Goal: Task Accomplishment & Management: Manage account settings

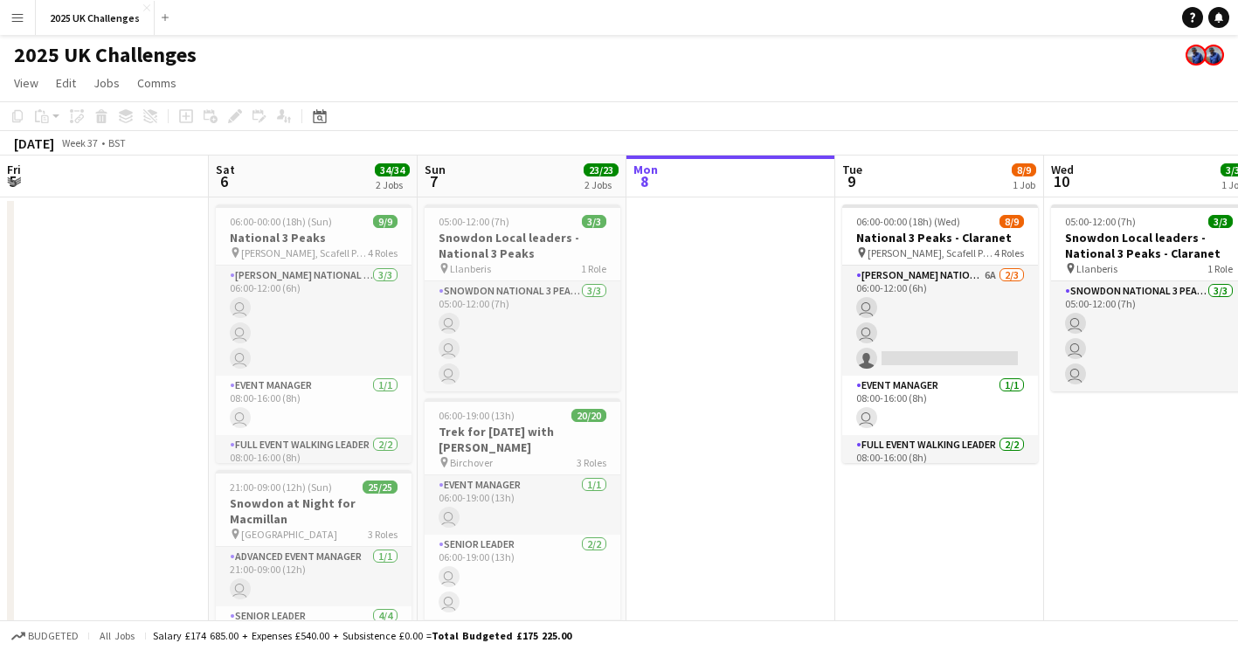
scroll to position [0, 707]
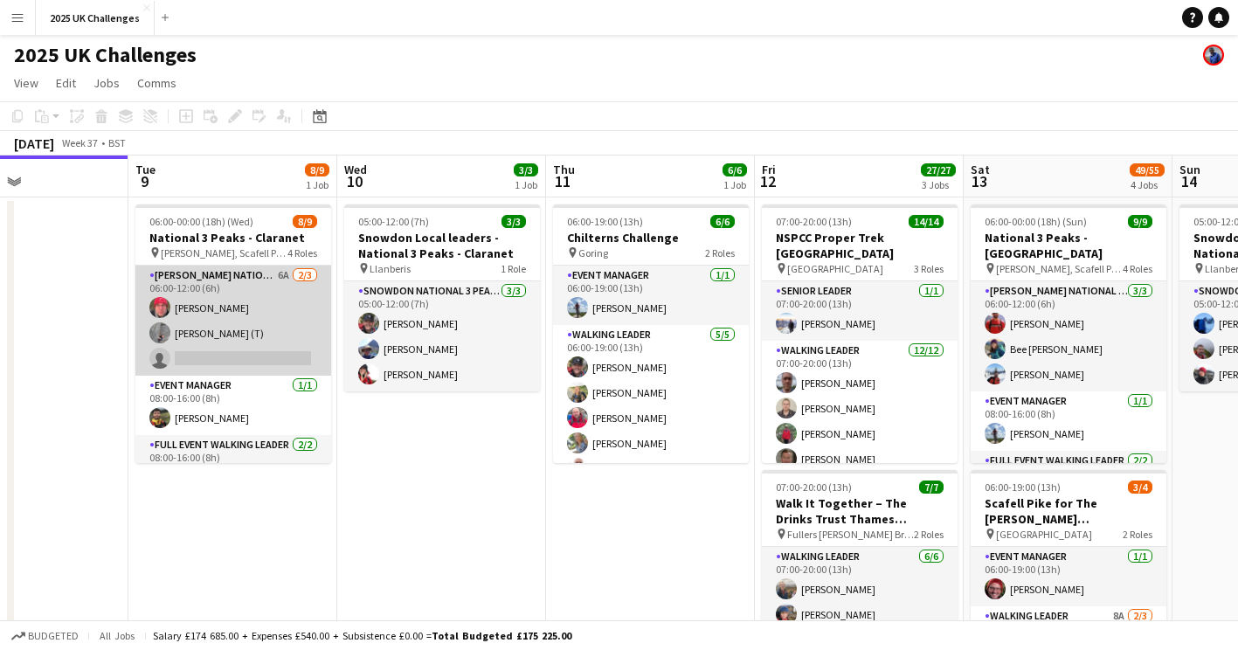
click at [288, 340] on app-card-role "[PERSON_NAME] National 3 Peaks Walking Leader 6A [DATE] 06:00-12:00 (6h) [PERSO…" at bounding box center [233, 321] width 196 height 110
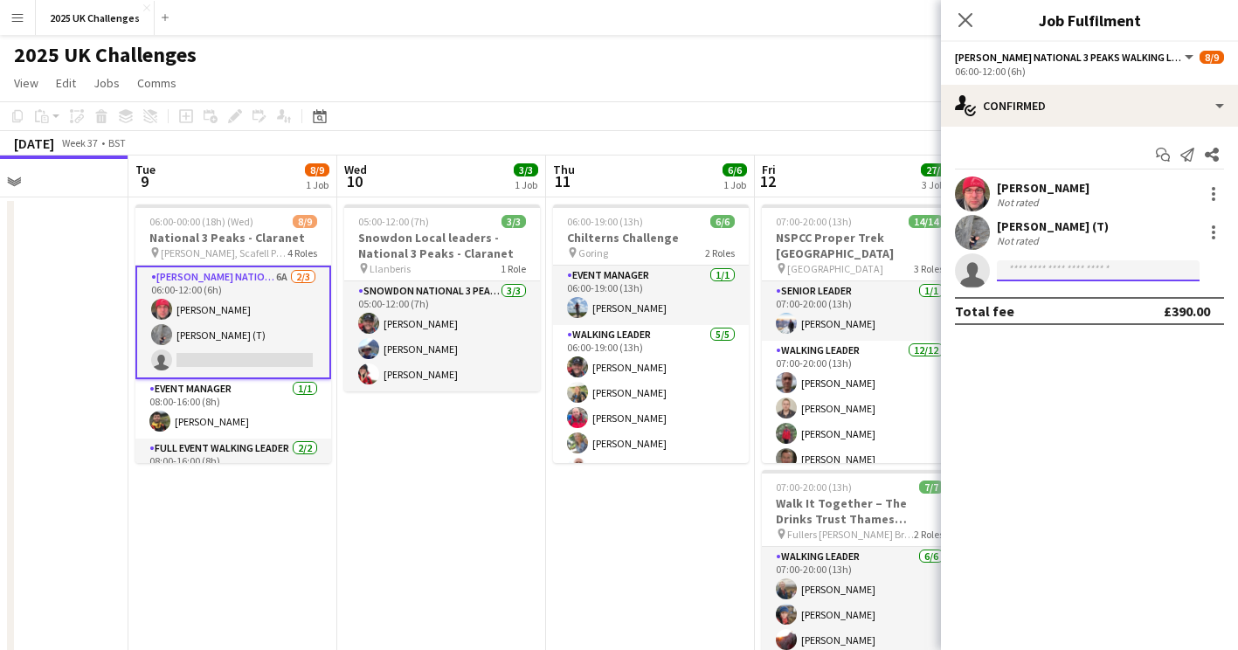
click at [1019, 273] on input at bounding box center [1098, 270] width 203 height 21
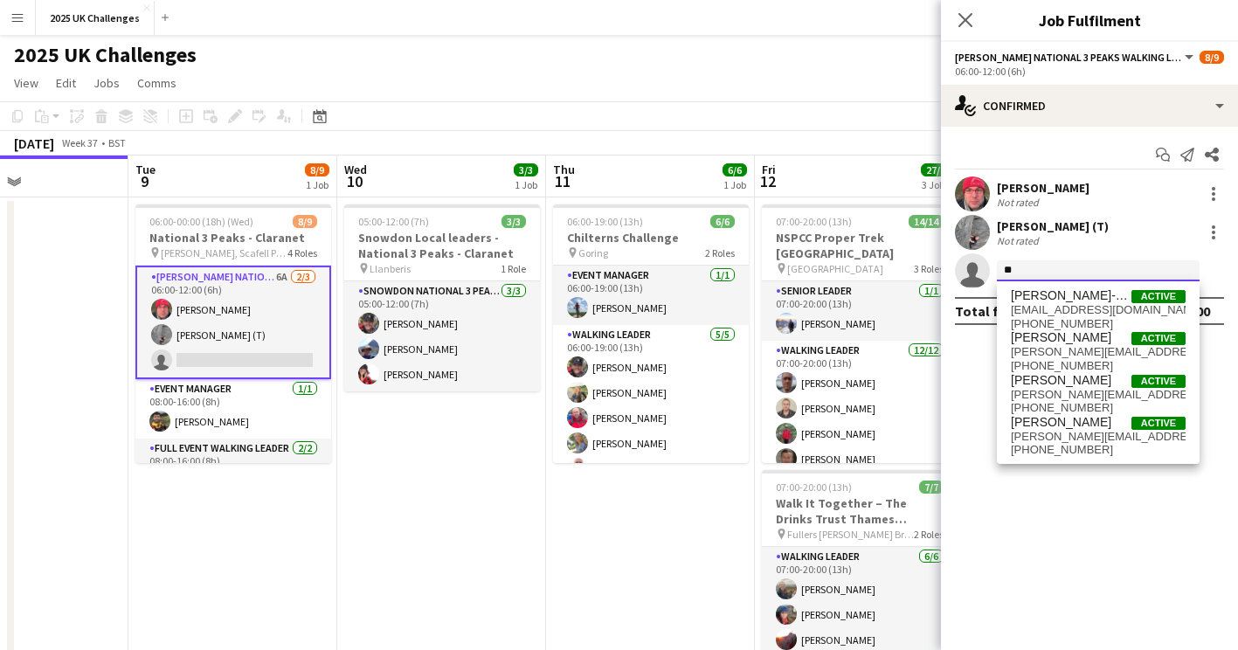
type input "*"
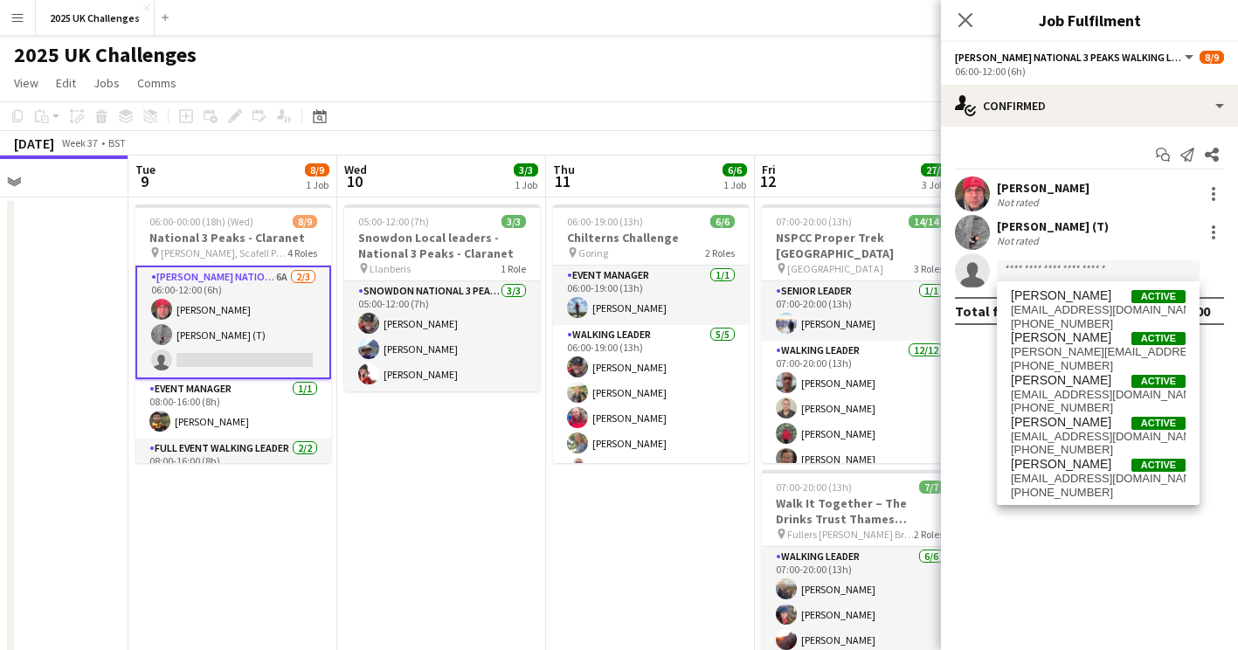
click at [485, 73] on app-page-menu "View Day view expanded Day view collapsed Month view Date picker Jump to [DATE]…" at bounding box center [619, 84] width 1238 height 33
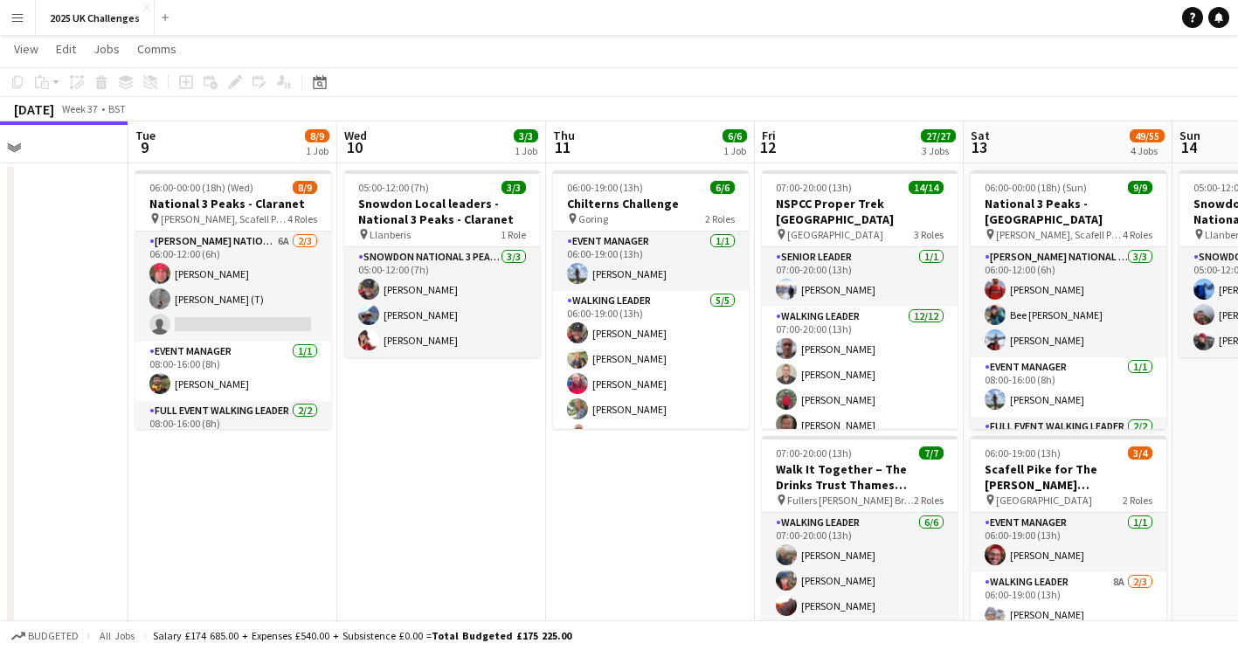
scroll to position [0, 0]
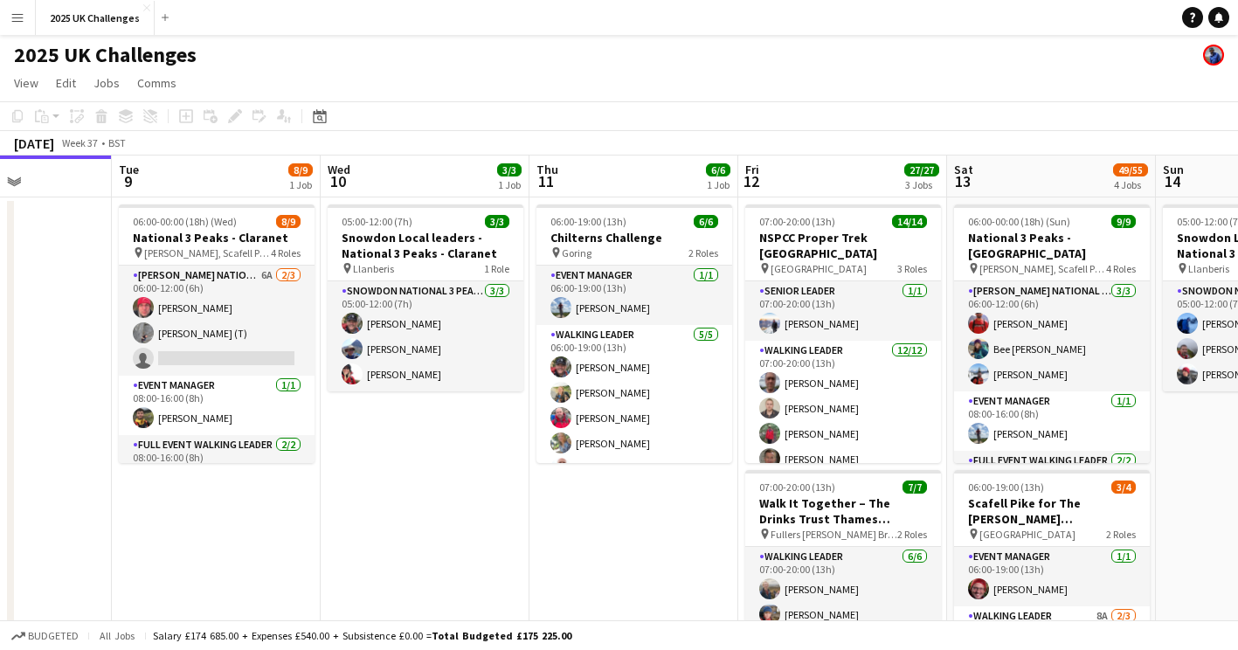
drag, startPoint x: 657, startPoint y: 516, endPoint x: 223, endPoint y: 545, distance: 435.4
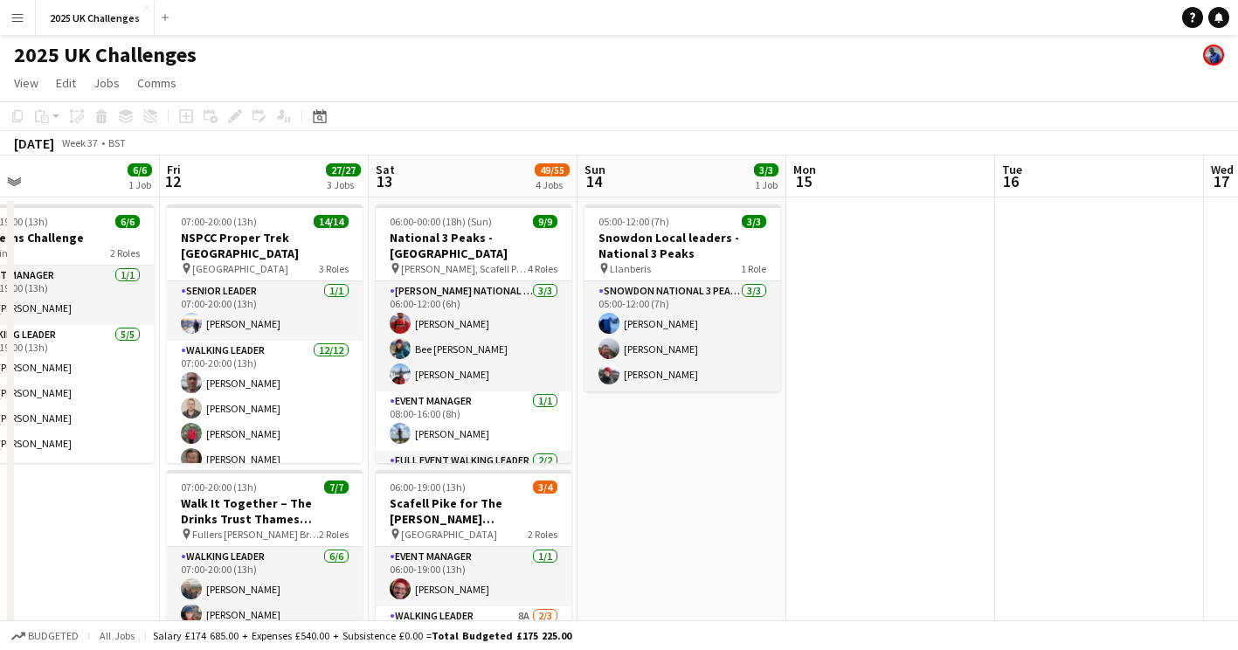
scroll to position [0, 522]
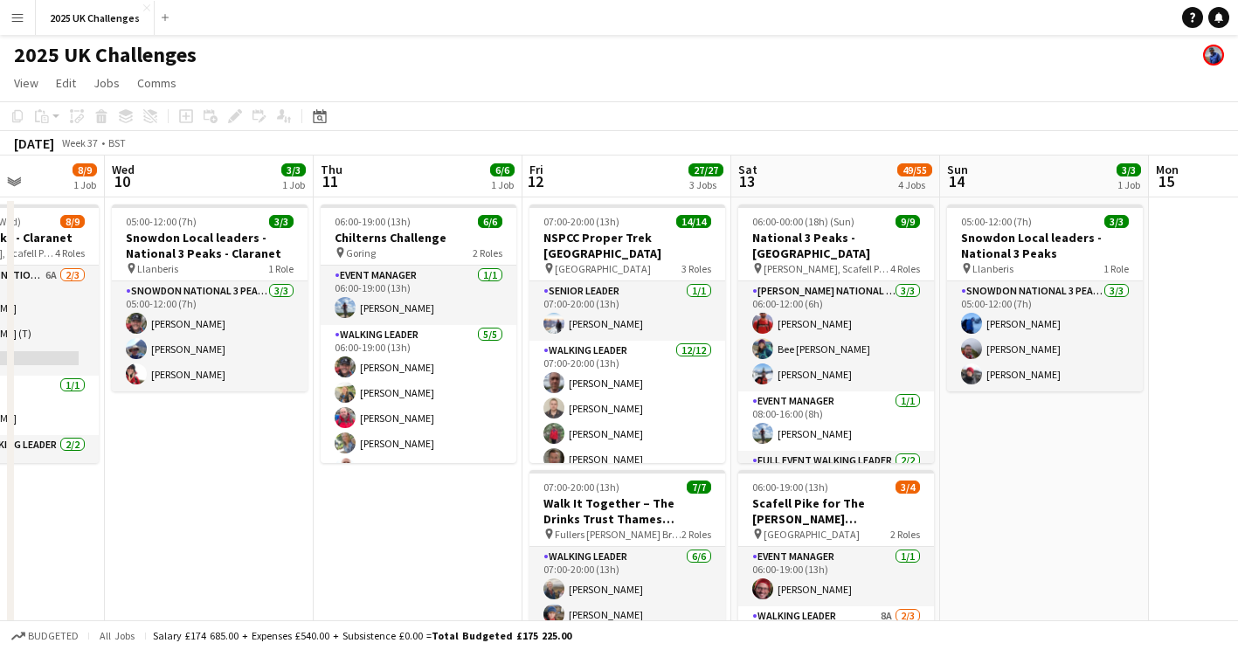
drag, startPoint x: 1028, startPoint y: 496, endPoint x: 1230, endPoint y: 449, distance: 207.1
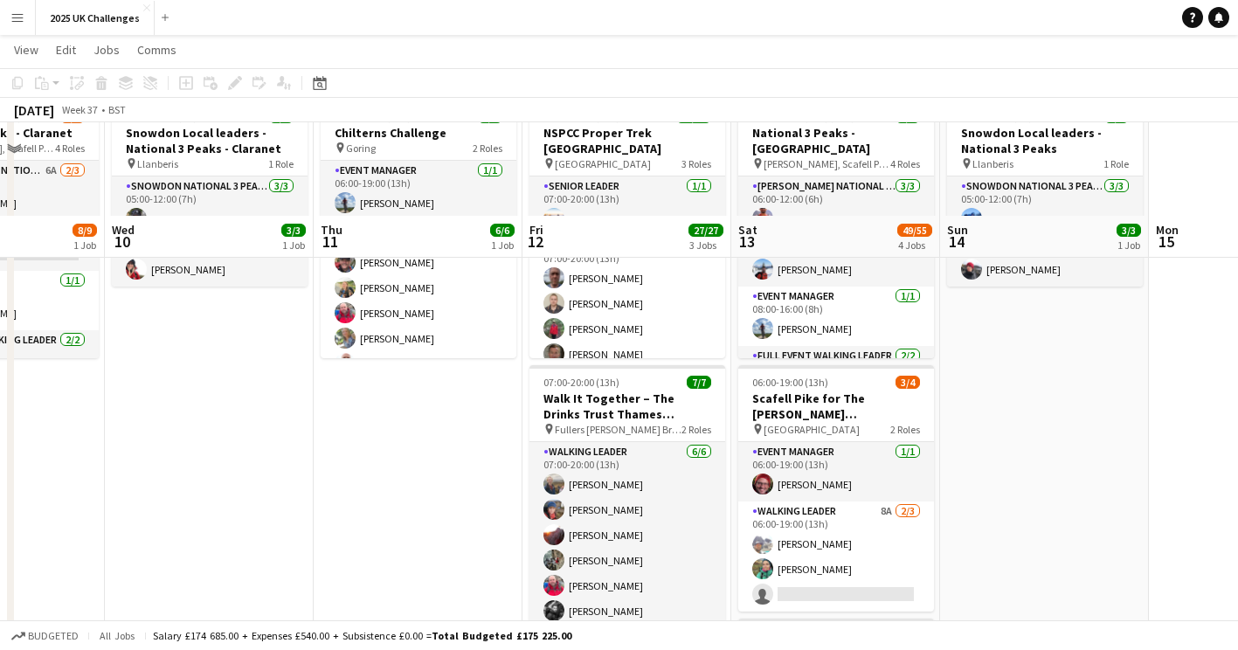
scroll to position [0, 0]
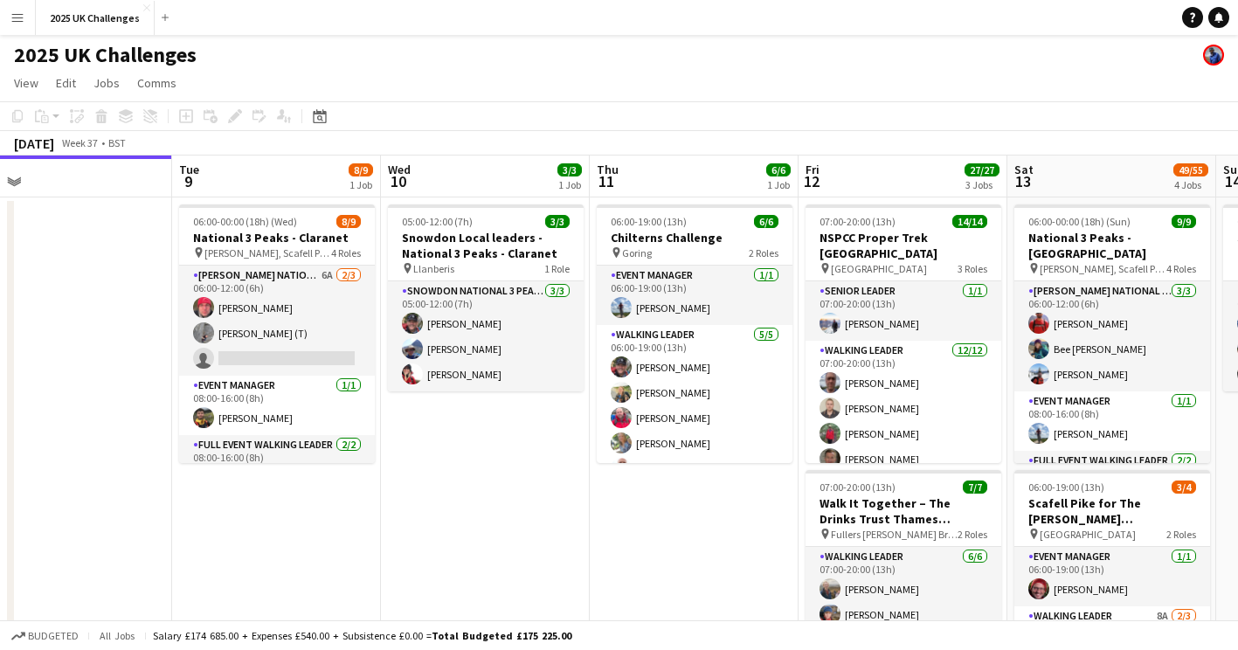
drag, startPoint x: 310, startPoint y: 544, endPoint x: 521, endPoint y: 539, distance: 210.7
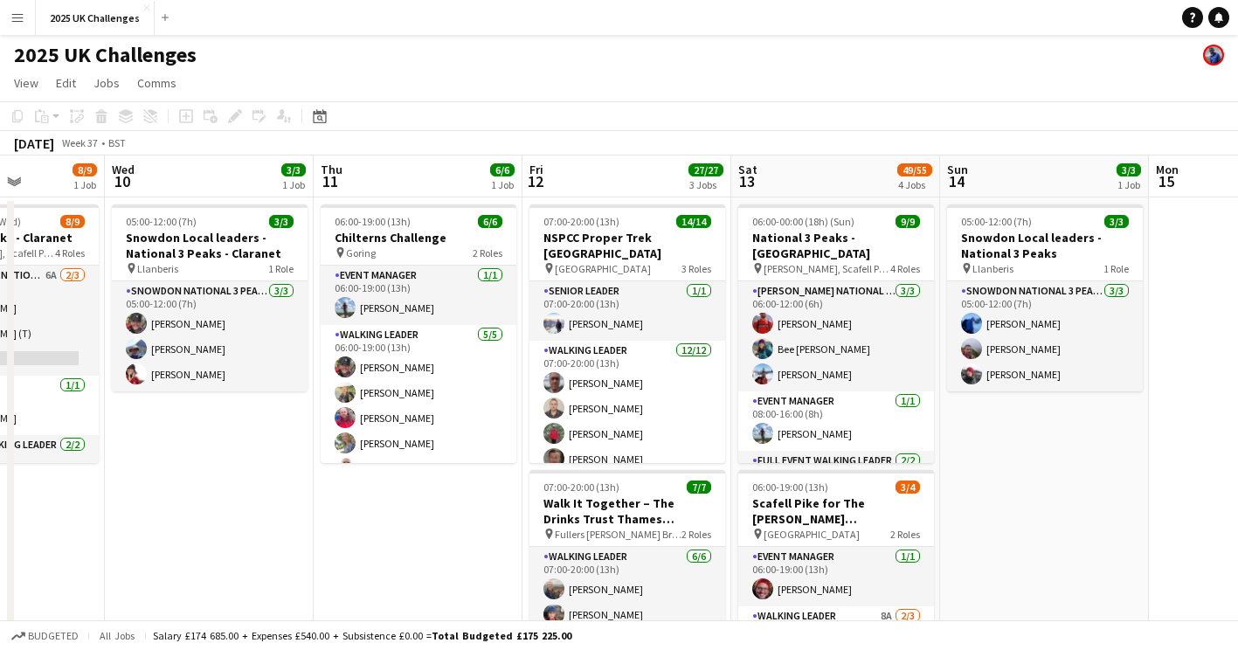
drag, startPoint x: 538, startPoint y: 544, endPoint x: 463, endPoint y: 495, distance: 90.2
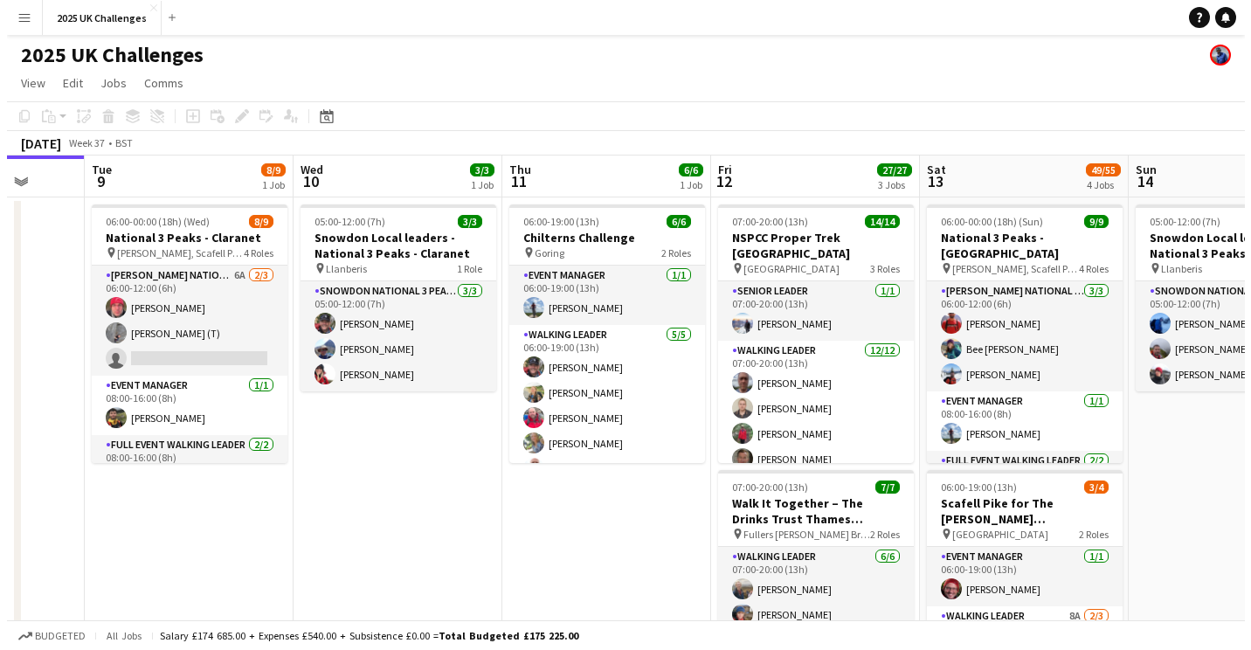
scroll to position [0, 440]
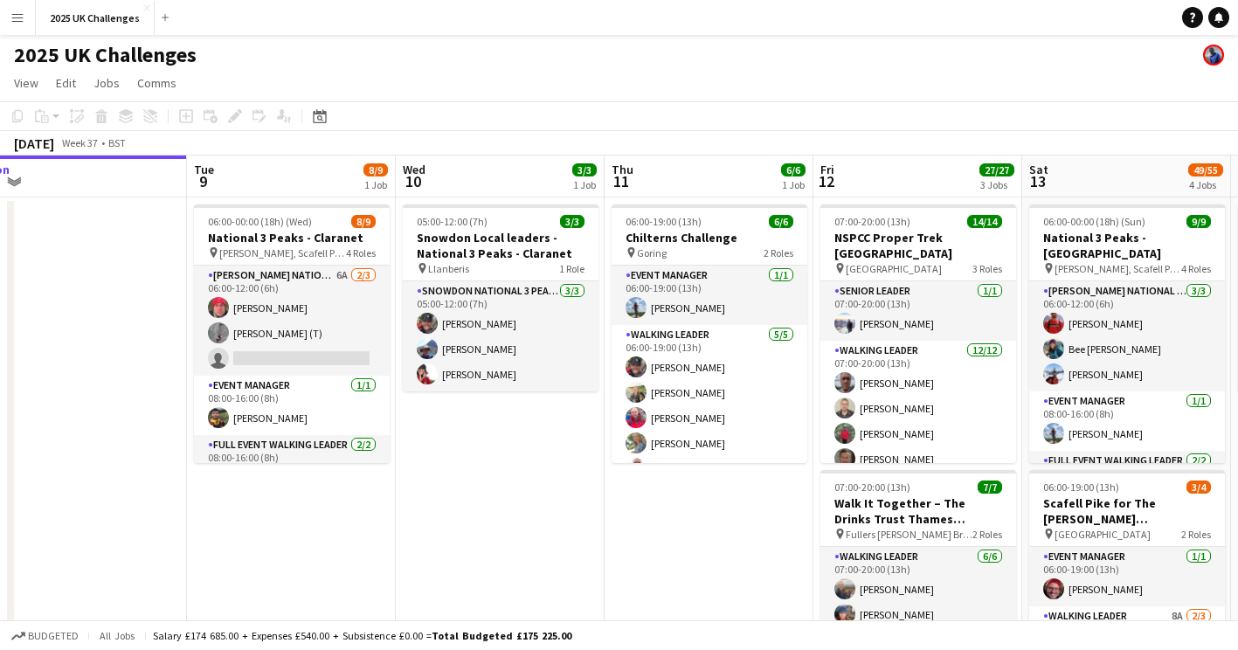
drag, startPoint x: 309, startPoint y: 546, endPoint x: 585, endPoint y: 557, distance: 275.5
click at [20, 9] on button "Menu" at bounding box center [17, 17] width 35 height 35
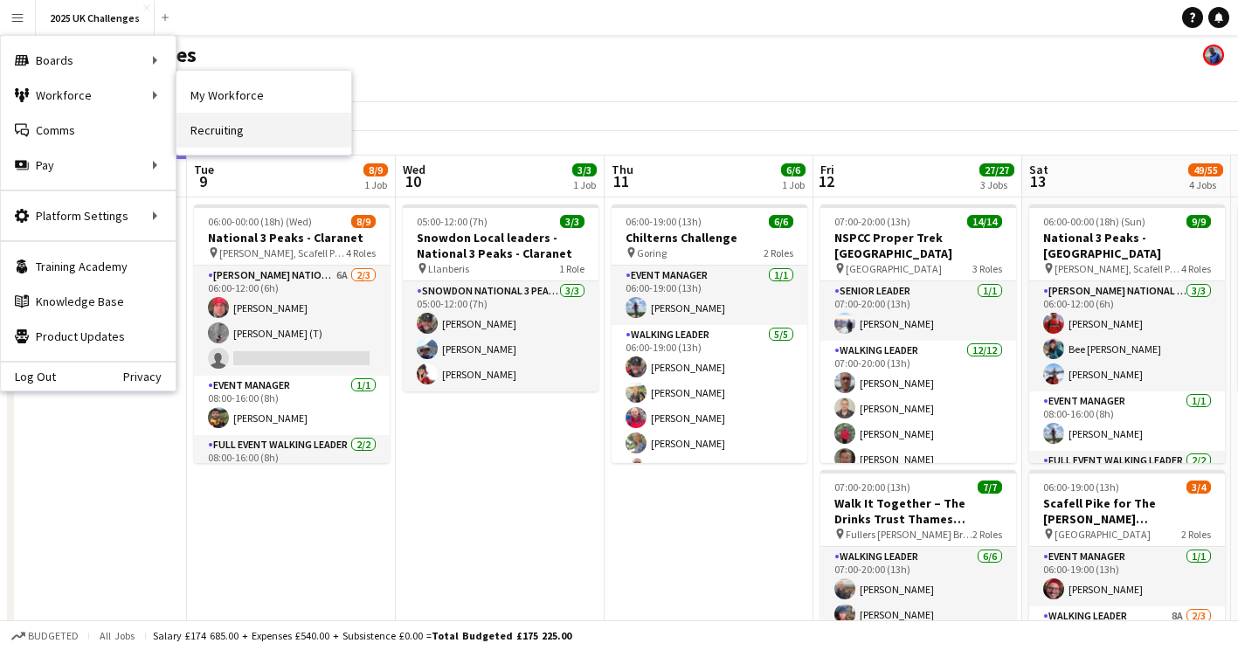
click at [216, 122] on link "Recruiting" at bounding box center [264, 130] width 175 height 35
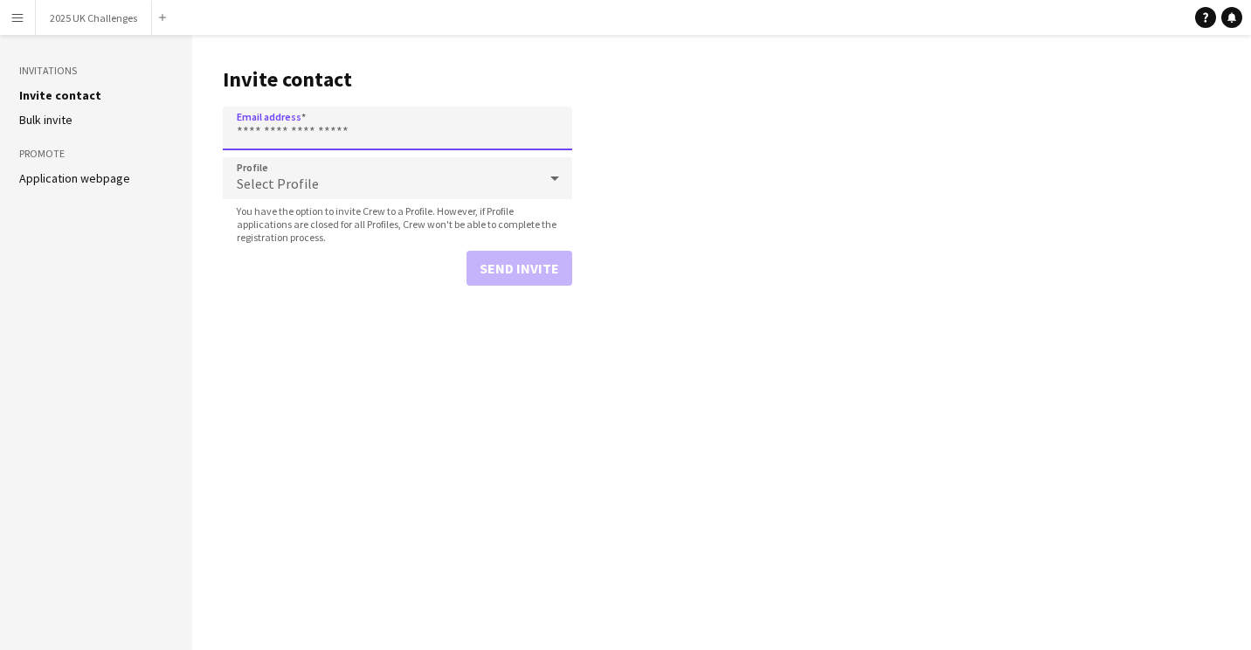
click at [315, 138] on input "Email address" at bounding box center [398, 129] width 350 height 44
click at [315, 135] on input "Email address" at bounding box center [398, 129] width 350 height 44
type input "**********"
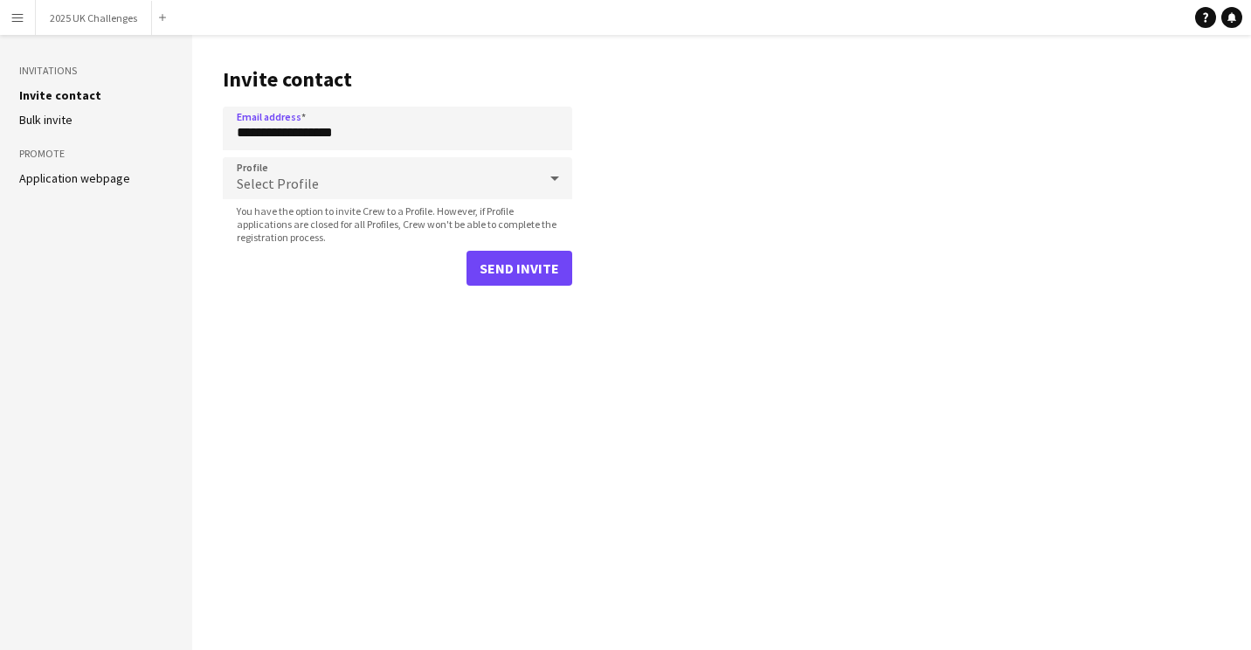
click at [266, 281] on div "Send invite" at bounding box center [398, 268] width 350 height 35
click at [304, 188] on span "Select Profile" at bounding box center [278, 183] width 82 height 17
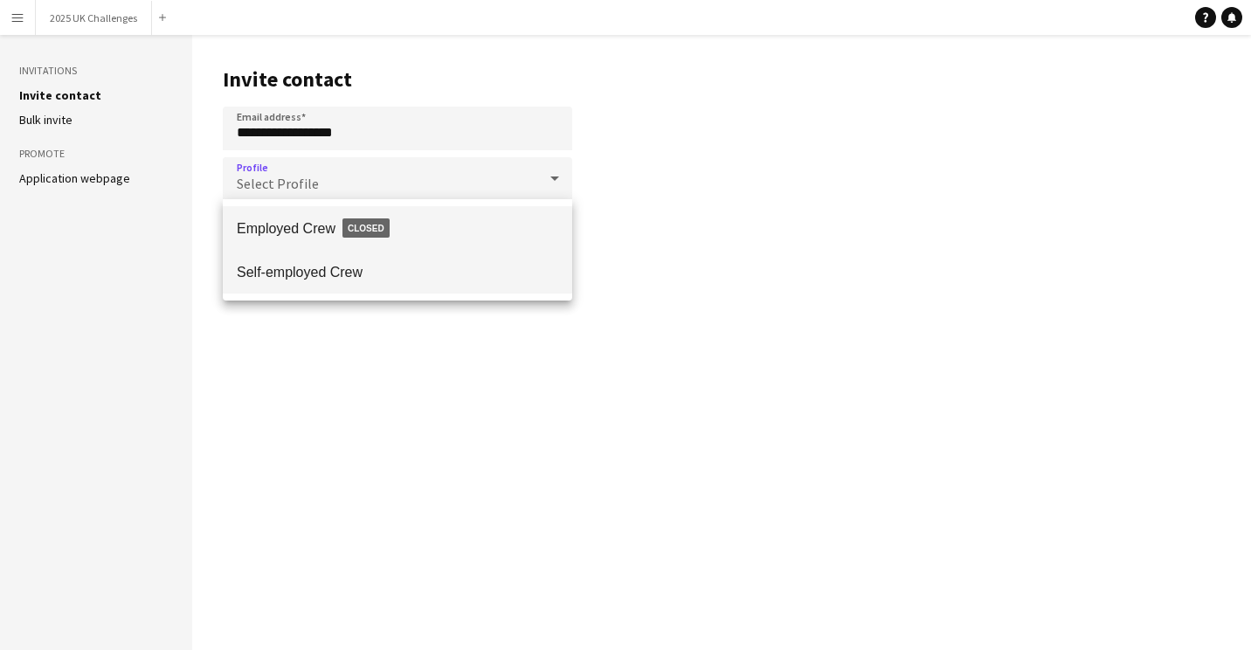
click at [295, 276] on span "Self-employed Crew" at bounding box center [398, 272] width 322 height 17
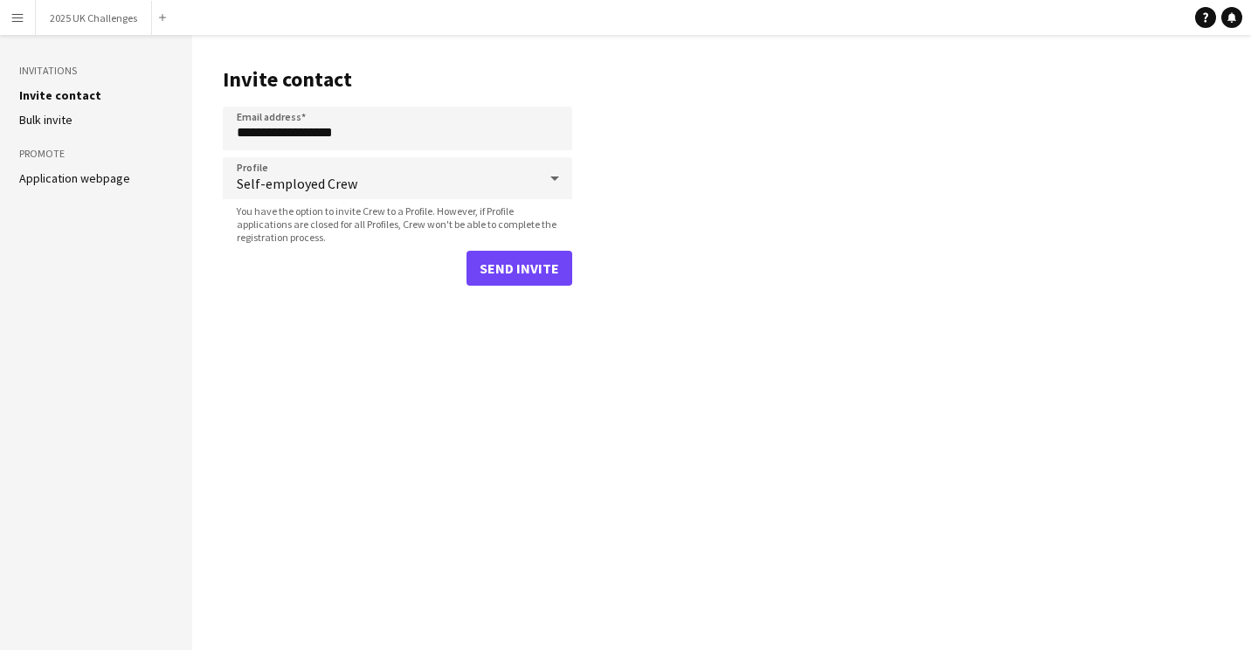
click at [294, 281] on div "Send invite" at bounding box center [398, 268] width 350 height 35
click at [513, 274] on button "Send invite" at bounding box center [520, 268] width 106 height 35
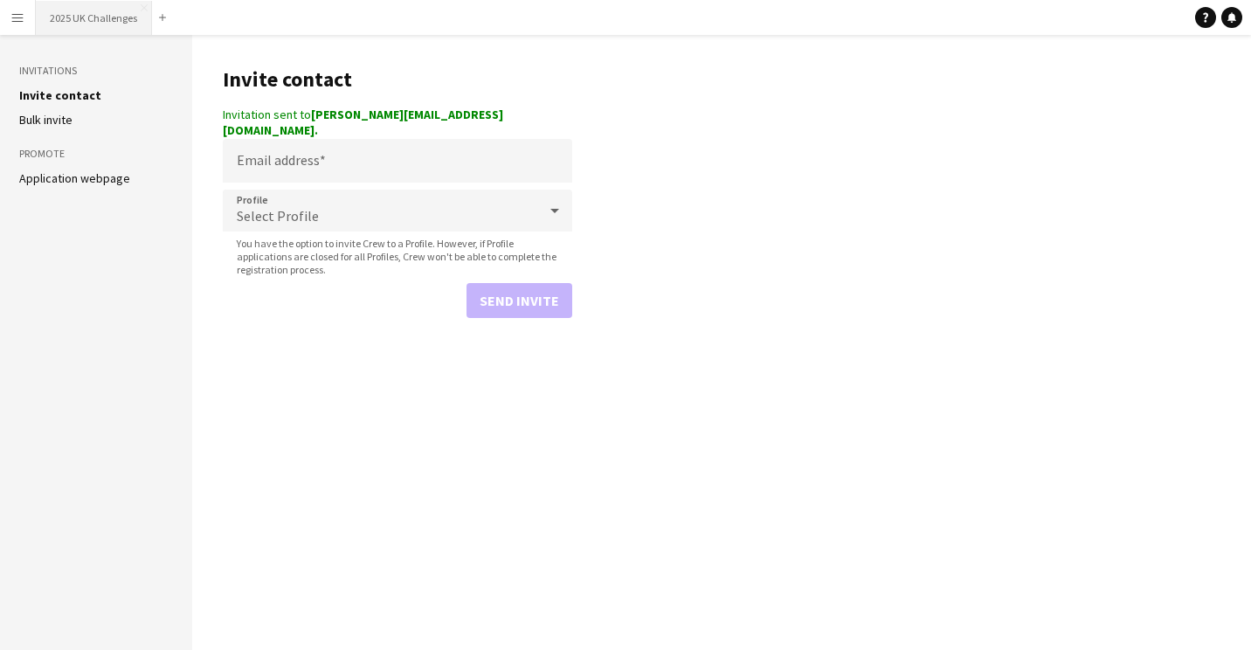
click at [66, 21] on button "2025 UK Challenges Close" at bounding box center [94, 18] width 116 height 34
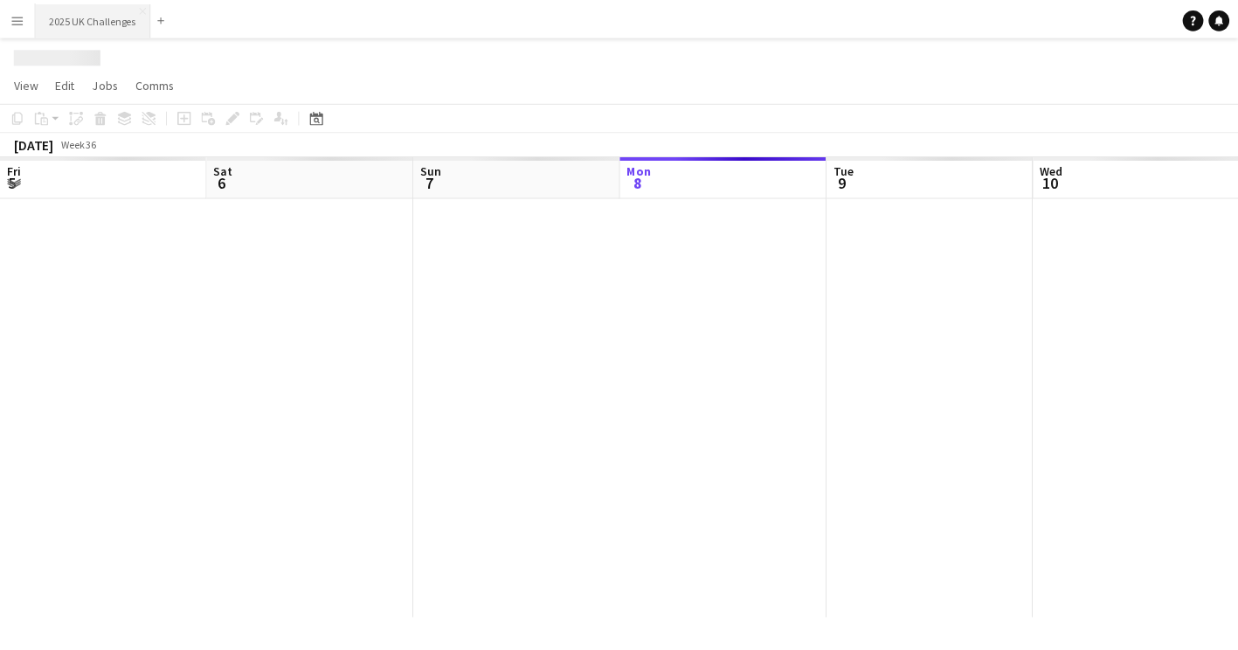
scroll to position [0, 418]
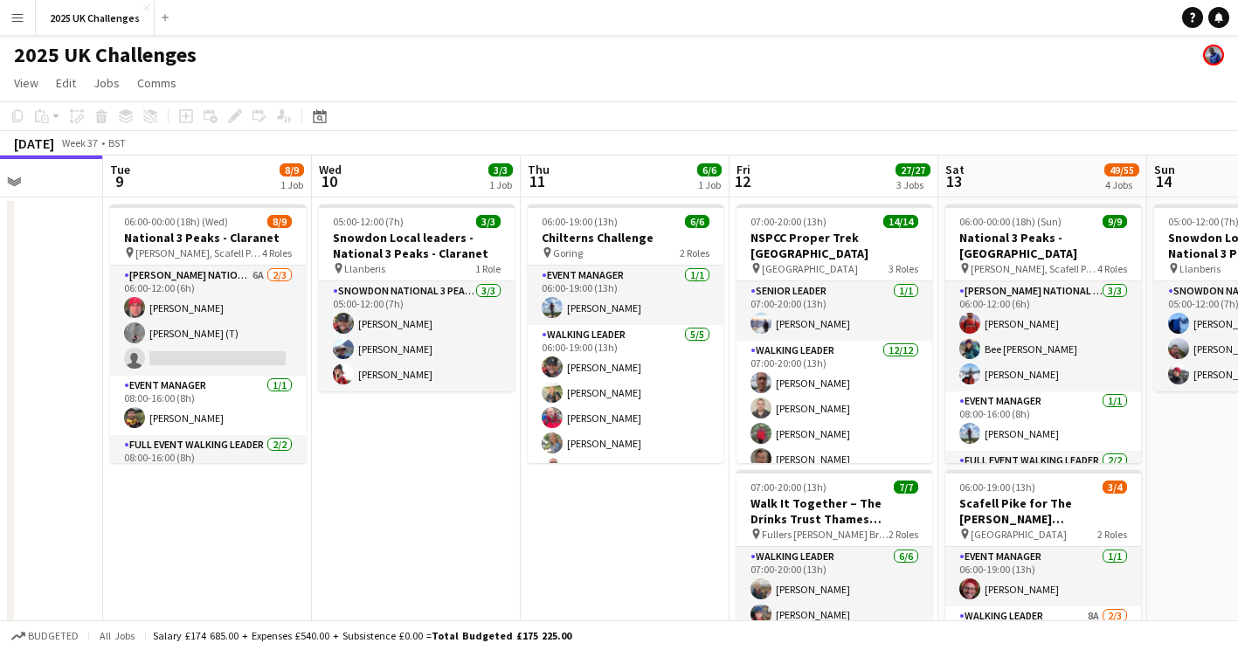
drag, startPoint x: 628, startPoint y: 454, endPoint x: 258, endPoint y: 399, distance: 374.5
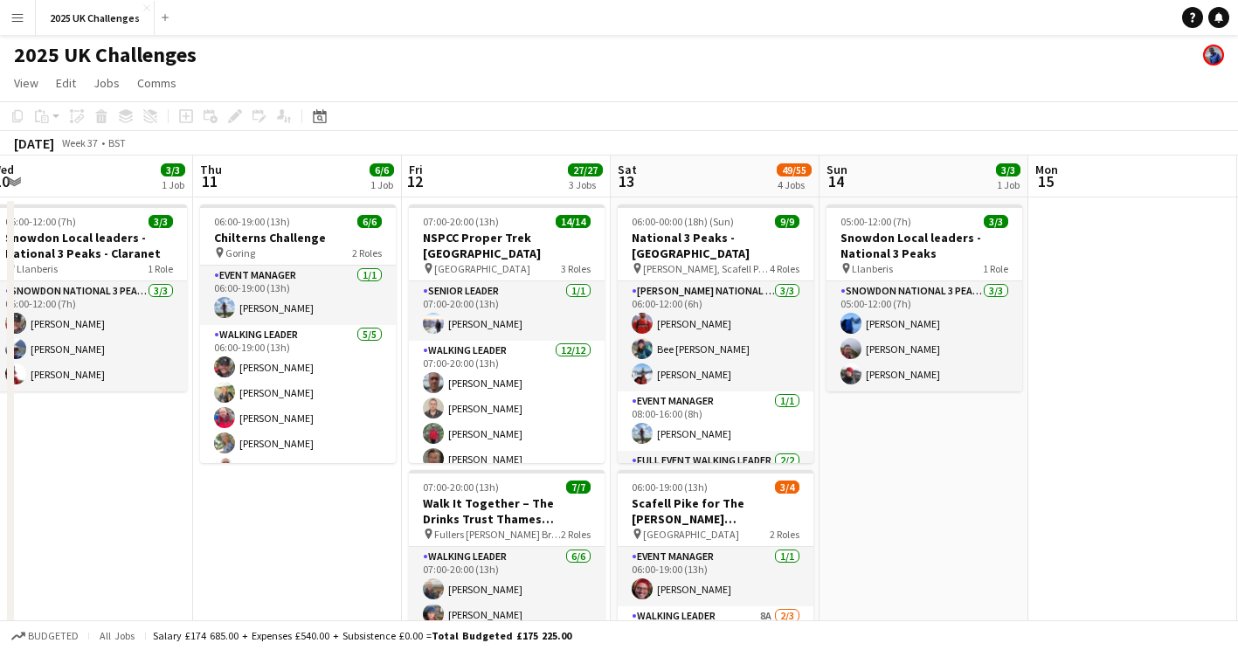
drag, startPoint x: 989, startPoint y: 437, endPoint x: 452, endPoint y: 405, distance: 538.4
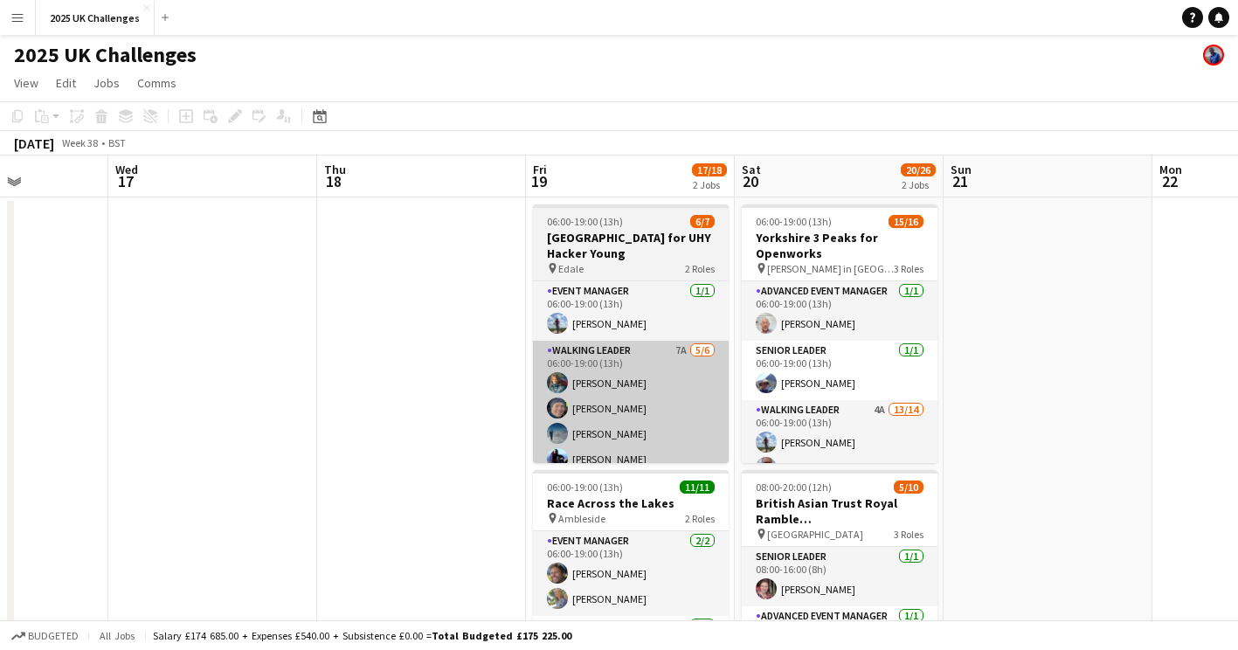
drag, startPoint x: 745, startPoint y: 420, endPoint x: 580, endPoint y: 386, distance: 167.8
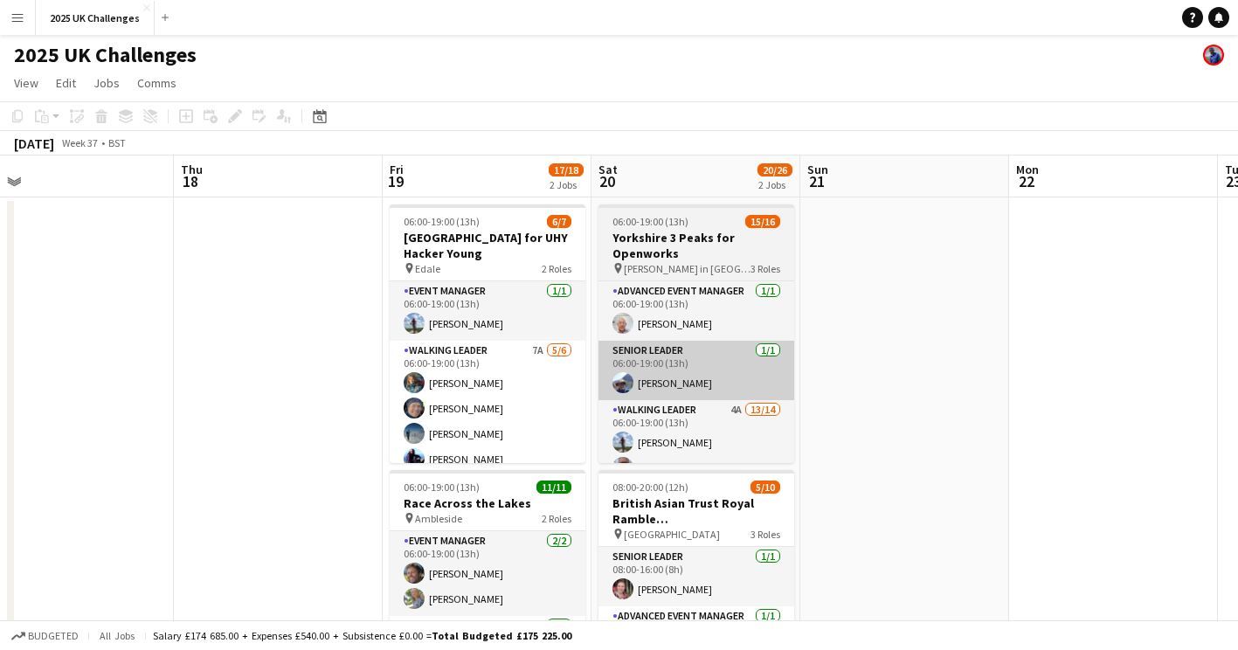
drag, startPoint x: 170, startPoint y: 374, endPoint x: 225, endPoint y: 345, distance: 61.4
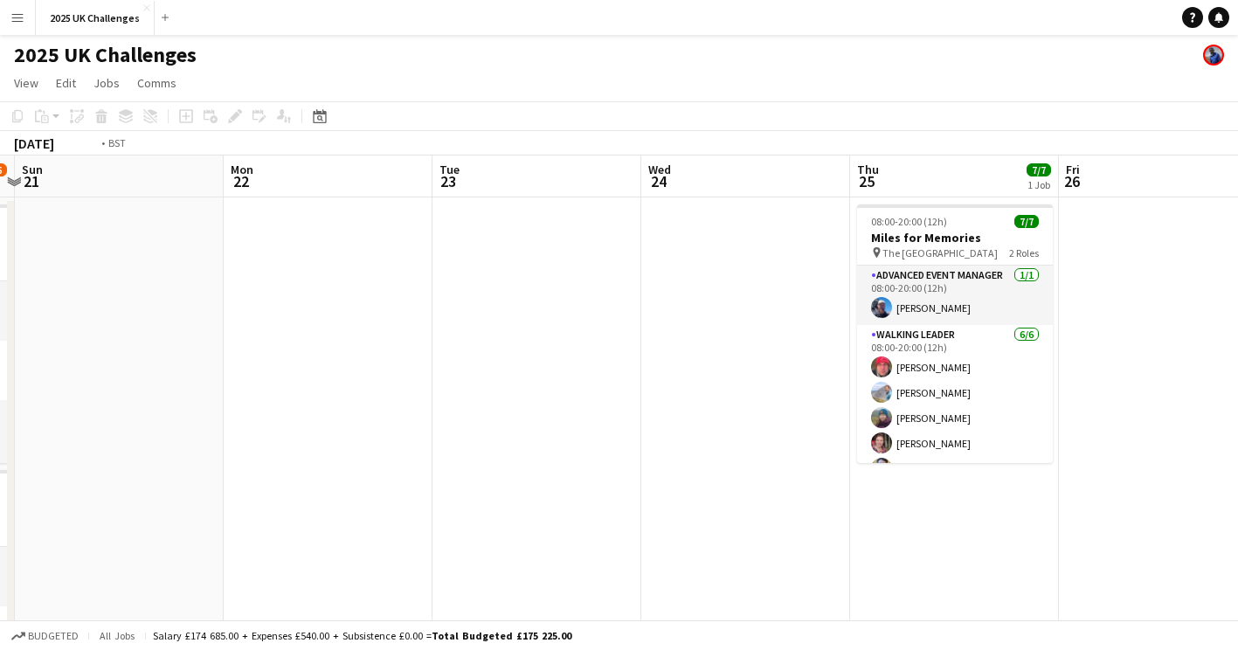
drag, startPoint x: 511, startPoint y: 378, endPoint x: 223, endPoint y: 357, distance: 289.2
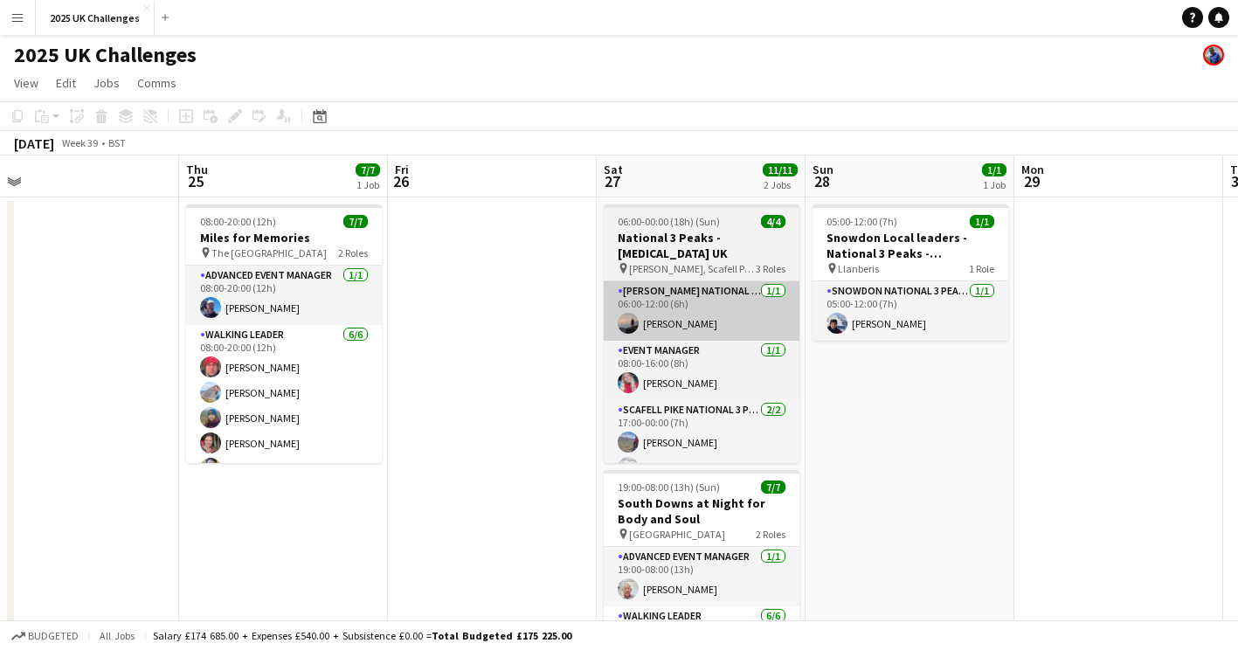
drag, startPoint x: 677, startPoint y: 393, endPoint x: 49, endPoint y: 340, distance: 630.6
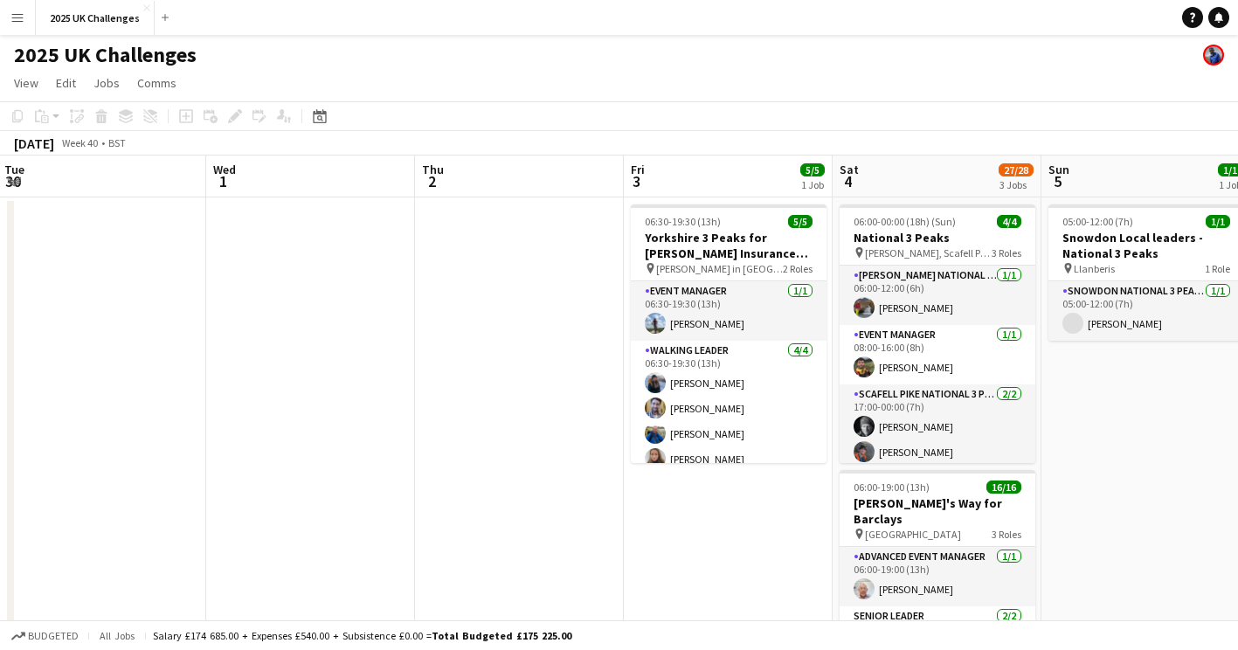
scroll to position [0, 558]
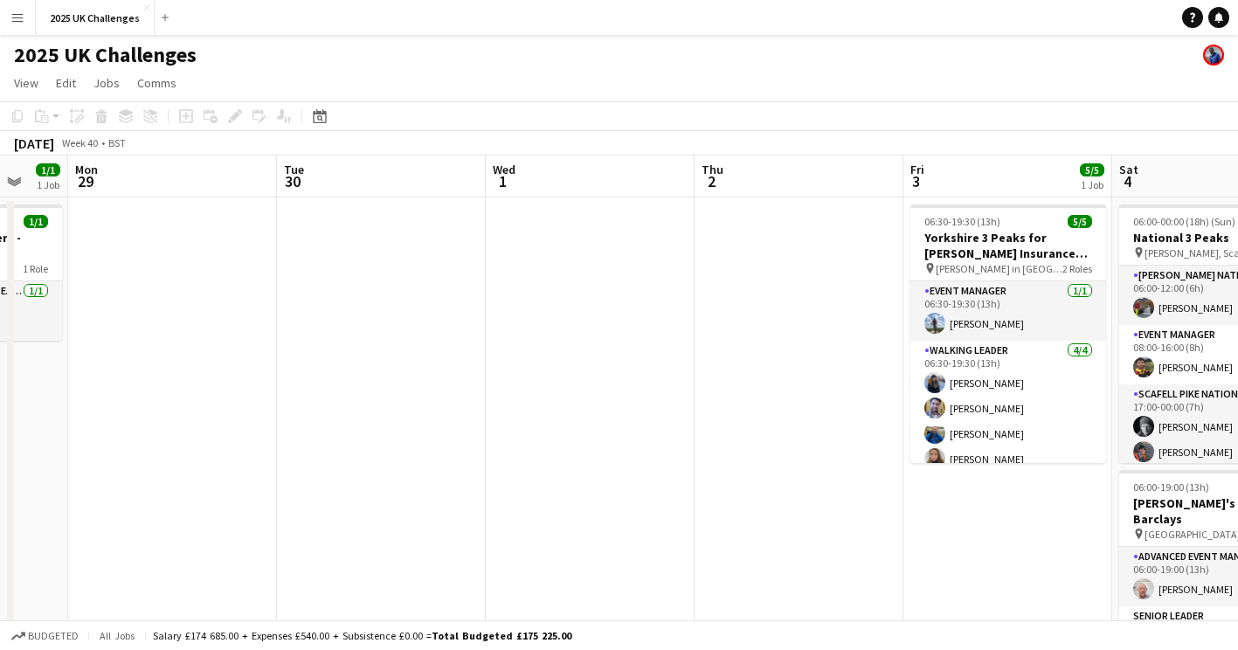
drag, startPoint x: 163, startPoint y: 338, endPoint x: 136, endPoint y: 326, distance: 29.7
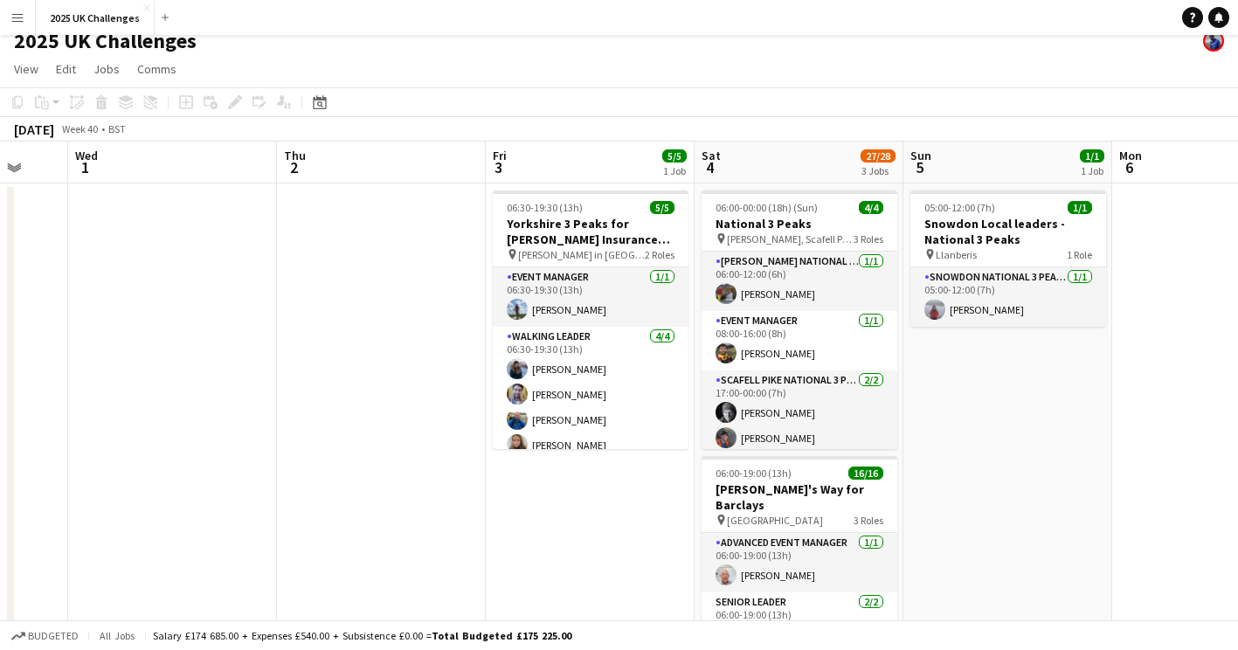
scroll to position [0, 0]
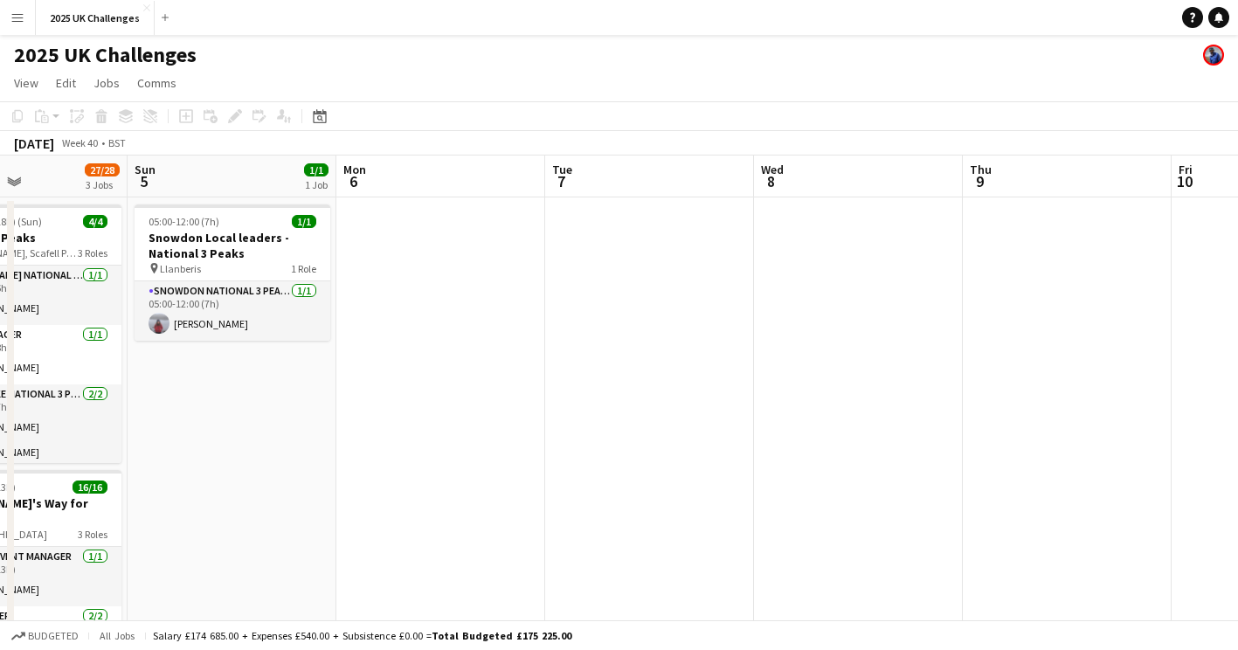
drag, startPoint x: 486, startPoint y: 522, endPoint x: 699, endPoint y: 496, distance: 214.7
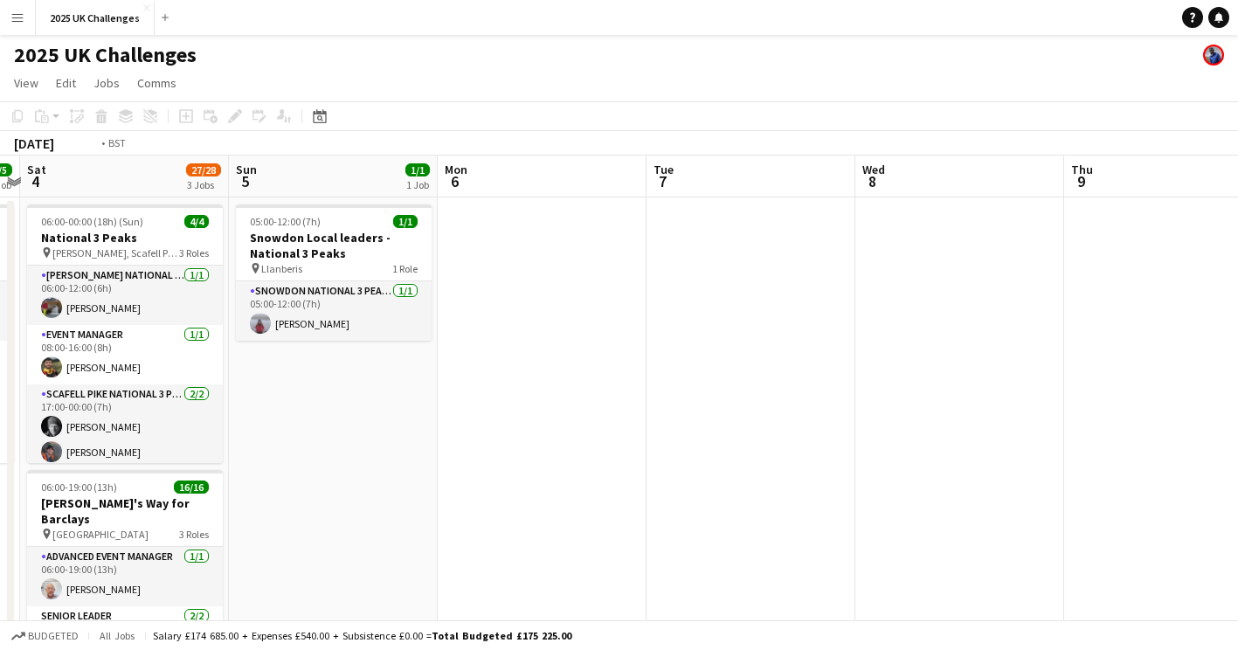
drag, startPoint x: 854, startPoint y: 491, endPoint x: 164, endPoint y: 467, distance: 690.0
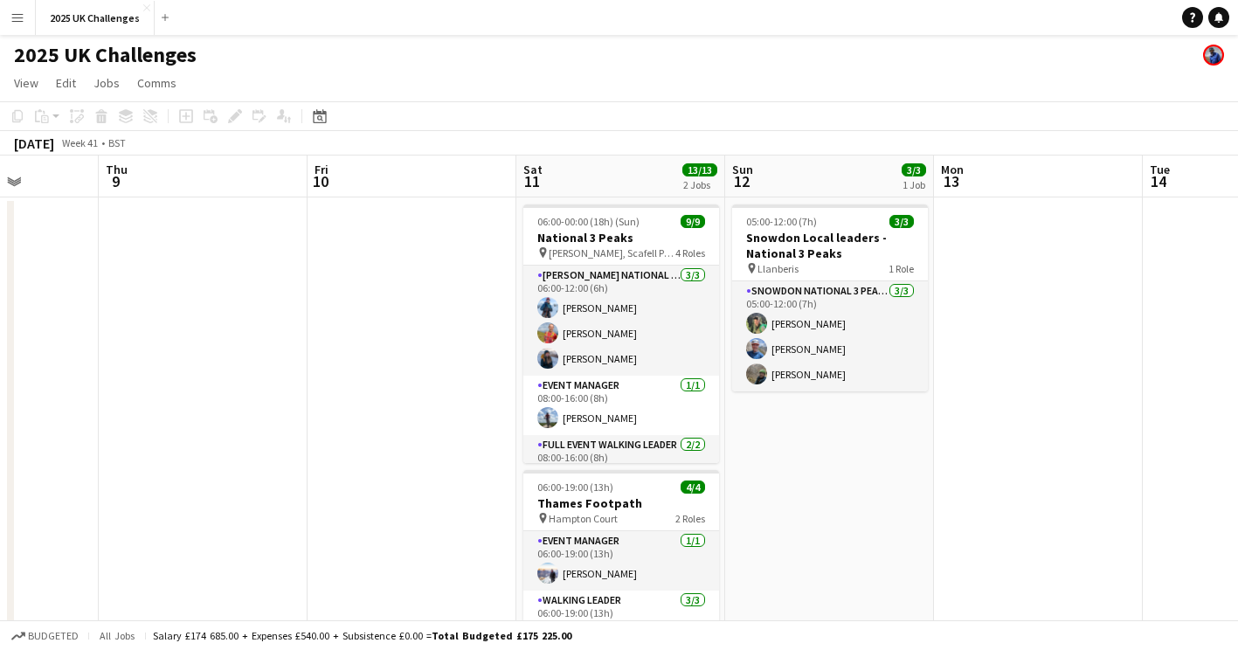
drag, startPoint x: 568, startPoint y: 452, endPoint x: 16, endPoint y: 356, distance: 560.6
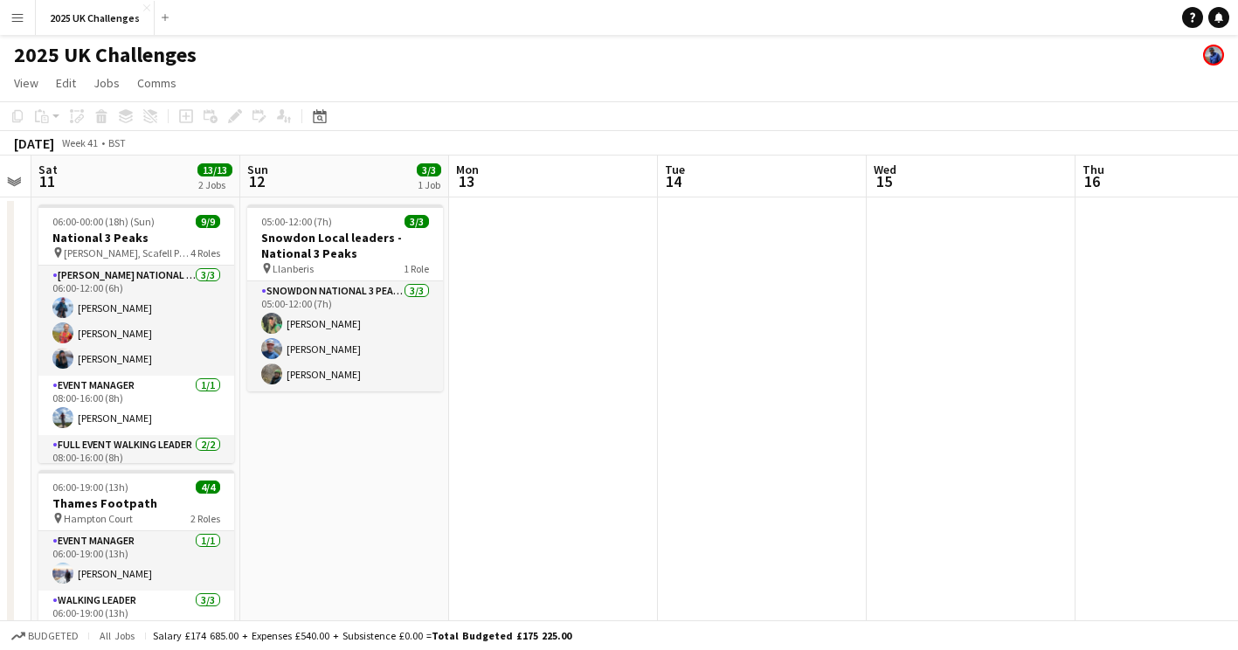
drag, startPoint x: 710, startPoint y: 393, endPoint x: 126, endPoint y: 385, distance: 584.7
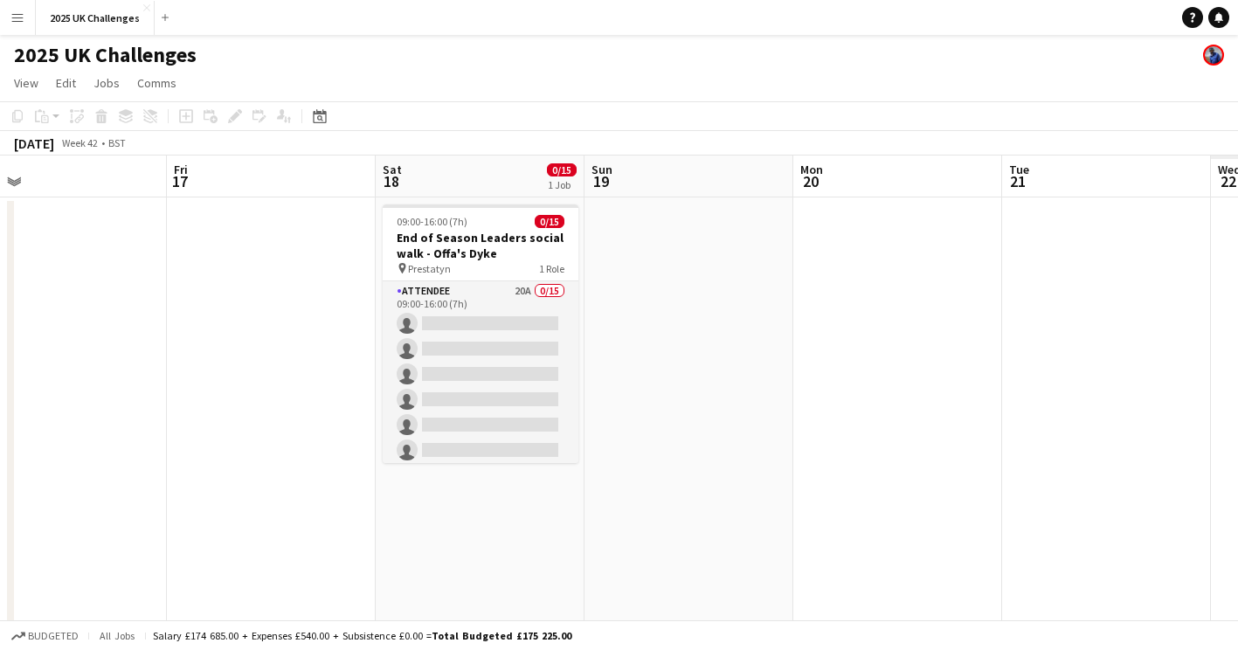
drag, startPoint x: 581, startPoint y: 390, endPoint x: 35, endPoint y: 359, distance: 547.1
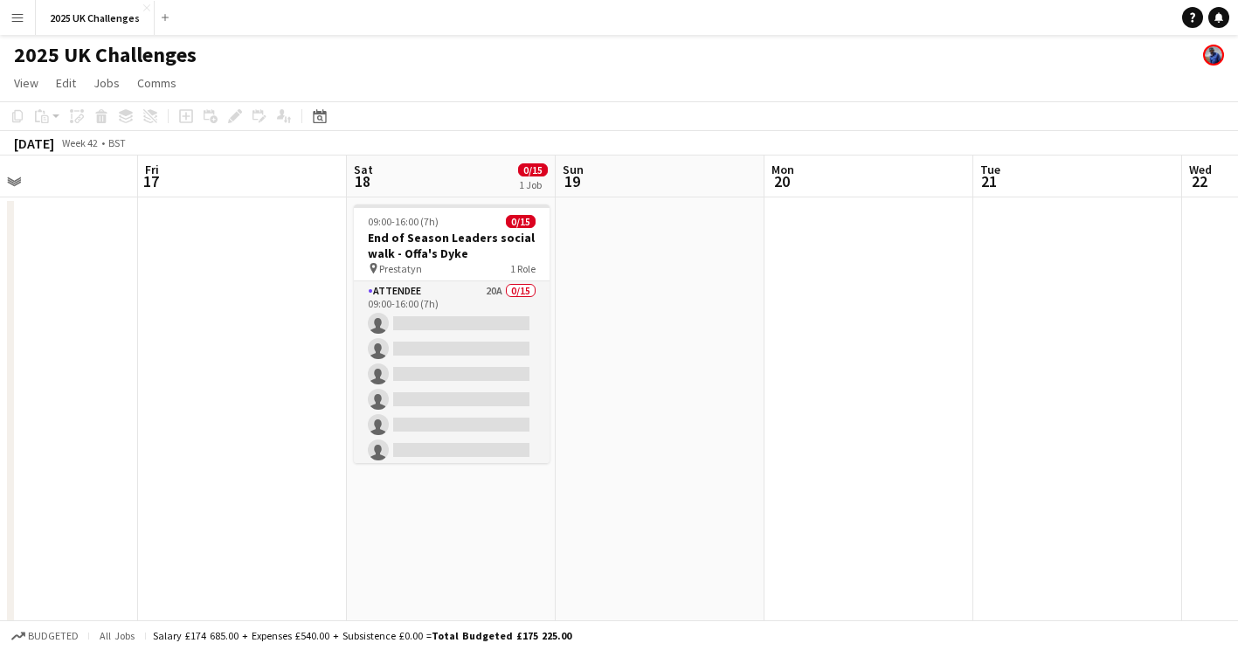
drag, startPoint x: 767, startPoint y: 454, endPoint x: 88, endPoint y: 399, distance: 681.3
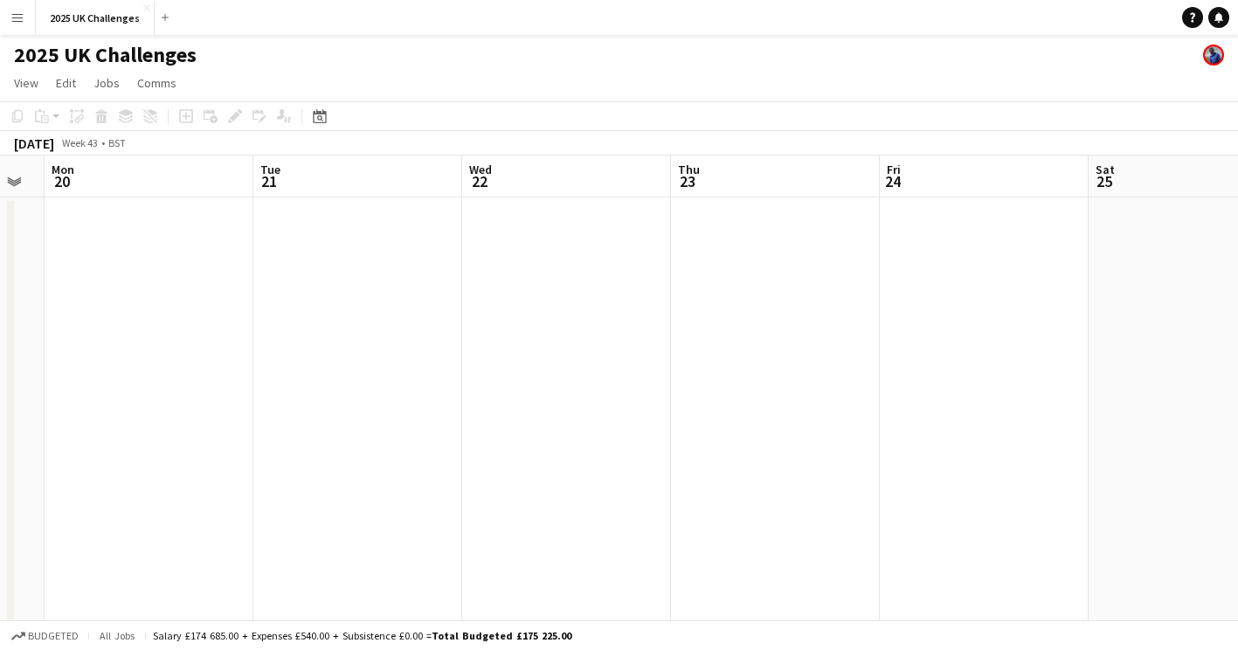
drag, startPoint x: 653, startPoint y: 405, endPoint x: 92, endPoint y: 357, distance: 563.1
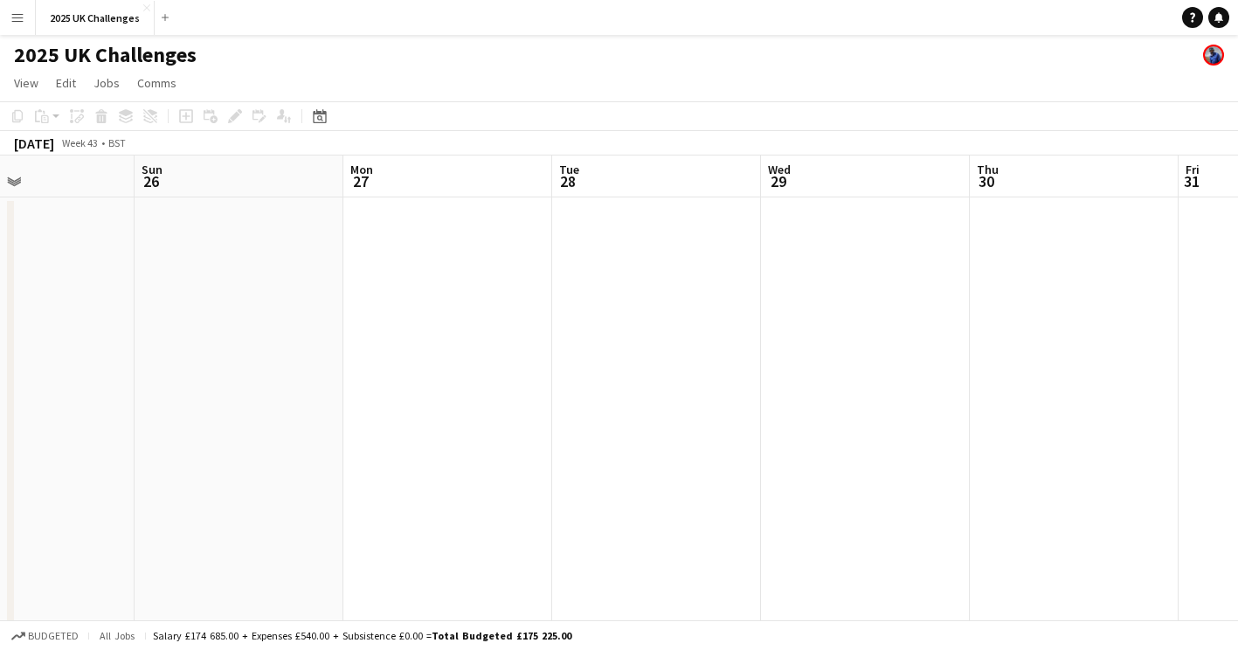
drag, startPoint x: 132, startPoint y: 372, endPoint x: 8, endPoint y: 363, distance: 124.5
drag, startPoint x: 259, startPoint y: 373, endPoint x: 853, endPoint y: 364, distance: 594.3
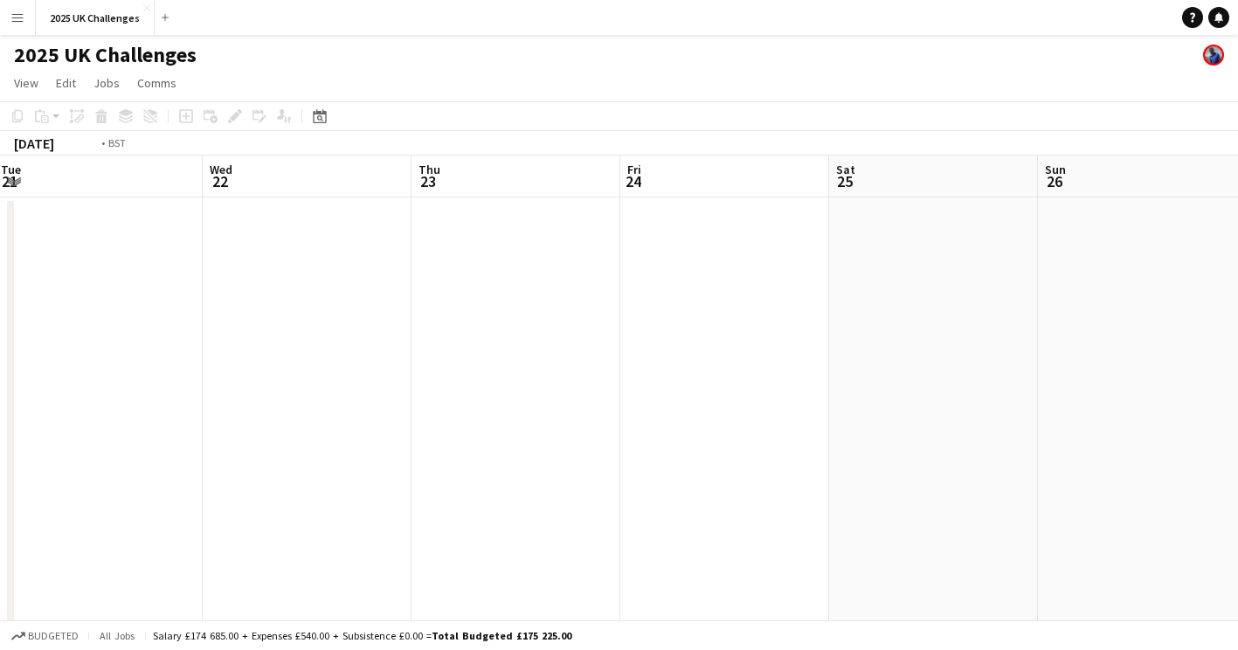
drag, startPoint x: 622, startPoint y: 391, endPoint x: 989, endPoint y: 388, distance: 367.1
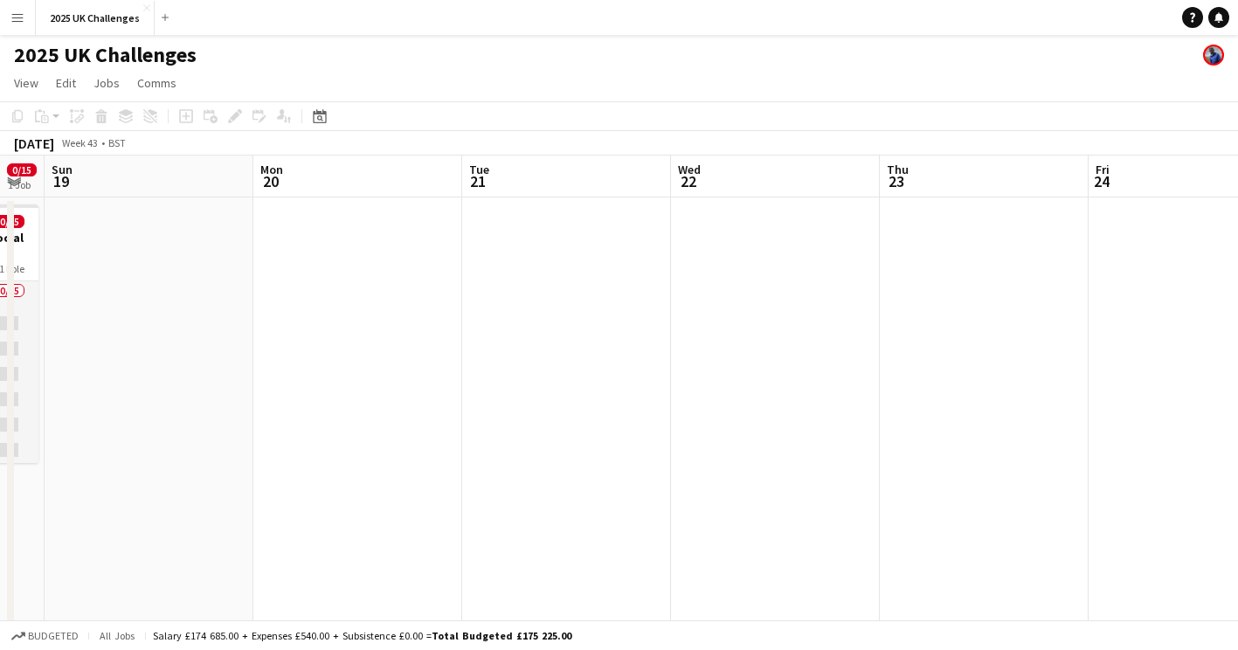
drag, startPoint x: 354, startPoint y: 372, endPoint x: 1057, endPoint y: 364, distance: 702.7
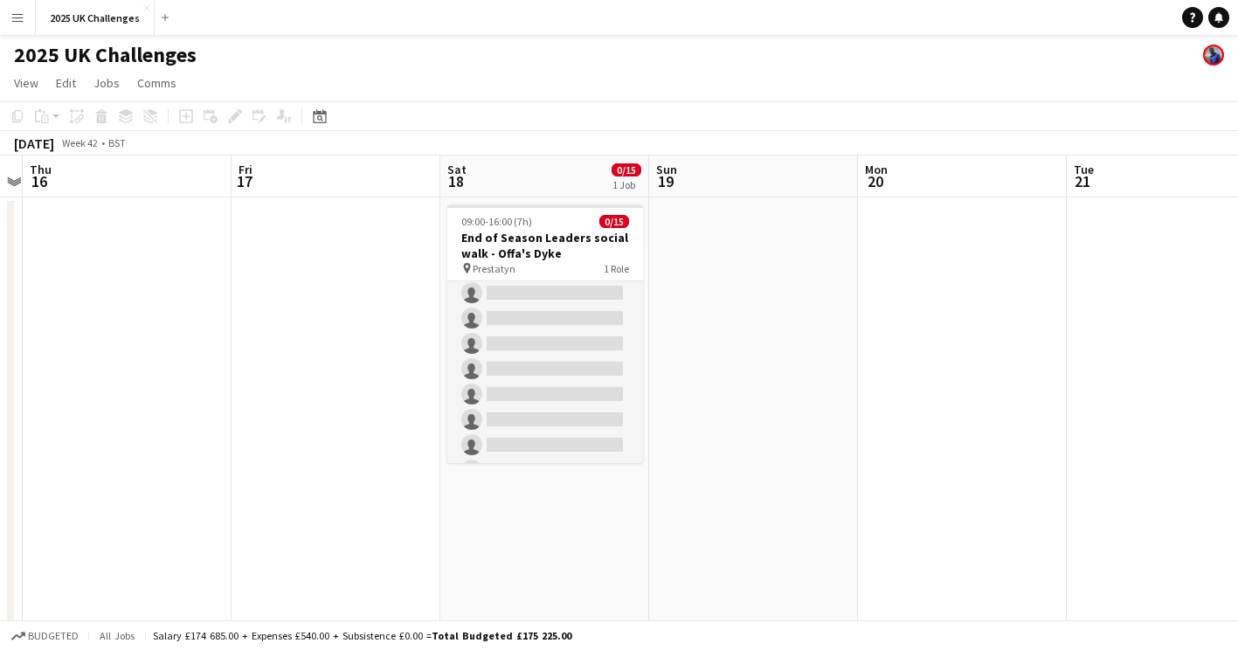
scroll to position [159, 0]
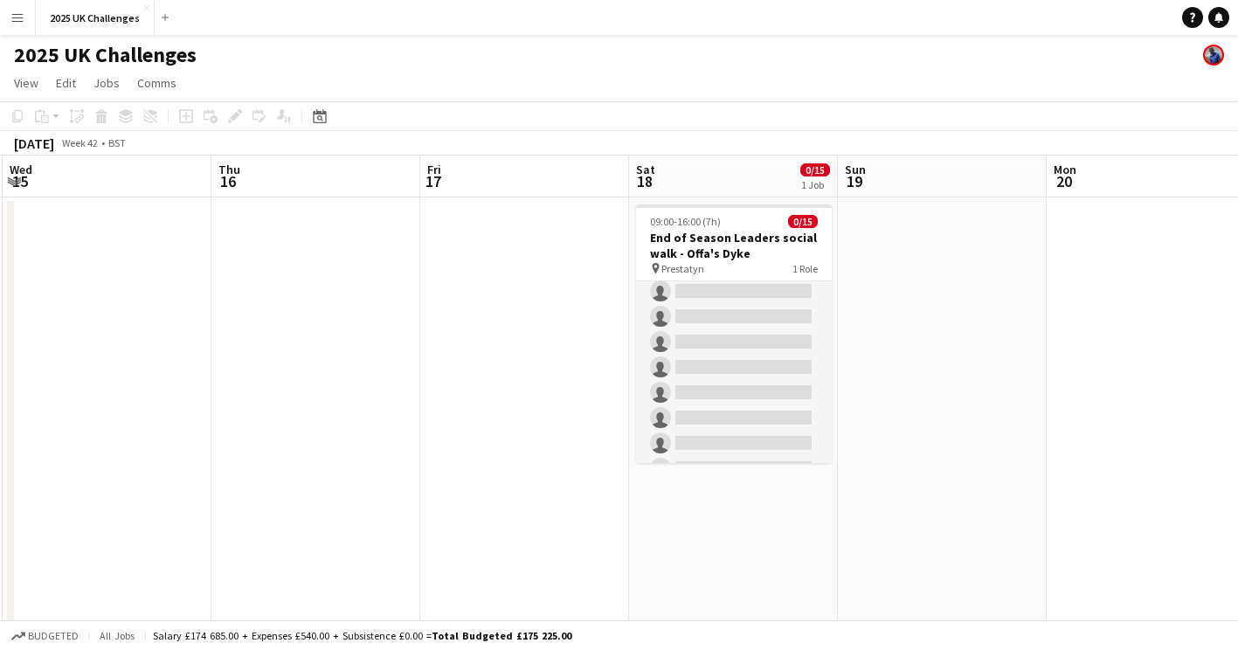
drag, startPoint x: 766, startPoint y: 411, endPoint x: 974, endPoint y: 399, distance: 209.2
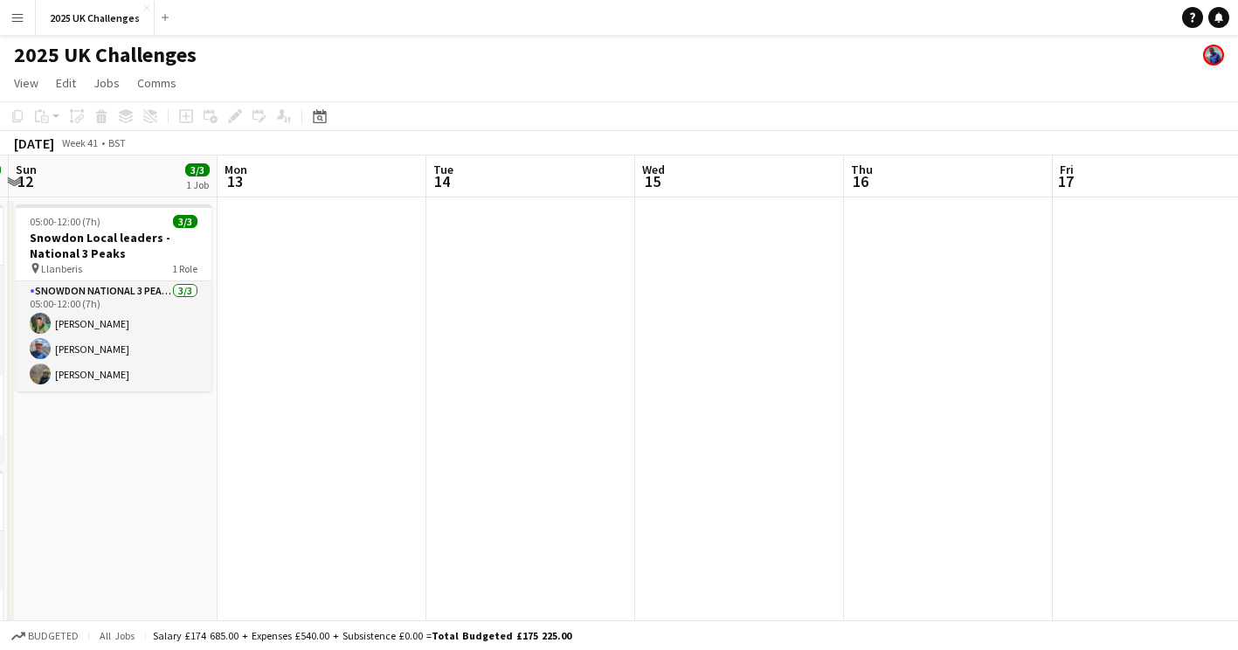
drag, startPoint x: 377, startPoint y: 489, endPoint x: 908, endPoint y: 482, distance: 531.4
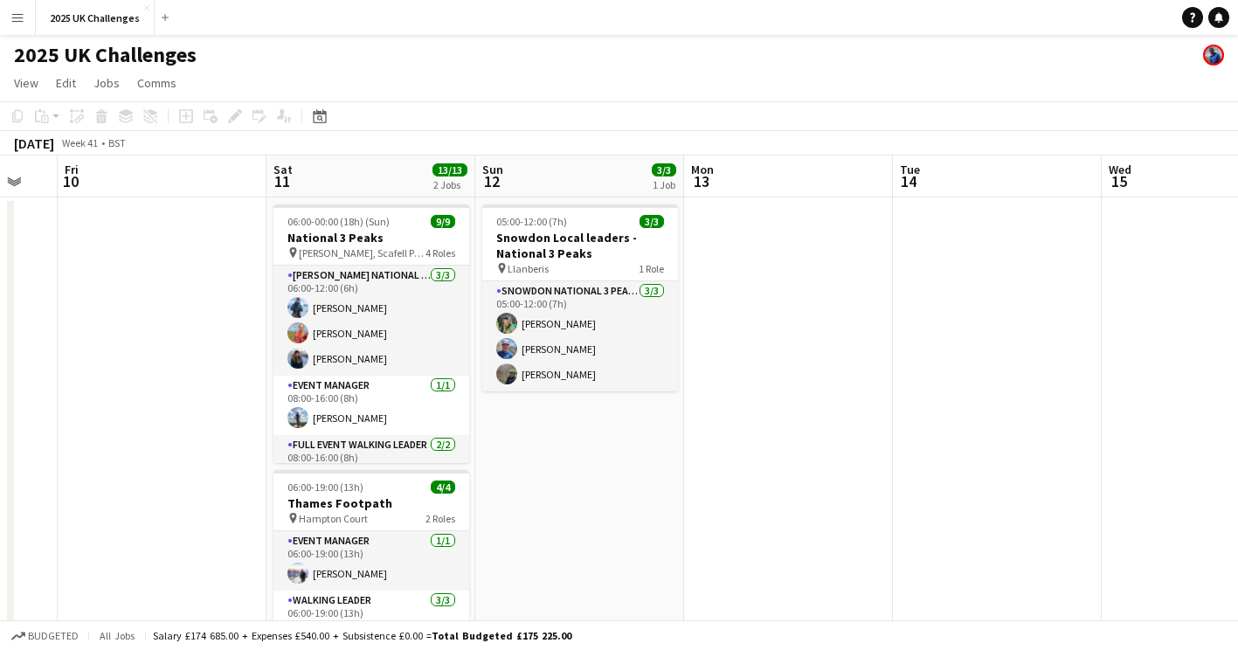
drag, startPoint x: 375, startPoint y: 526, endPoint x: 837, endPoint y: 516, distance: 462.4
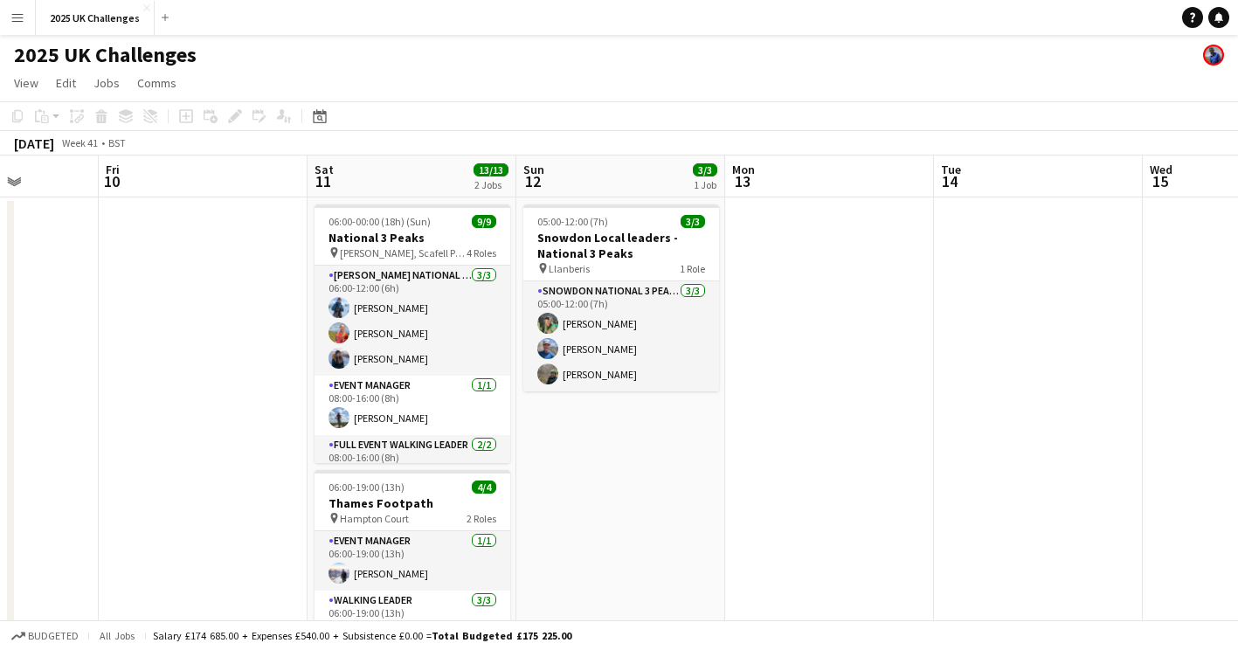
drag, startPoint x: 585, startPoint y: 512, endPoint x: 811, endPoint y: 519, distance: 226.5
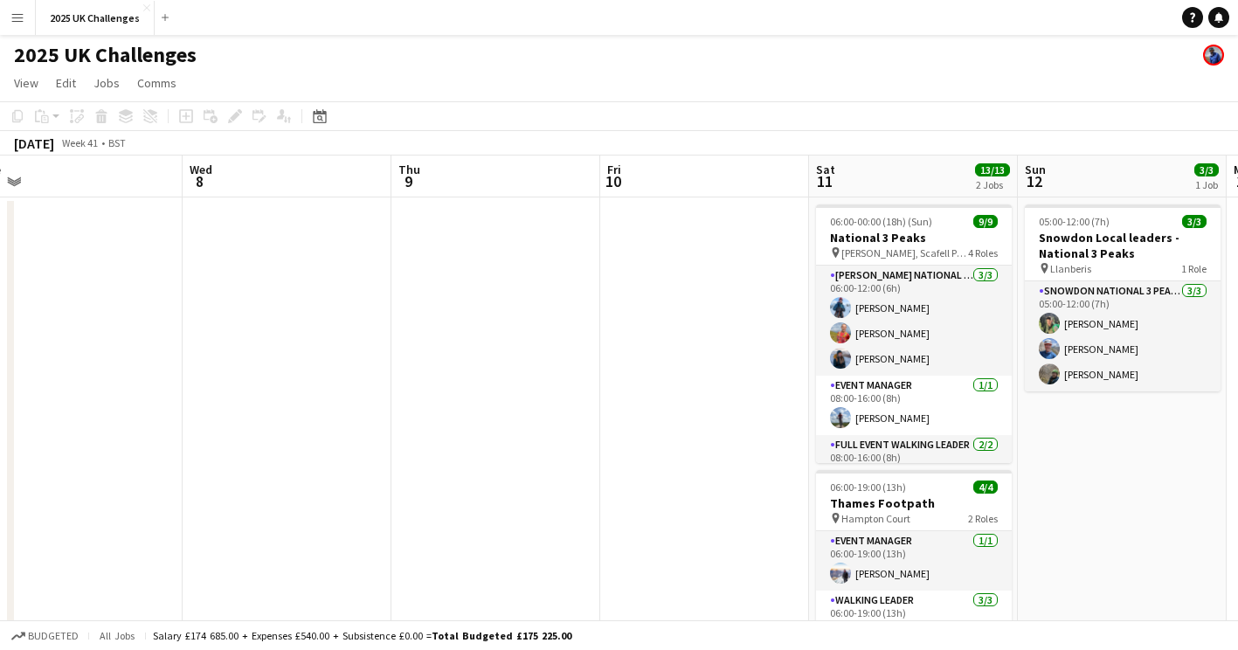
drag, startPoint x: 243, startPoint y: 455, endPoint x: 489, endPoint y: 459, distance: 246.5
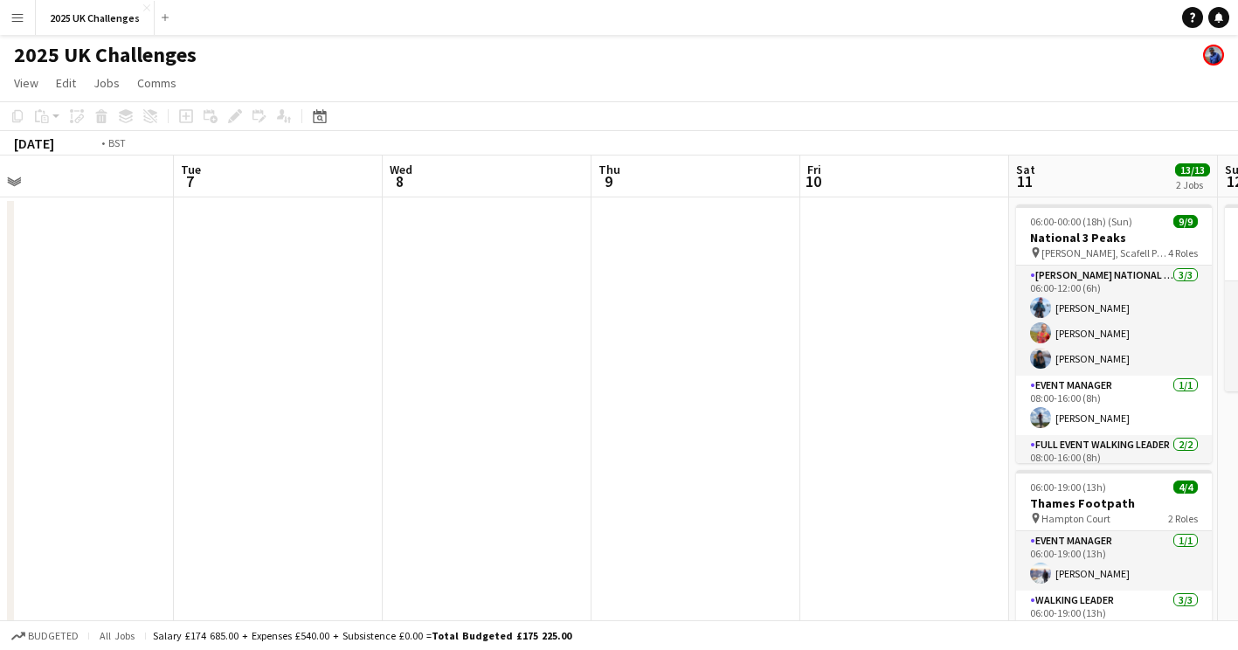
drag, startPoint x: 87, startPoint y: 429, endPoint x: 448, endPoint y: 447, distance: 361.4
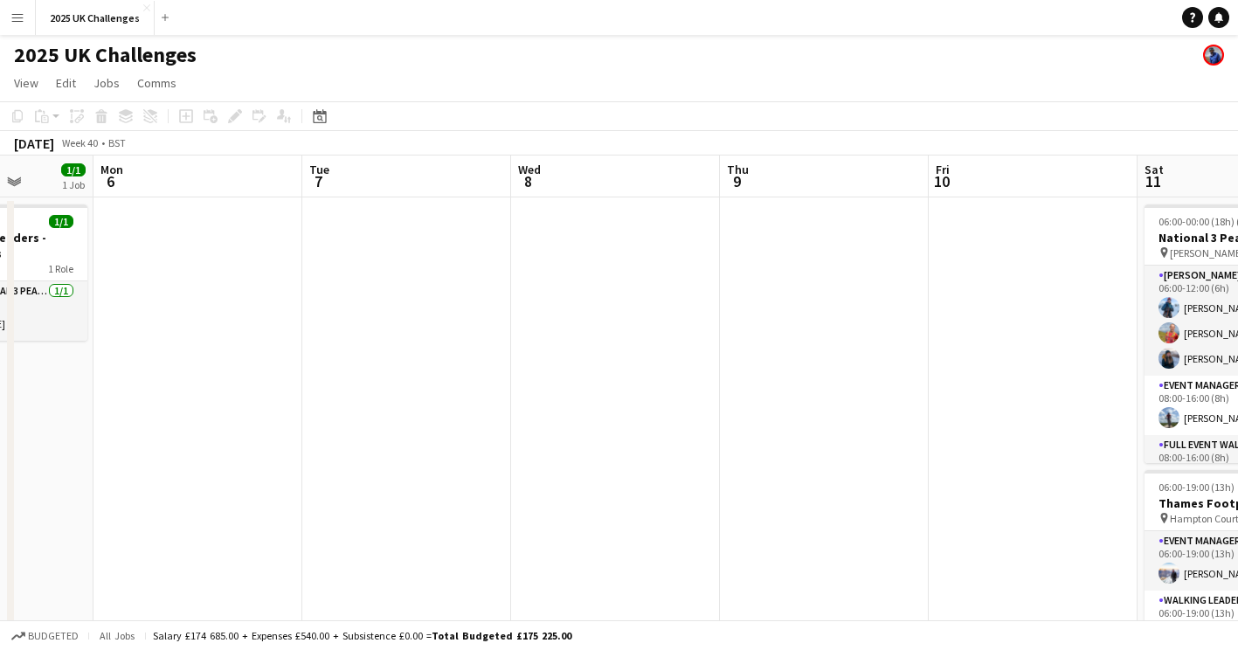
drag, startPoint x: 228, startPoint y: 460, endPoint x: 498, endPoint y: 447, distance: 270.3
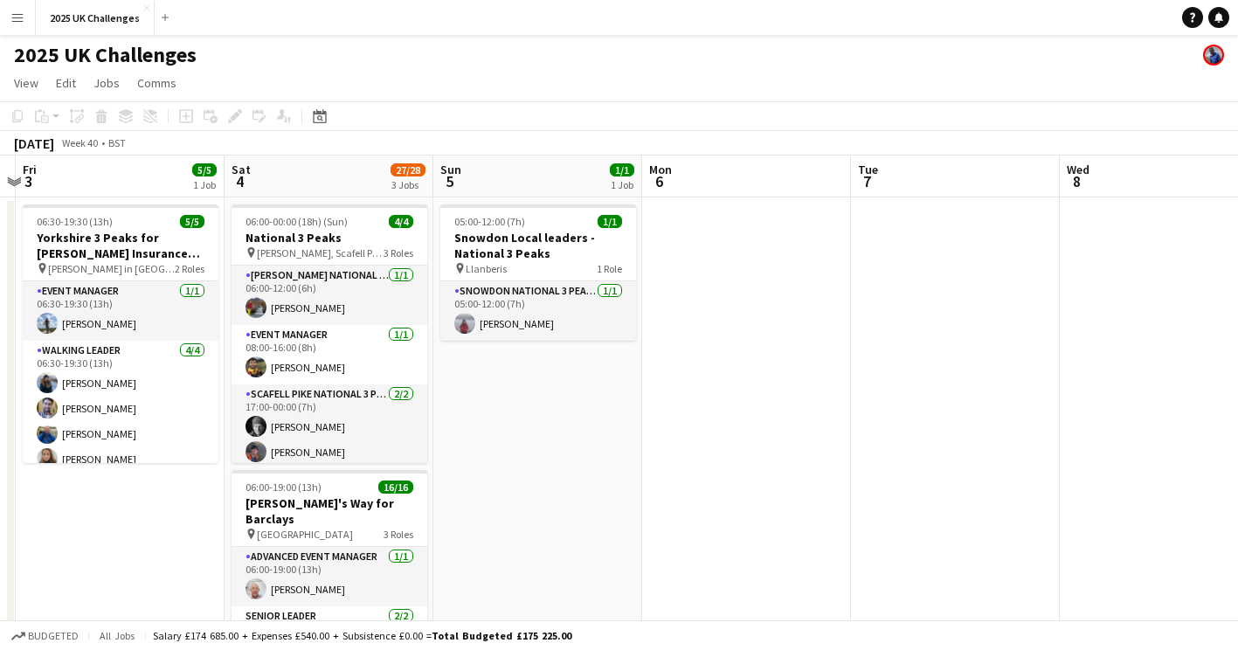
drag, startPoint x: 495, startPoint y: 451, endPoint x: 641, endPoint y: 451, distance: 146.8
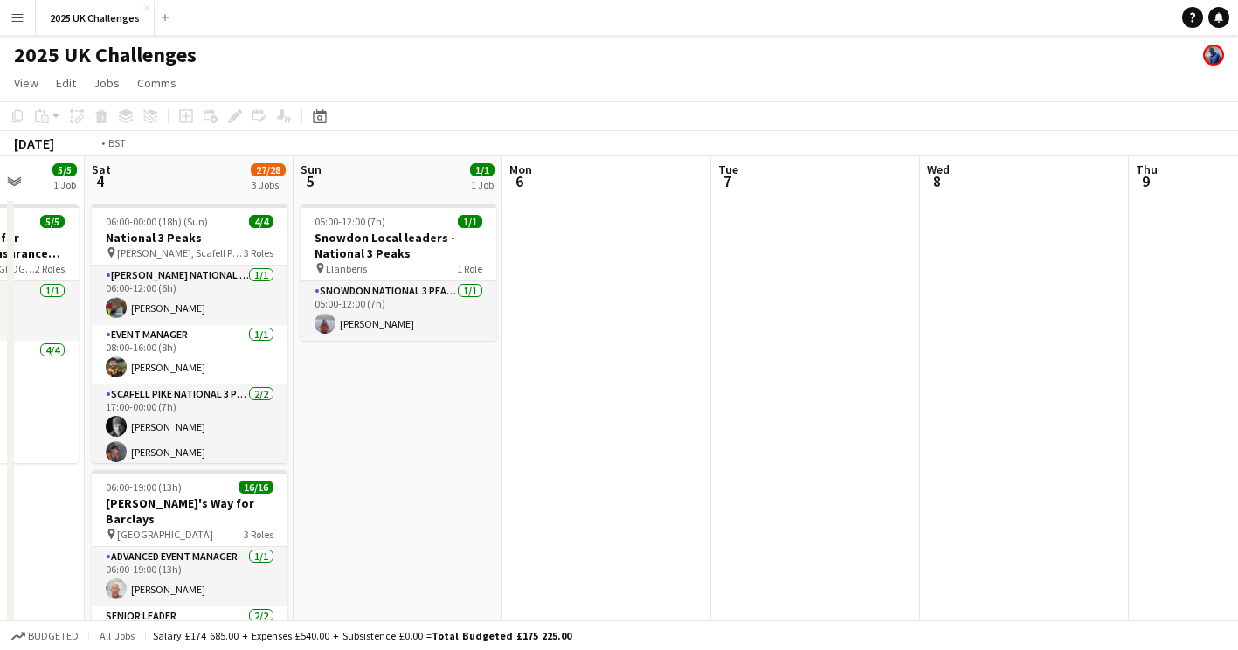
drag, startPoint x: 1057, startPoint y: 440, endPoint x: 378, endPoint y: 422, distance: 679.3
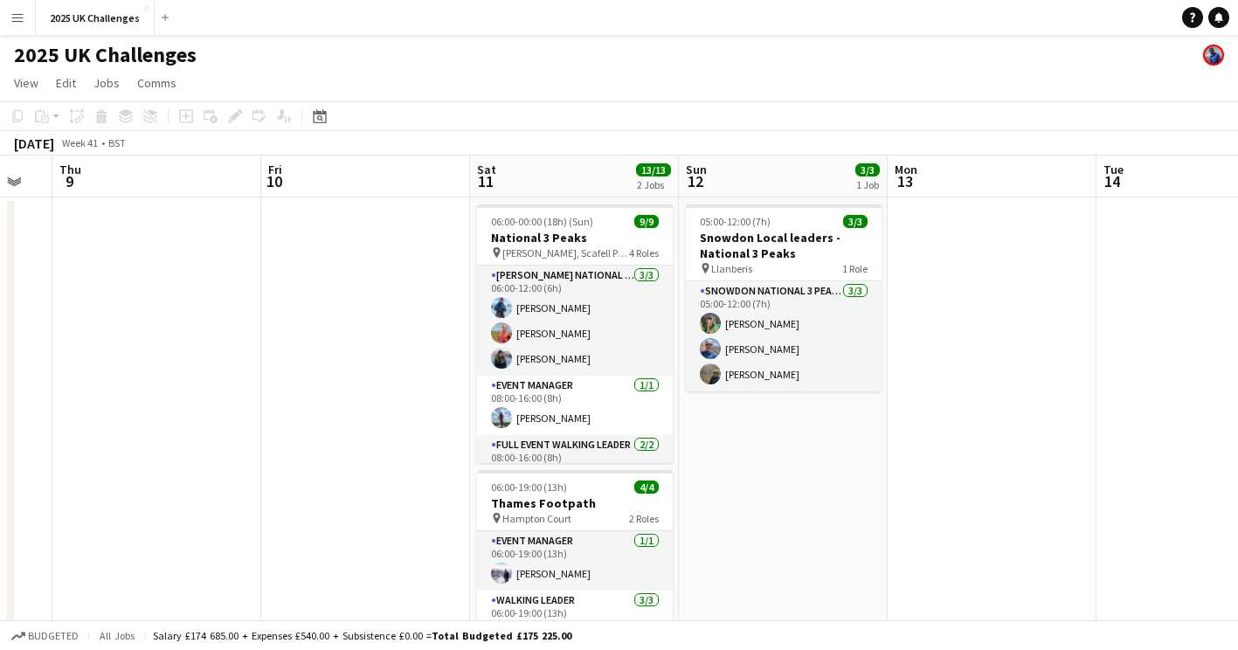
drag, startPoint x: 506, startPoint y: 419, endPoint x: 0, endPoint y: 387, distance: 507.0
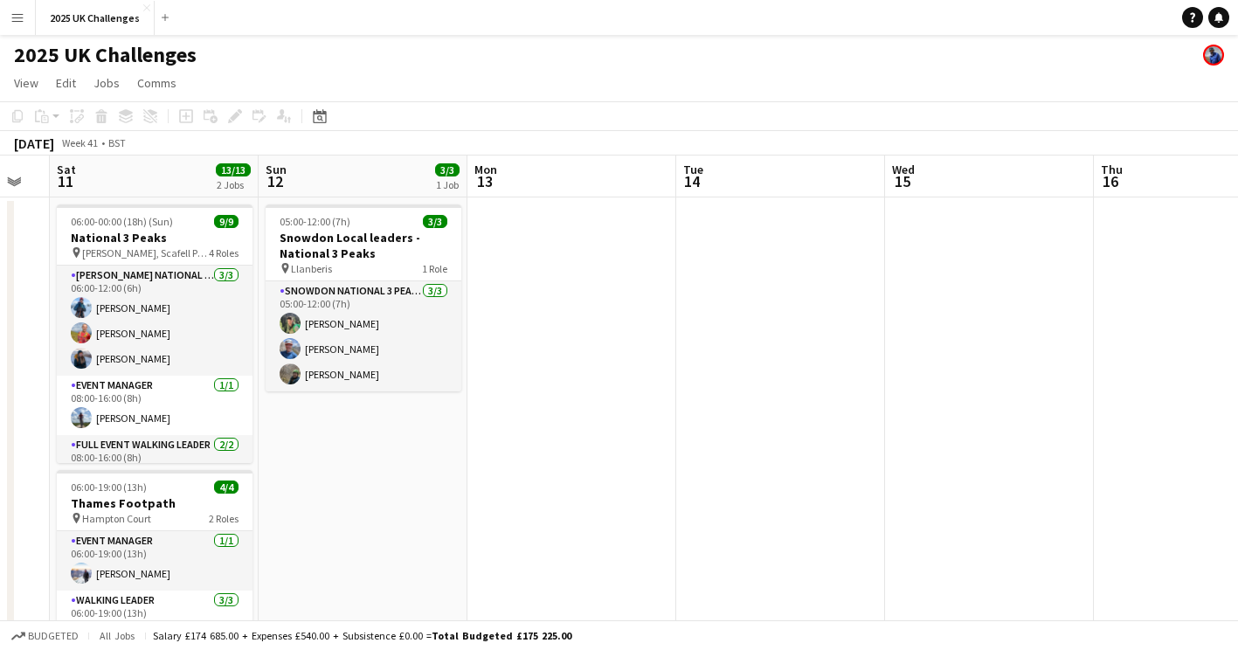
drag, startPoint x: 231, startPoint y: 414, endPoint x: 157, endPoint y: 414, distance: 73.4
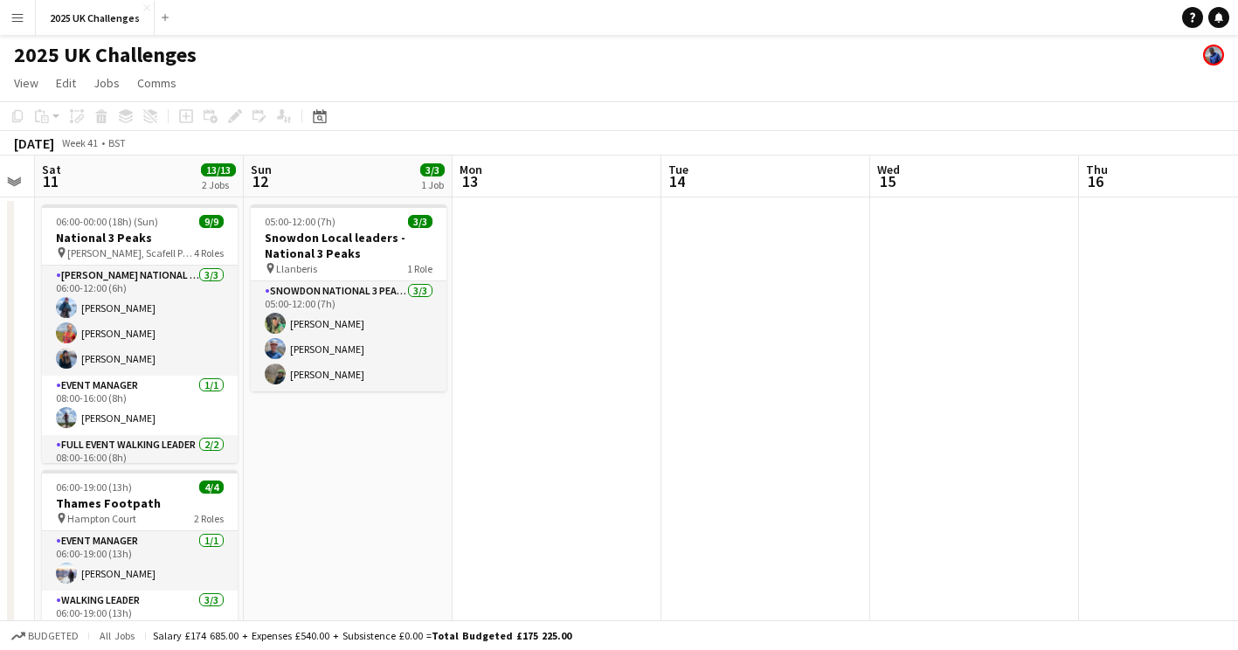
scroll to position [0, 421]
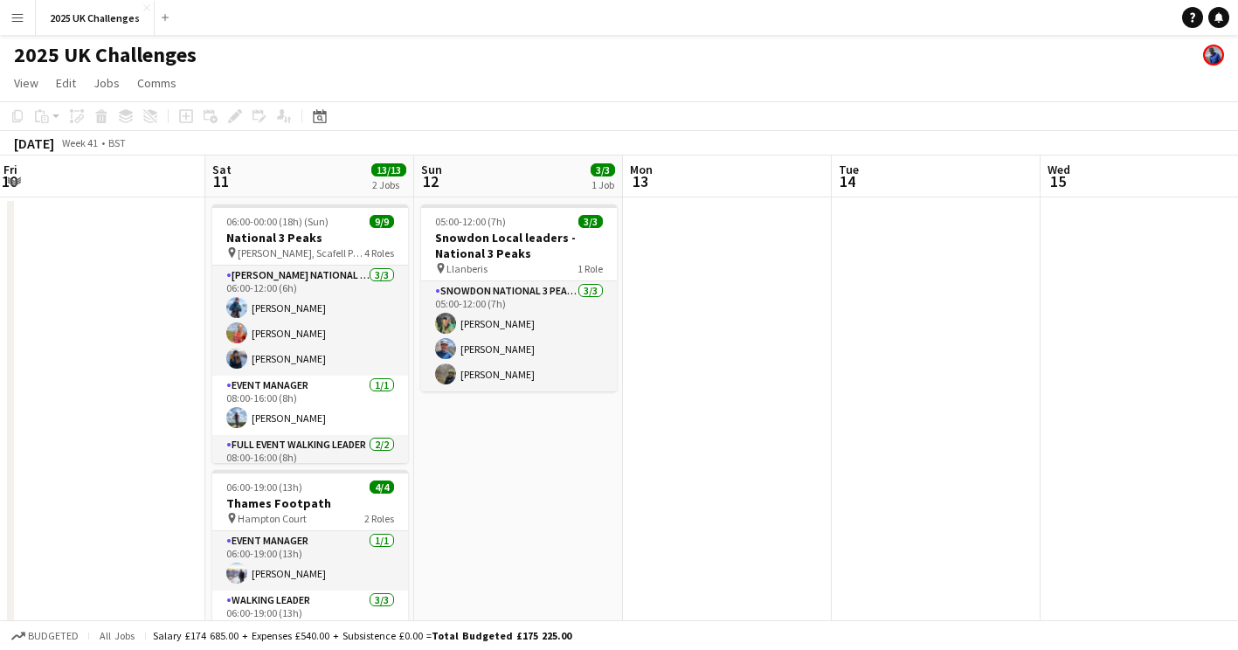
drag, startPoint x: 430, startPoint y: 419, endPoint x: 804, endPoint y: 429, distance: 374.2
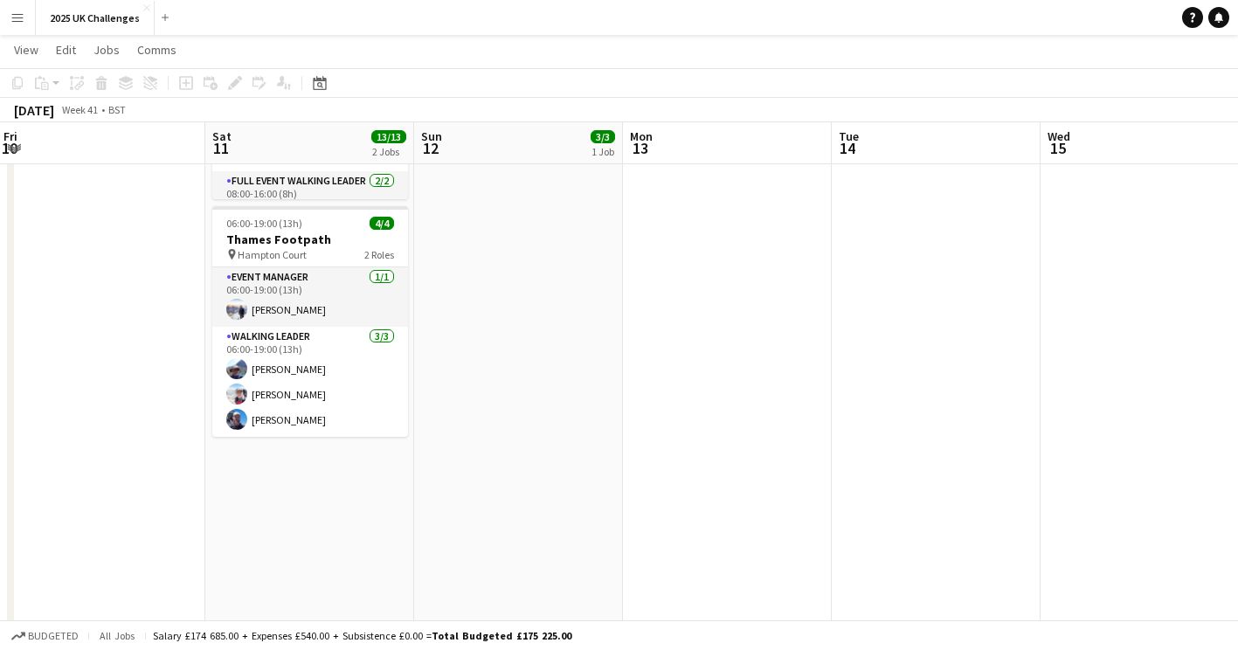
scroll to position [0, 0]
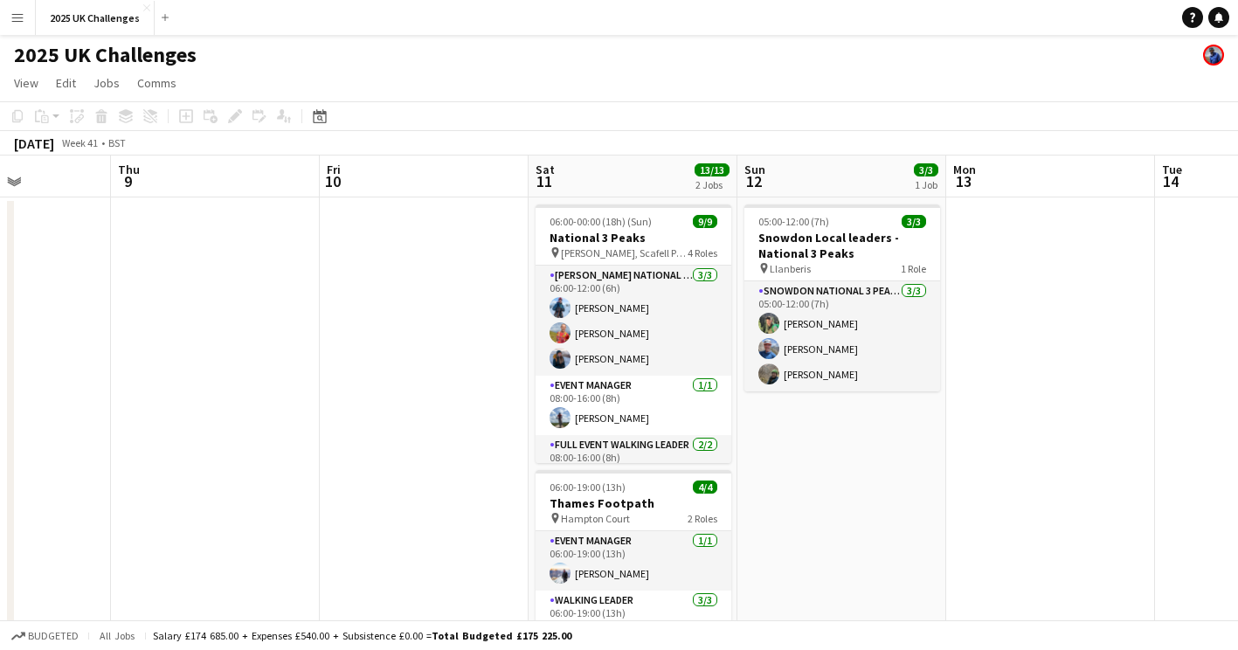
drag
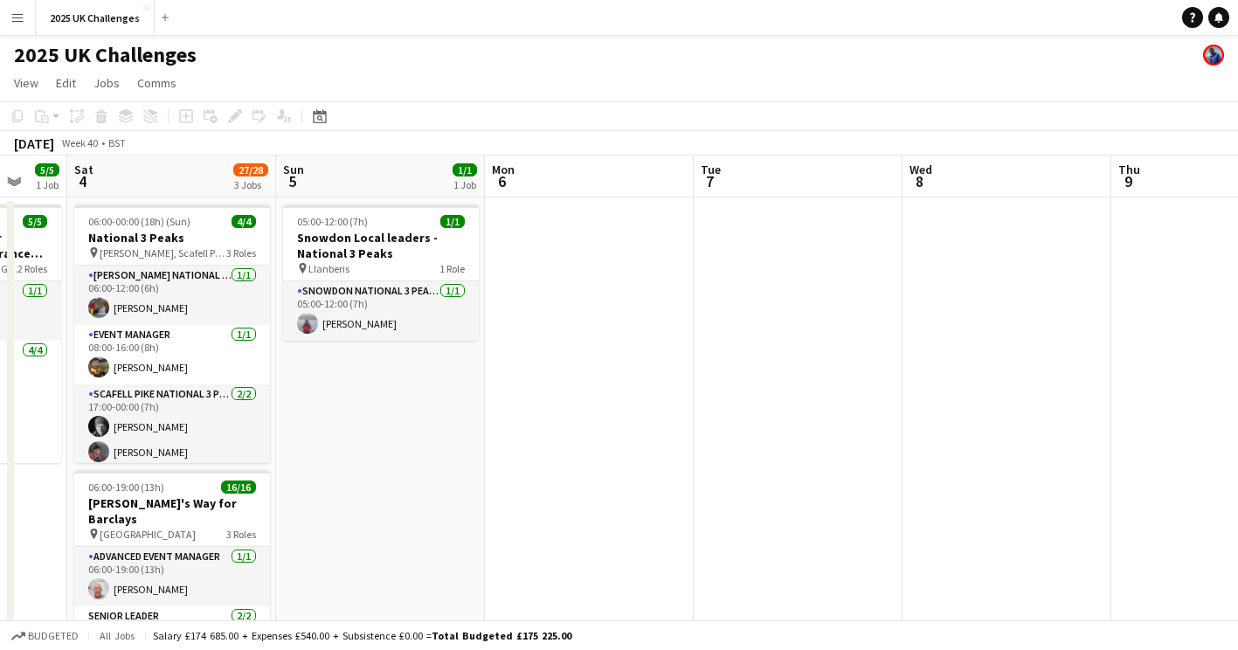
scroll to position [0, 378]
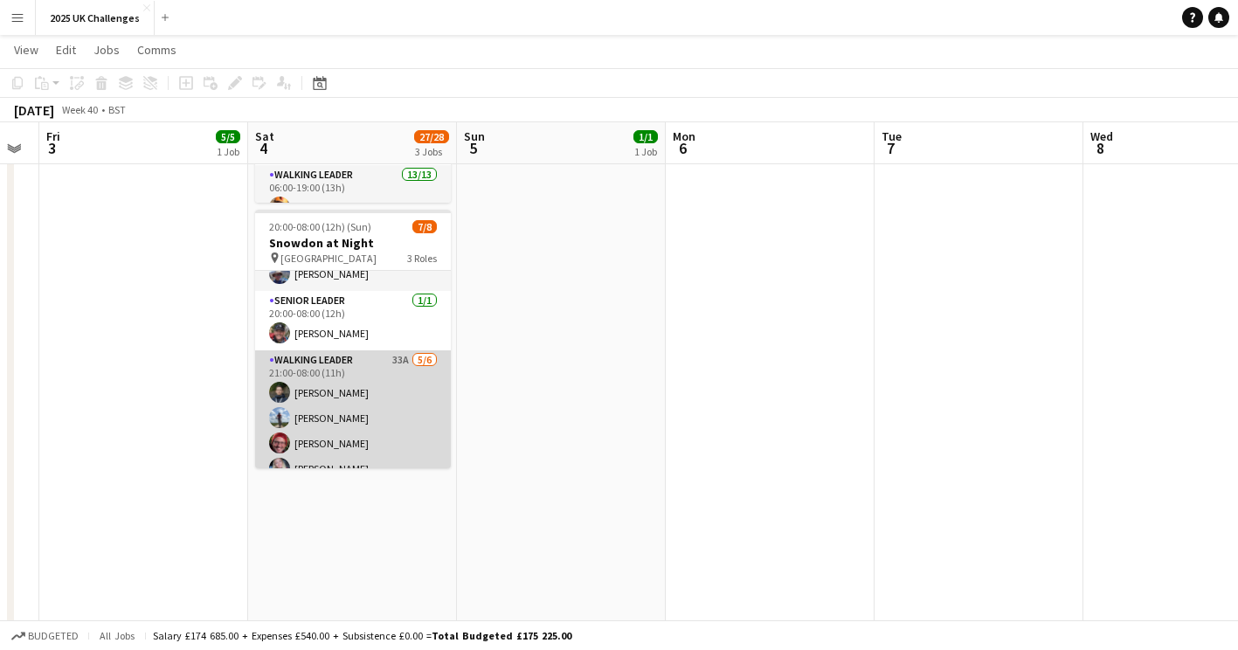
scroll to position [107, 0]
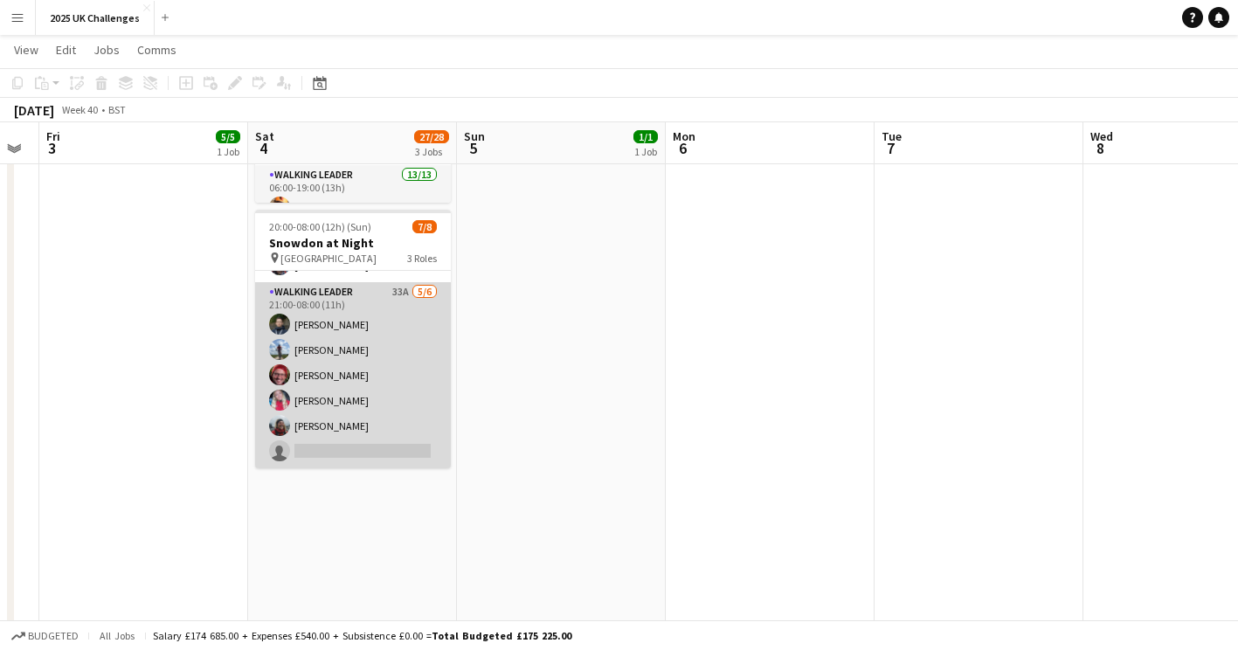
click at [361, 434] on app-card-role "Walking Leader 33A [DATE] 21:00-08:00 (11h) [PERSON_NAME] [PERSON_NAME] [PERSON…" at bounding box center [353, 375] width 196 height 186
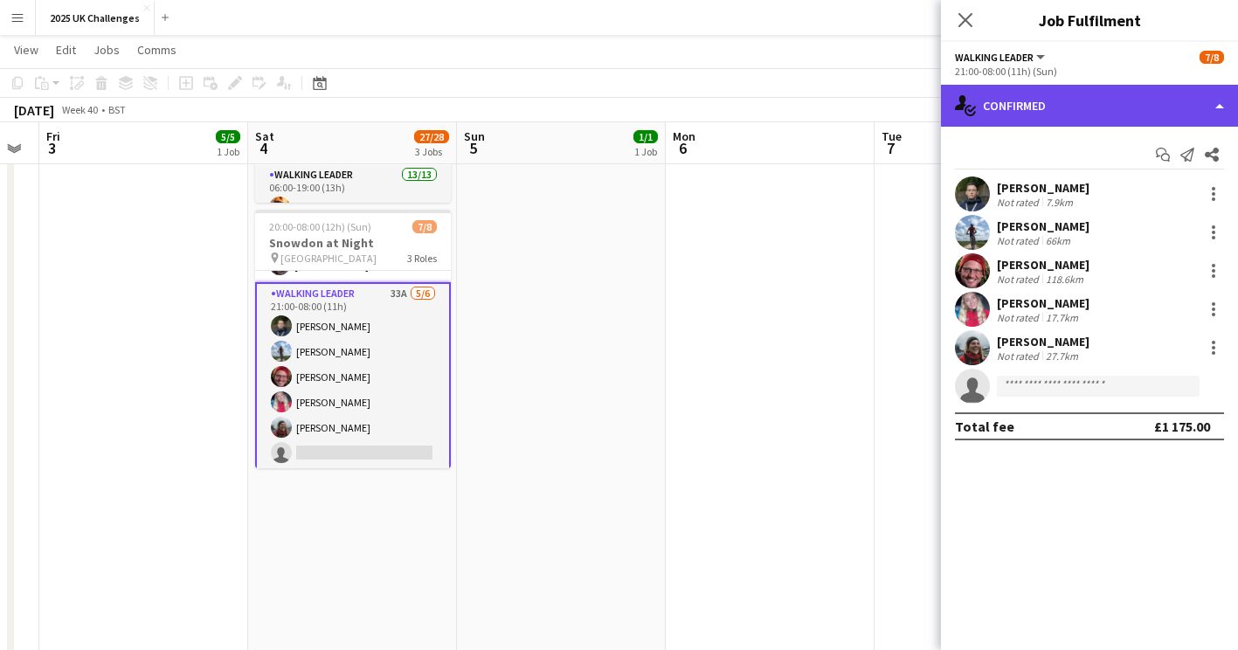
click at [1071, 119] on div "single-neutral-actions-check-2 Confirmed" at bounding box center [1089, 106] width 297 height 42
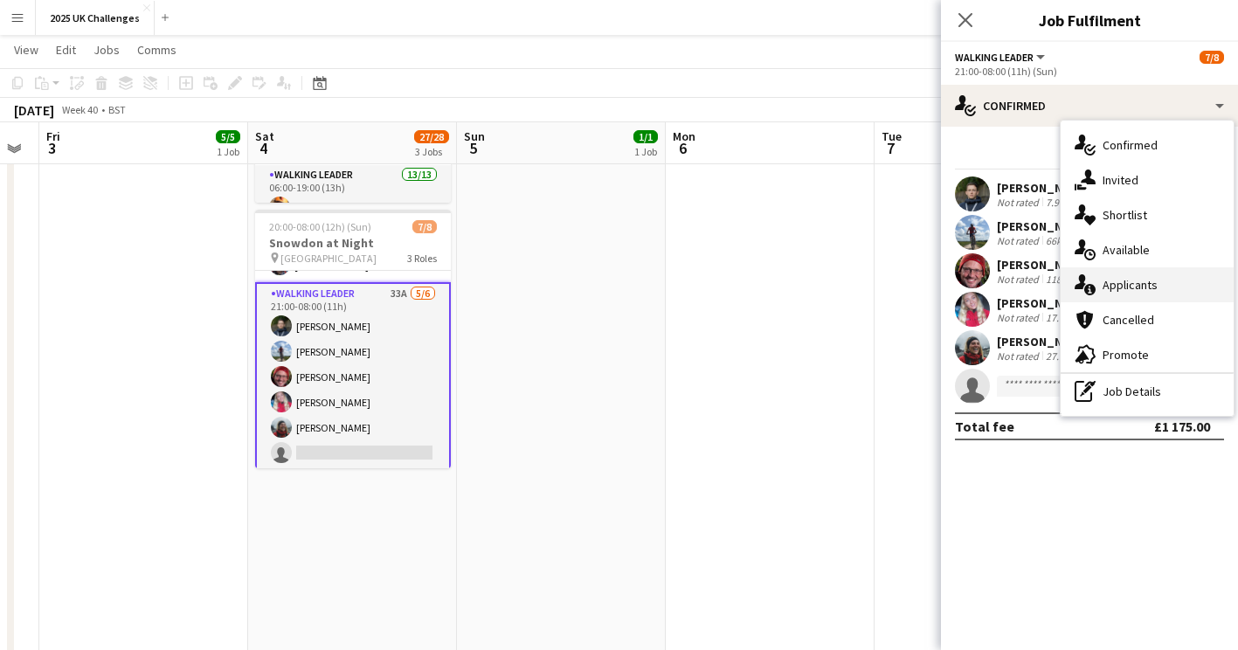
click at [1125, 281] on span "Applicants" at bounding box center [1130, 285] width 55 height 16
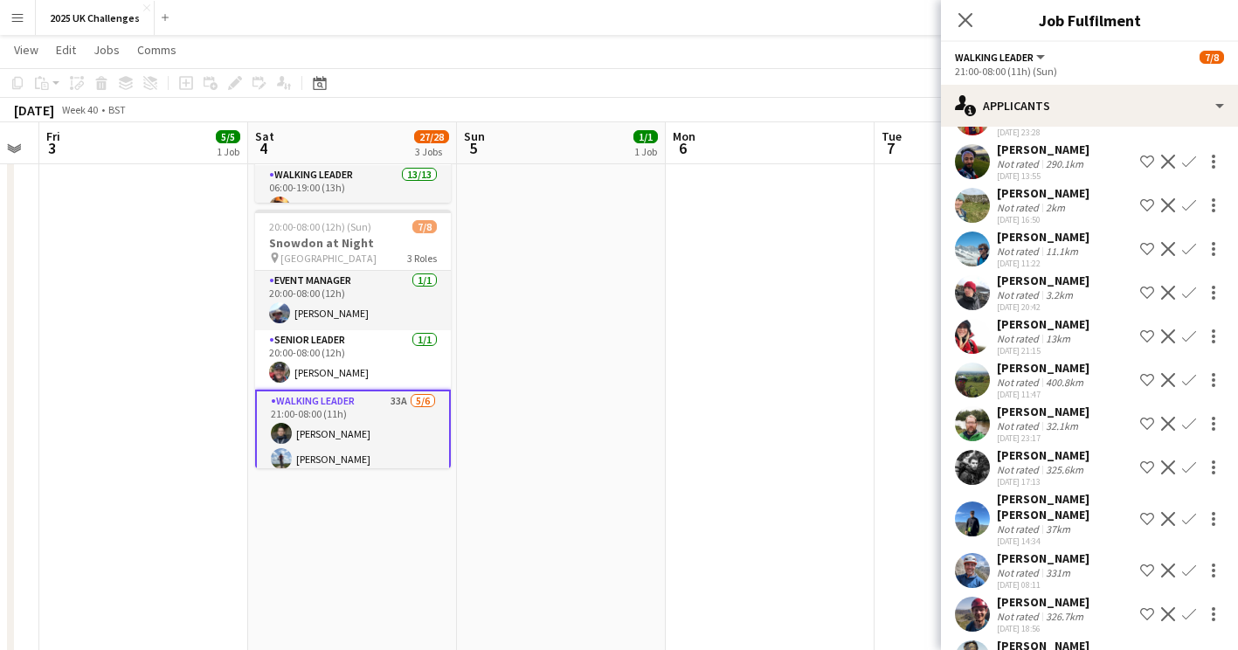
scroll to position [261, 0]
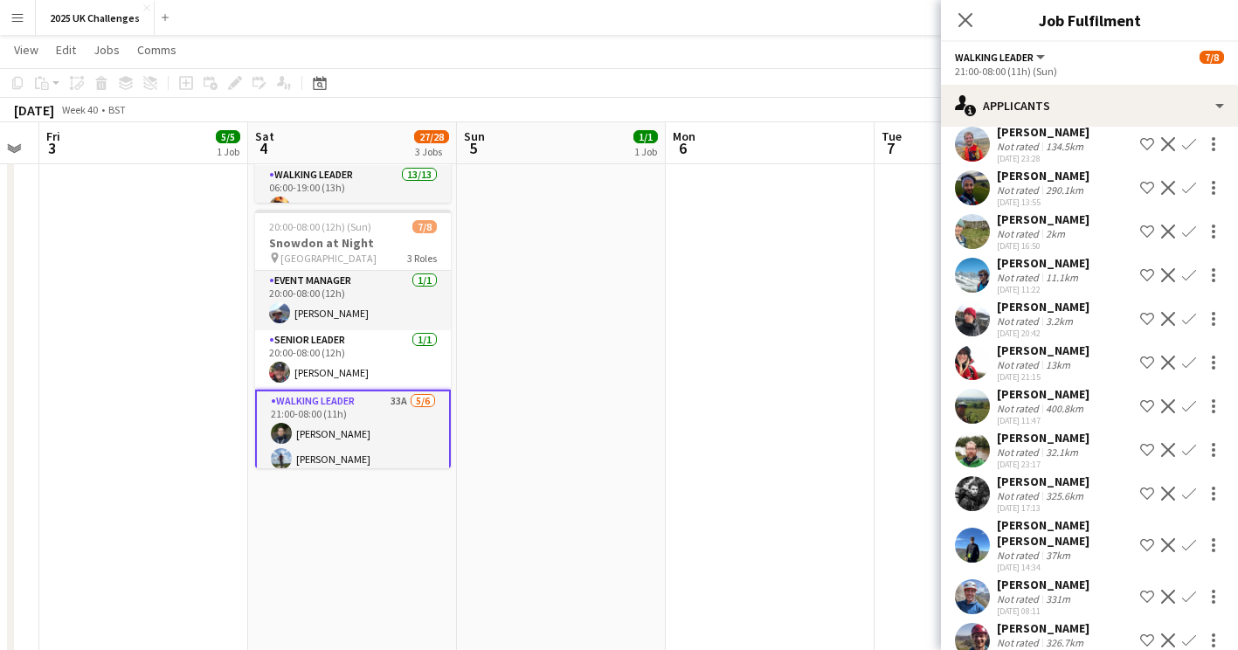
click at [1182, 370] on app-icon "Confirm" at bounding box center [1189, 363] width 14 height 14
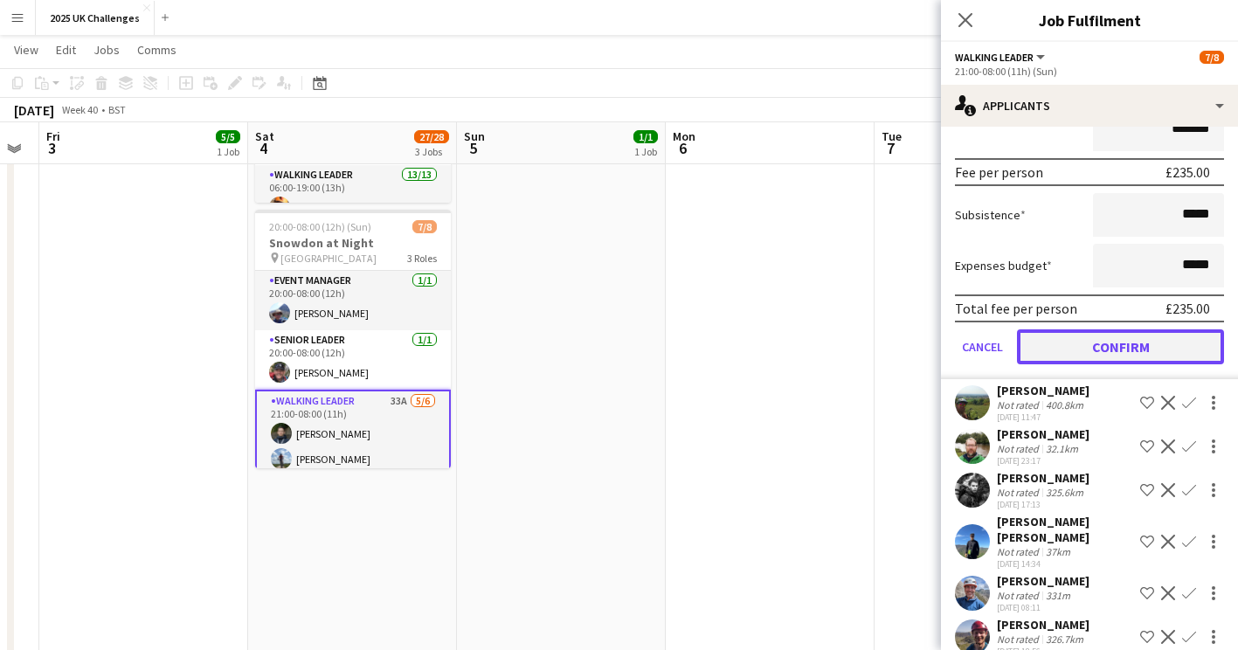
click at [1100, 364] on button "Confirm" at bounding box center [1120, 346] width 207 height 35
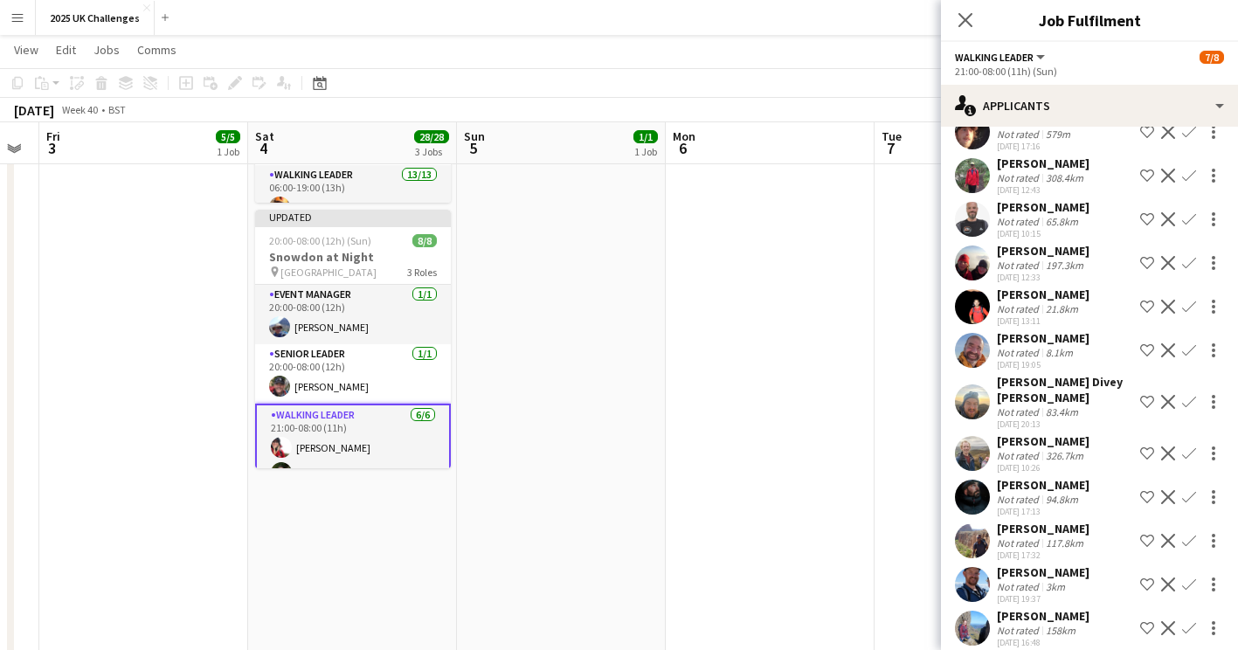
scroll to position [901, 0]
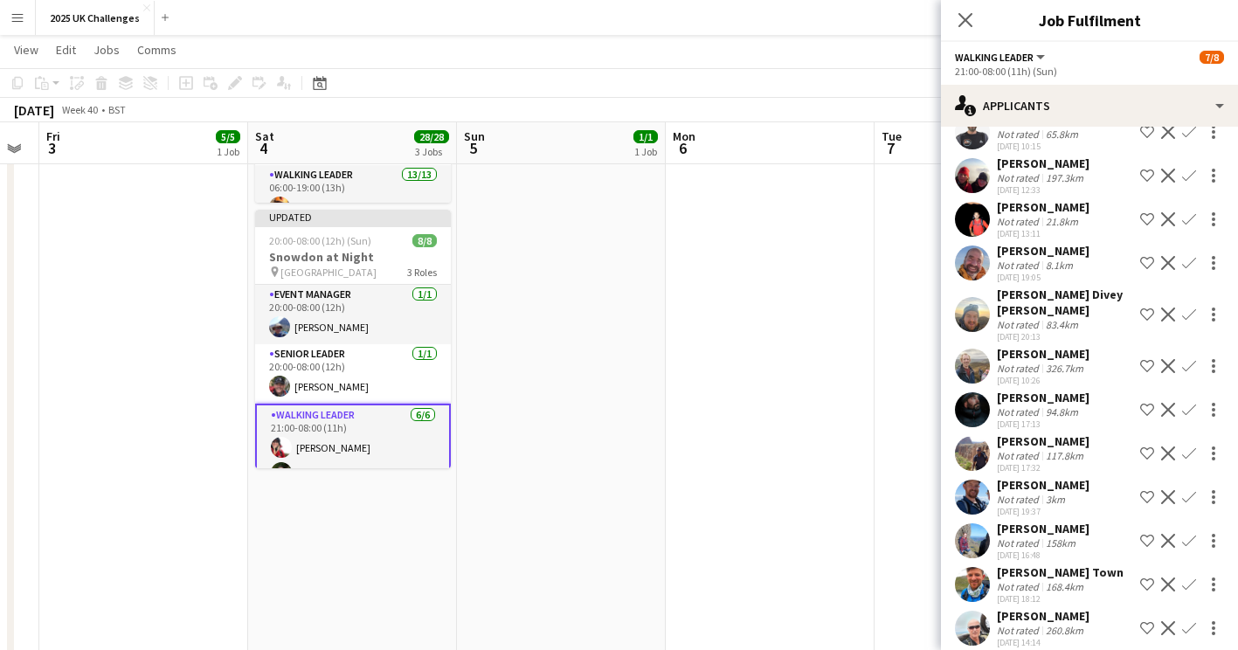
click at [856, 481] on app-date-cell at bounding box center [770, 214] width 209 height 1087
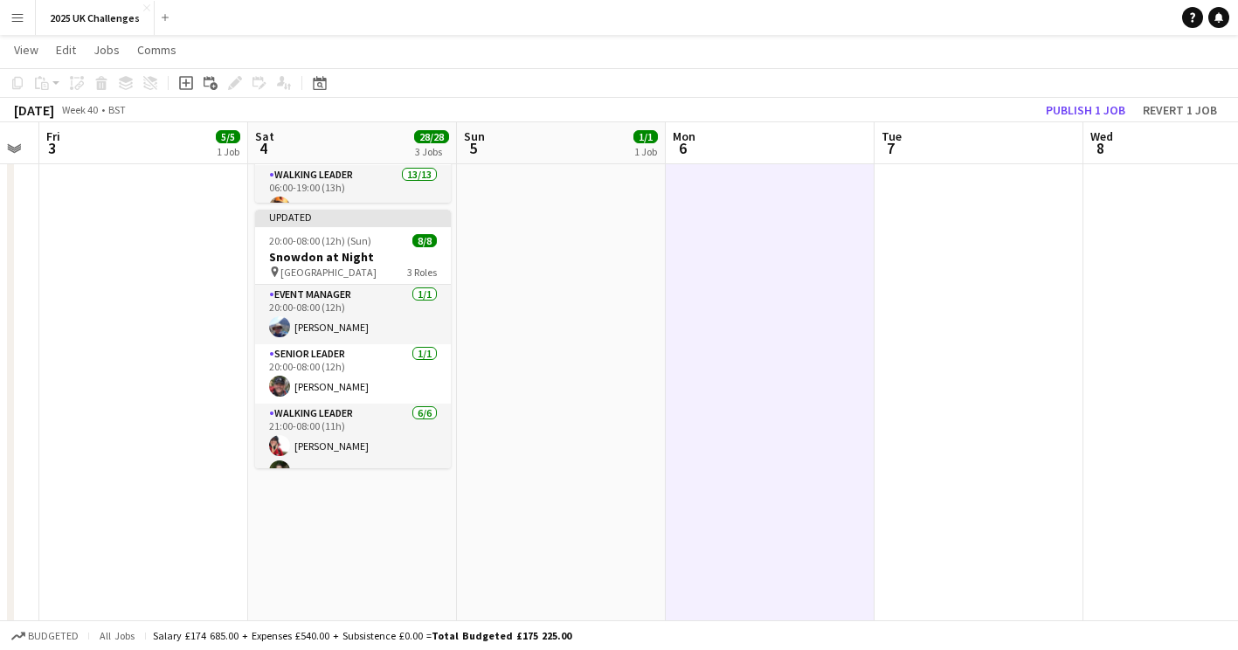
click at [1096, 93] on app-toolbar "Copy Paste Paste Ctrl+V Paste with crew Ctrl+Shift+V Paste linked Job [GEOGRAPH…" at bounding box center [619, 83] width 1238 height 30
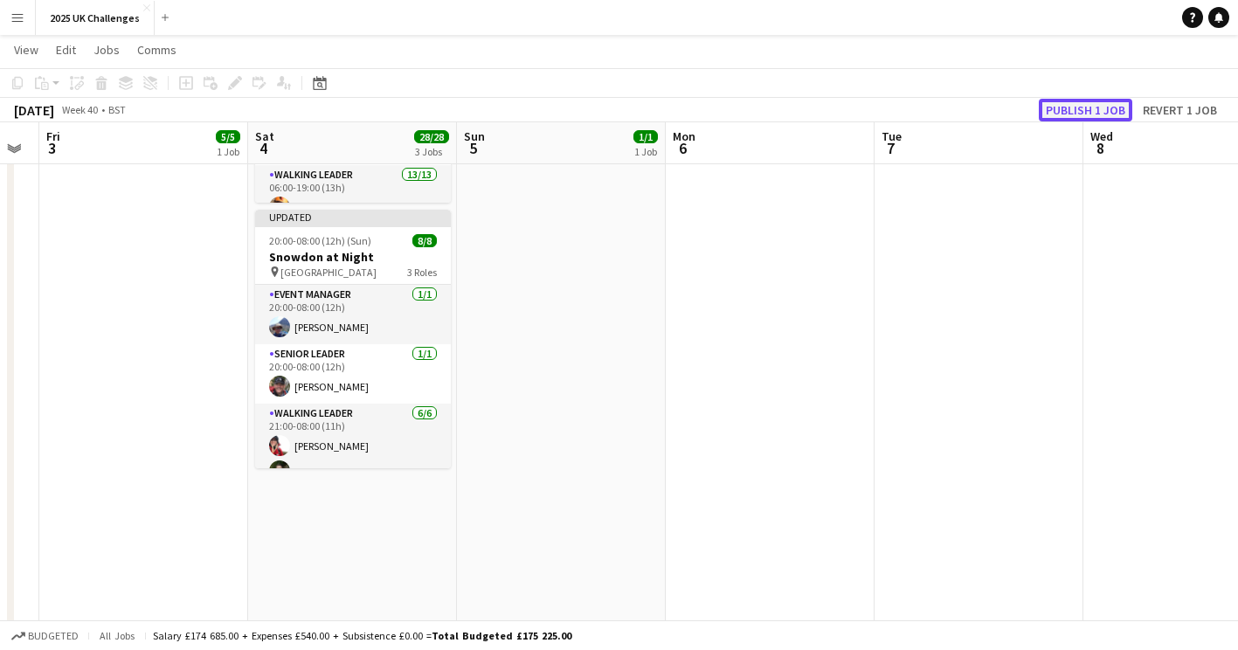
click at [1088, 107] on button "Publish 1 job" at bounding box center [1086, 110] width 94 height 23
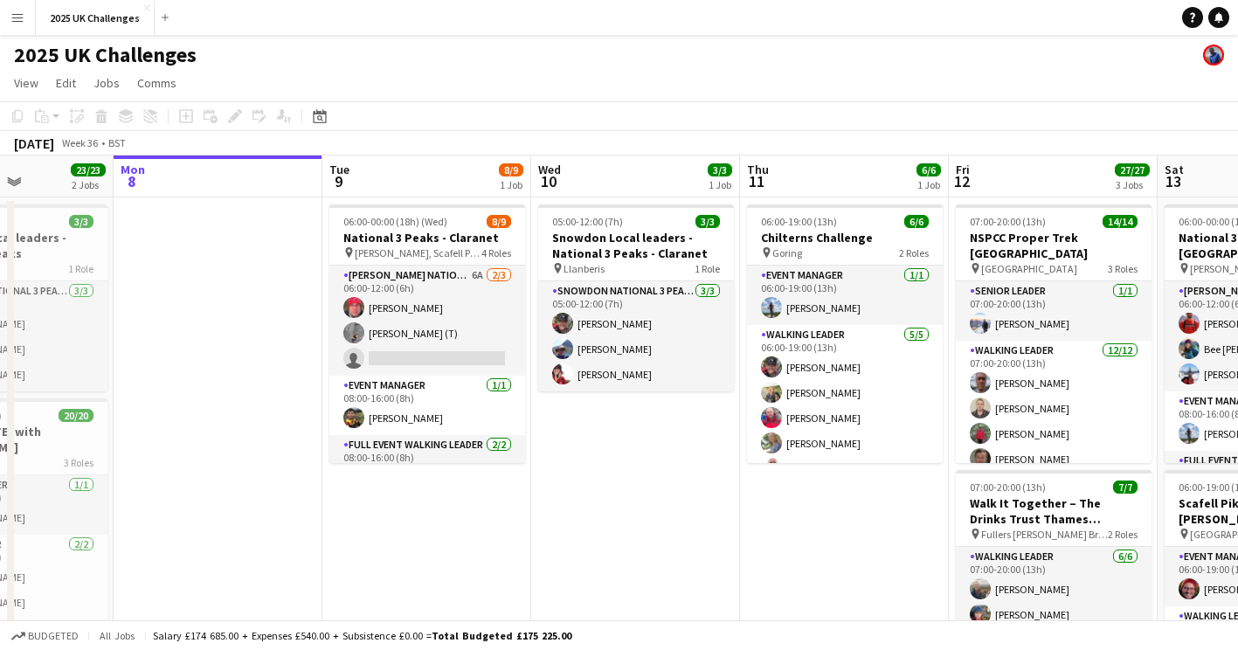
scroll to position [0, 512]
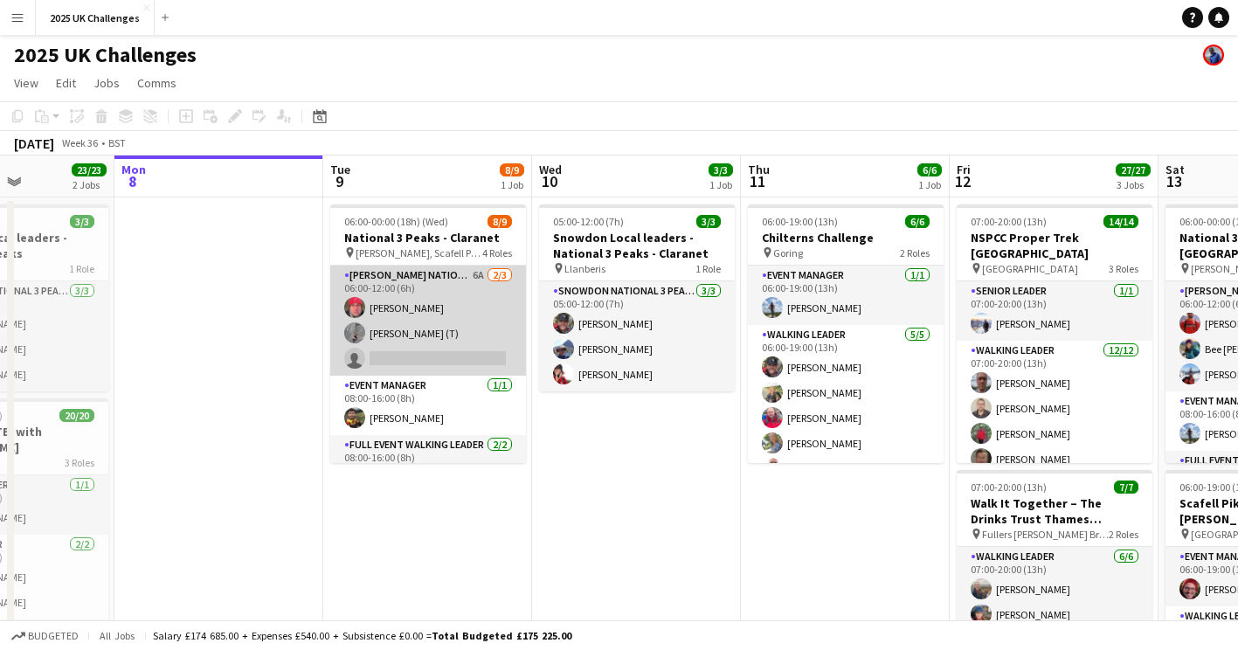
click at [412, 352] on app-card-role "[PERSON_NAME] National 3 Peaks Walking Leader 6A [DATE] 06:00-12:00 (6h) [PERSO…" at bounding box center [428, 321] width 196 height 110
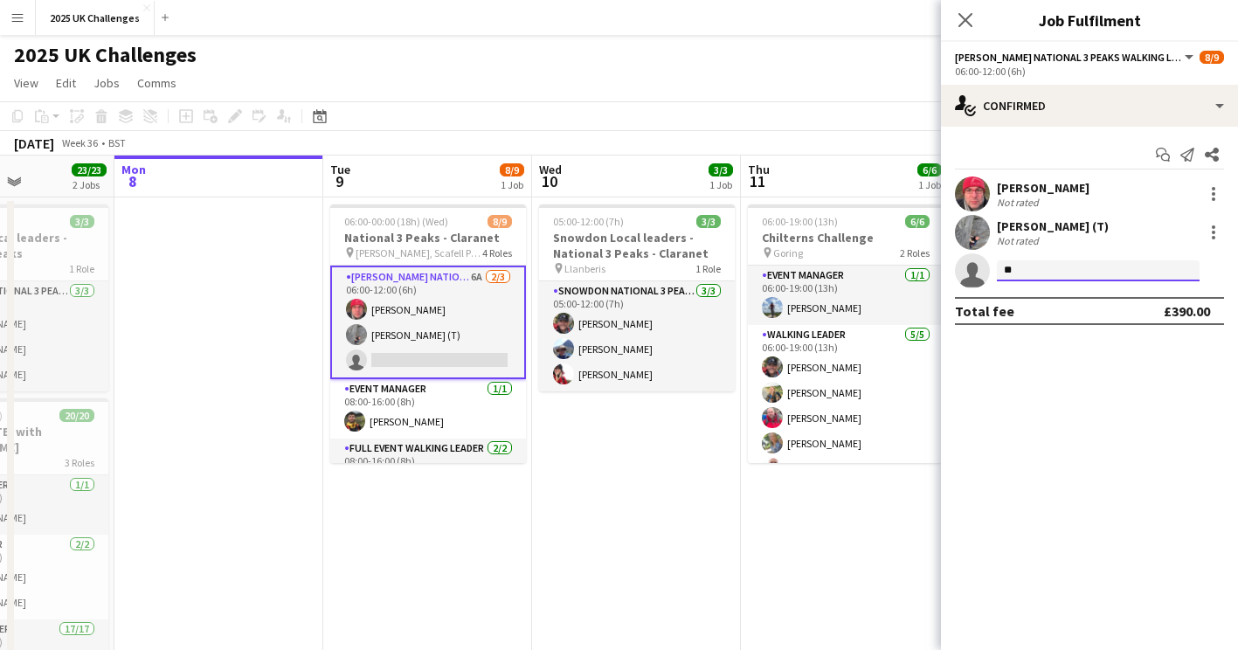
type input "*"
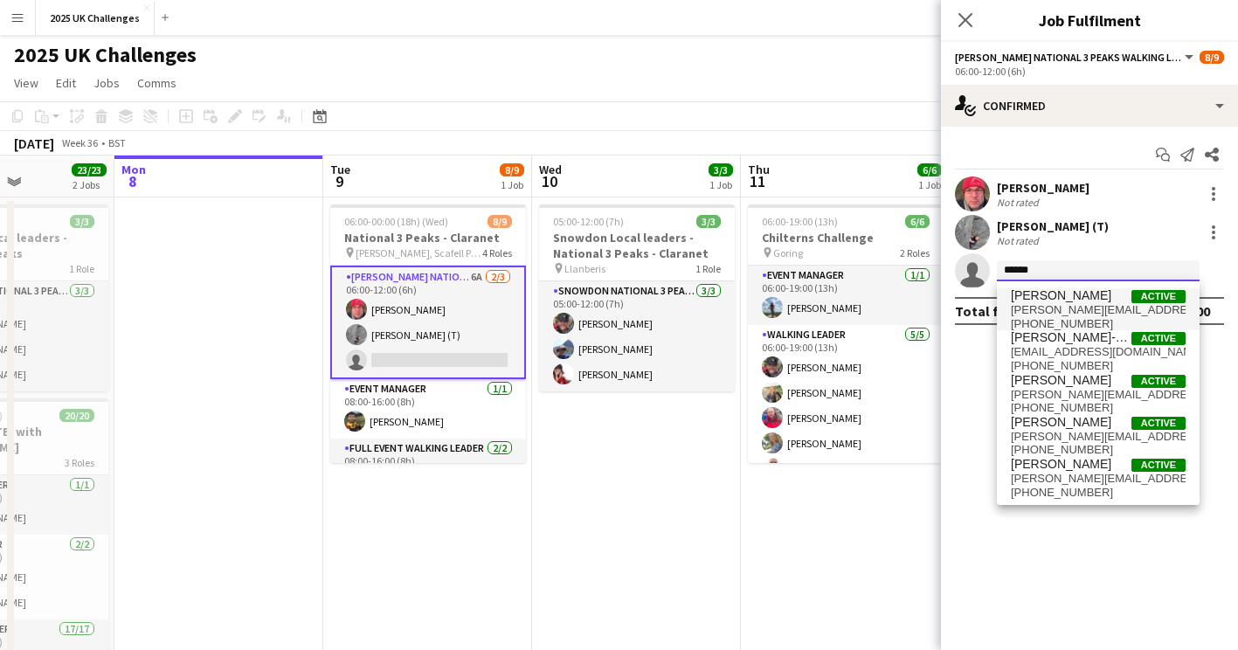
type input "******"
click at [1035, 297] on span "[PERSON_NAME]" at bounding box center [1061, 295] width 101 height 15
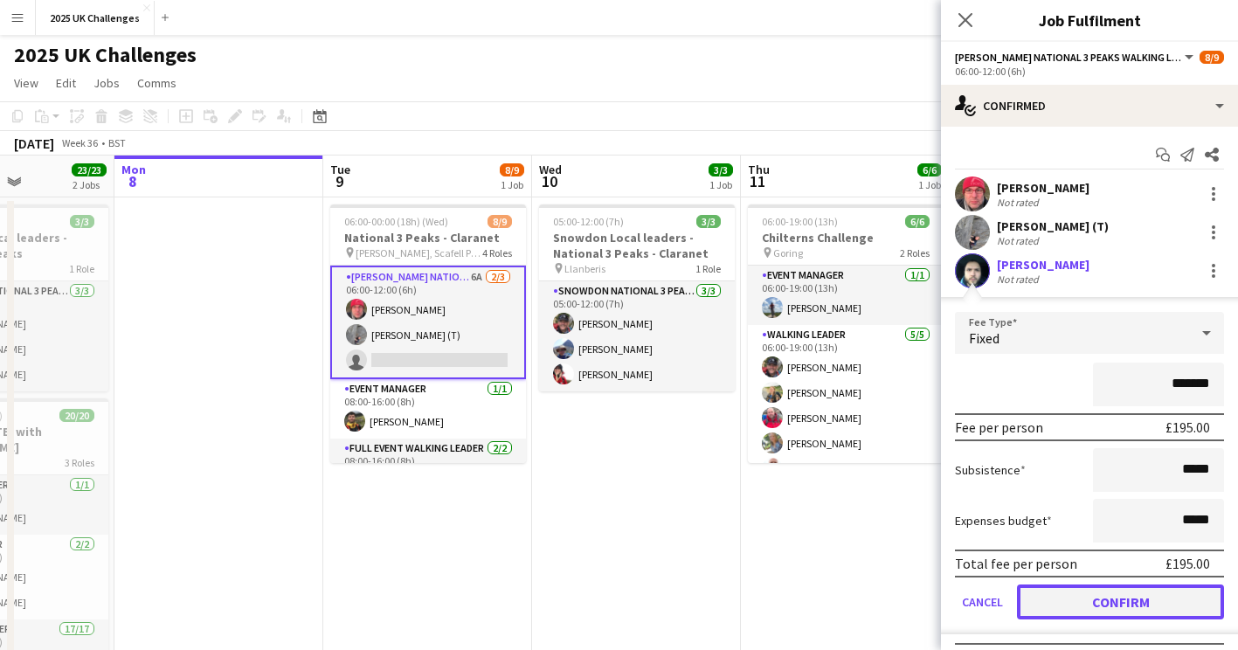
click at [1078, 601] on button "Confirm" at bounding box center [1120, 602] width 207 height 35
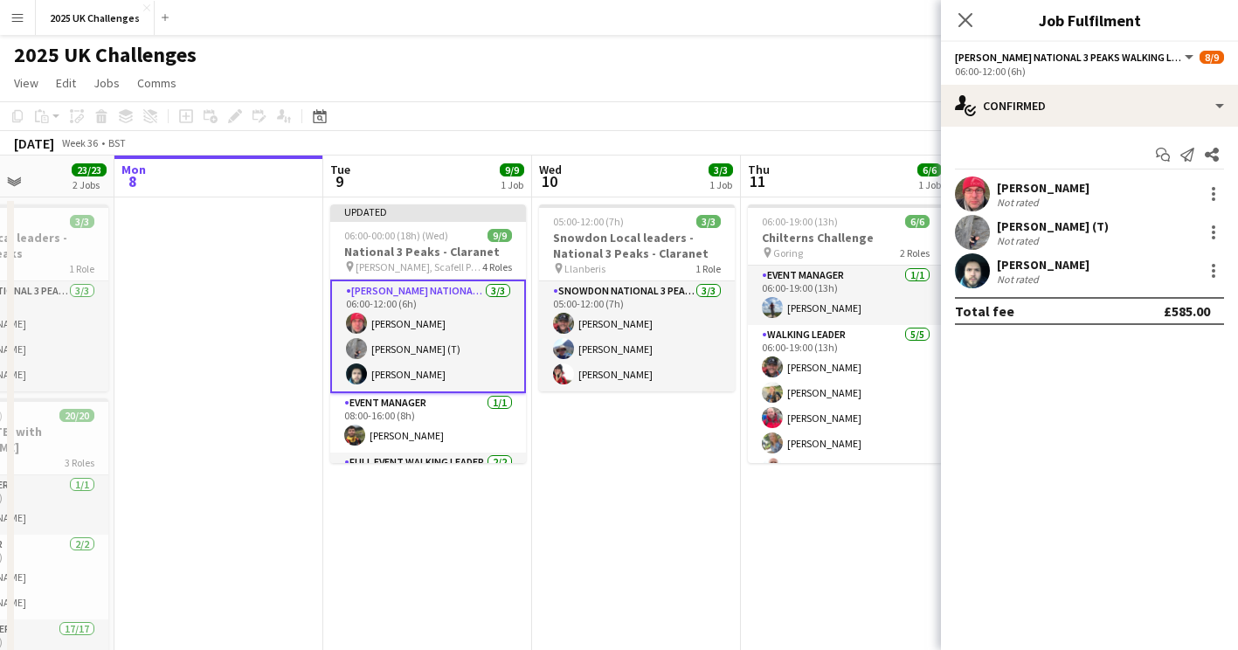
click at [973, 281] on app-user-avatar at bounding box center [972, 270] width 35 height 35
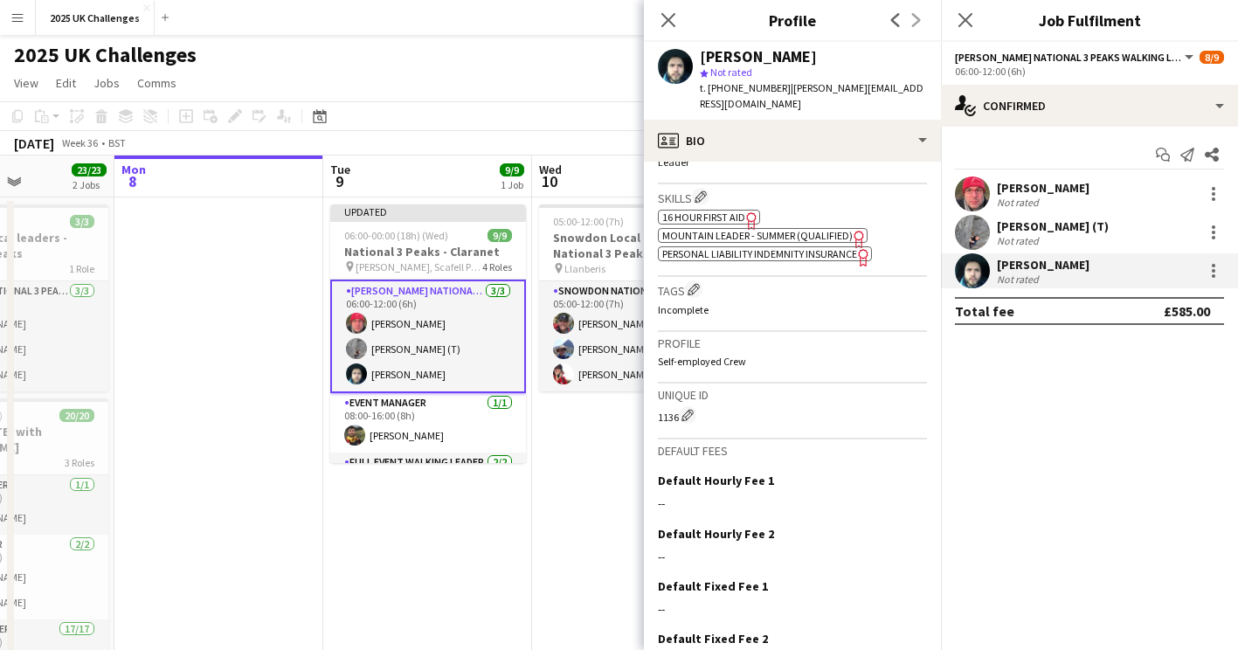
scroll to position [704, 0]
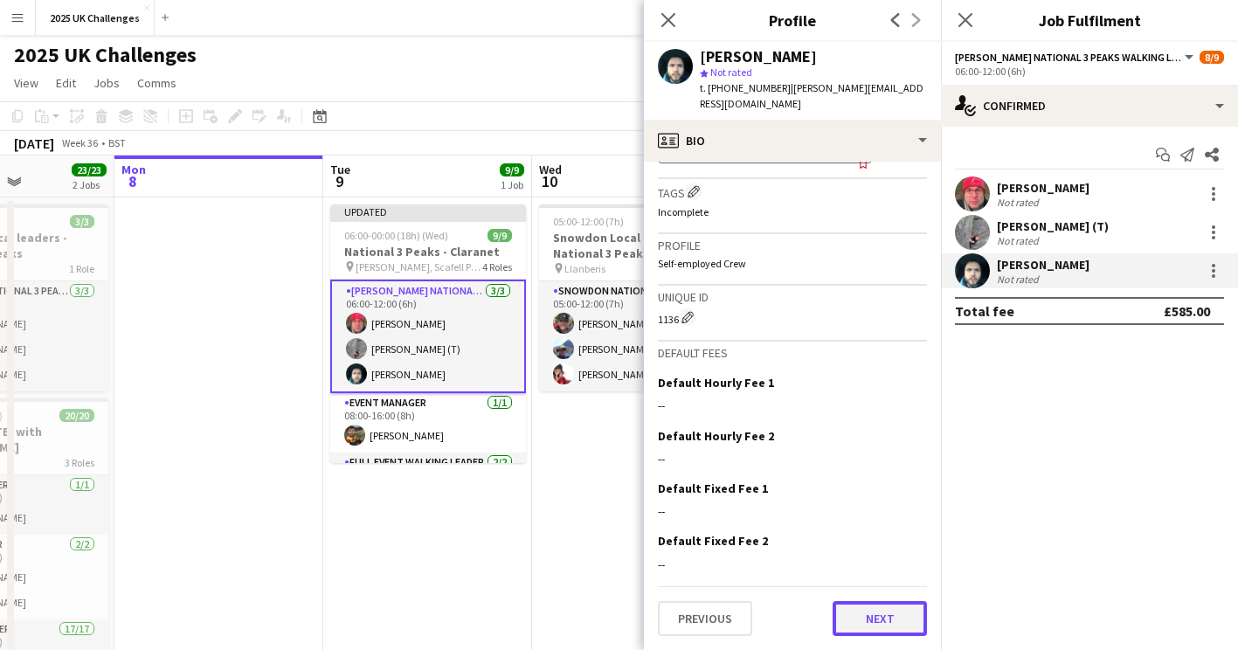
drag, startPoint x: 840, startPoint y: 615, endPoint x: 842, endPoint y: 626, distance: 10.6
click at [842, 626] on button "Next" at bounding box center [880, 618] width 94 height 35
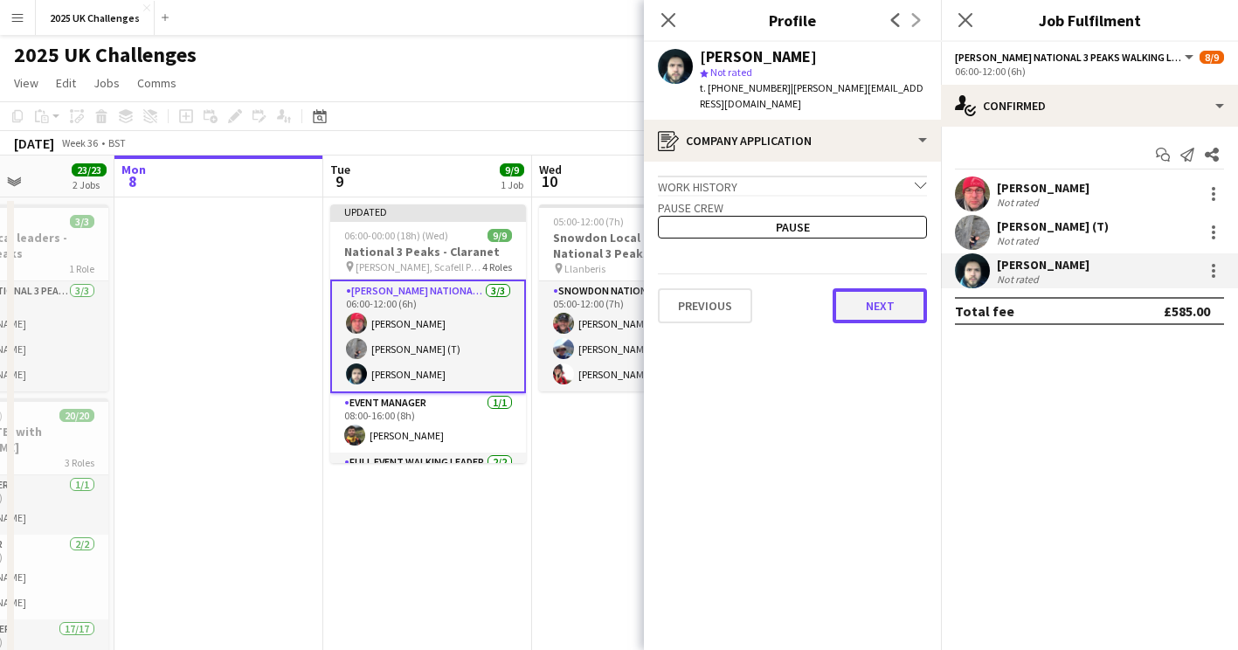
click at [884, 296] on button "Next" at bounding box center [880, 305] width 94 height 35
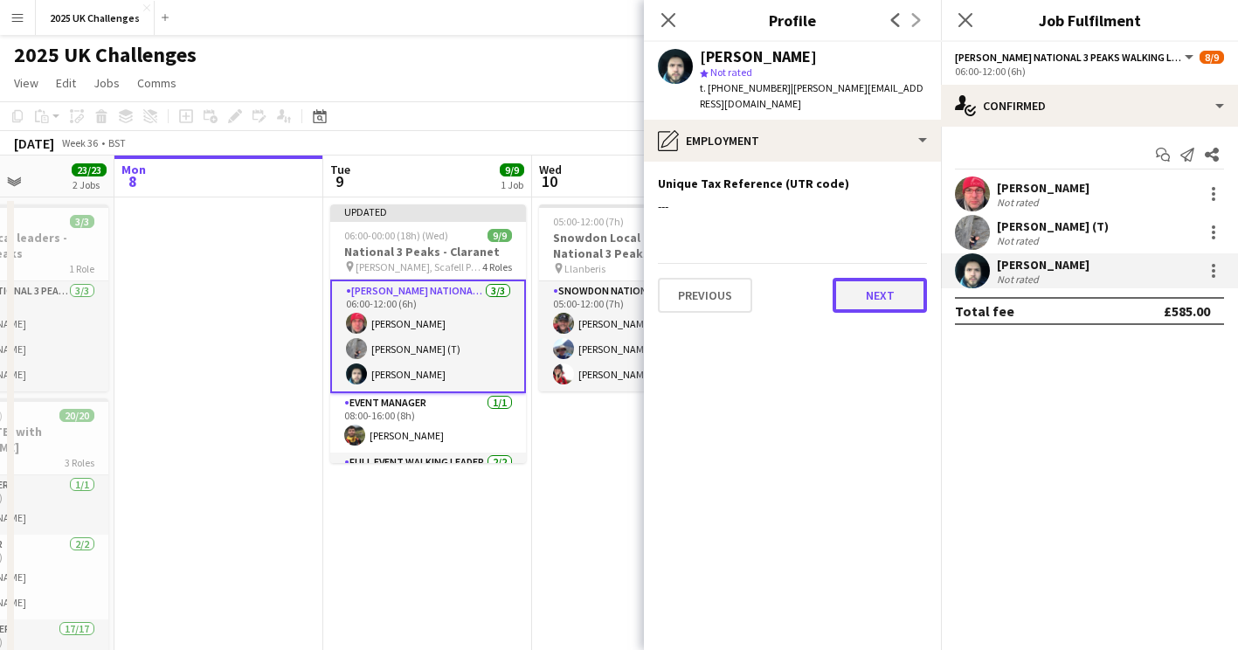
click at [884, 291] on button "Next" at bounding box center [880, 295] width 94 height 35
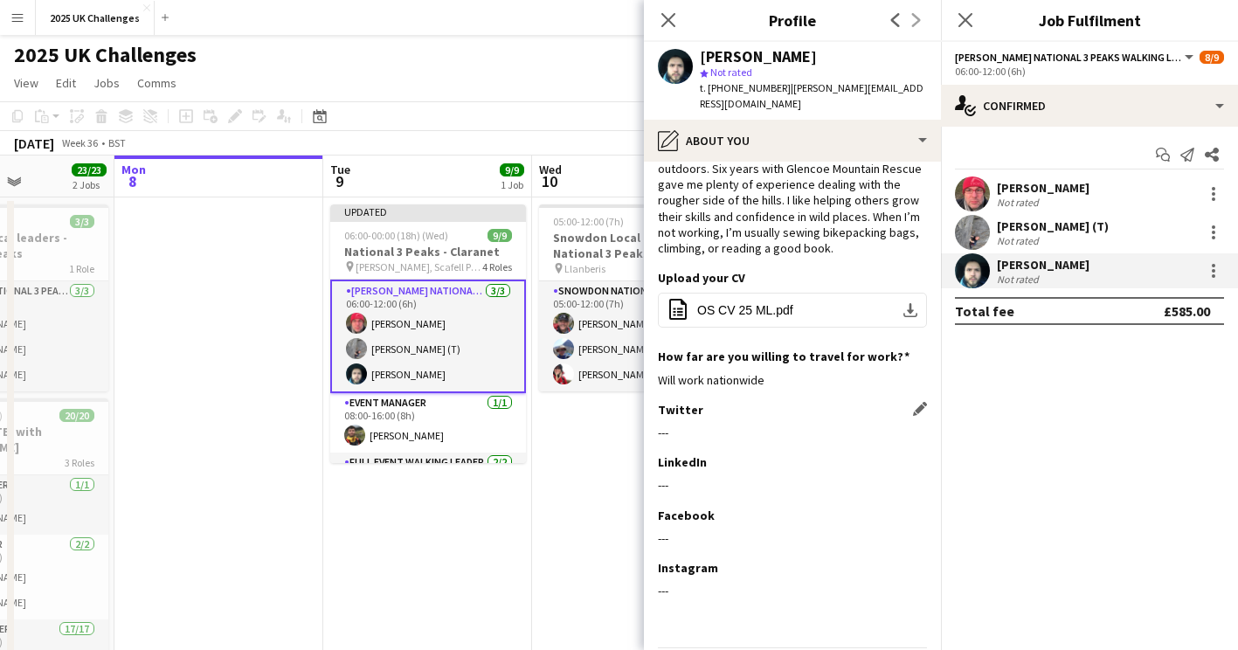
scroll to position [99, 0]
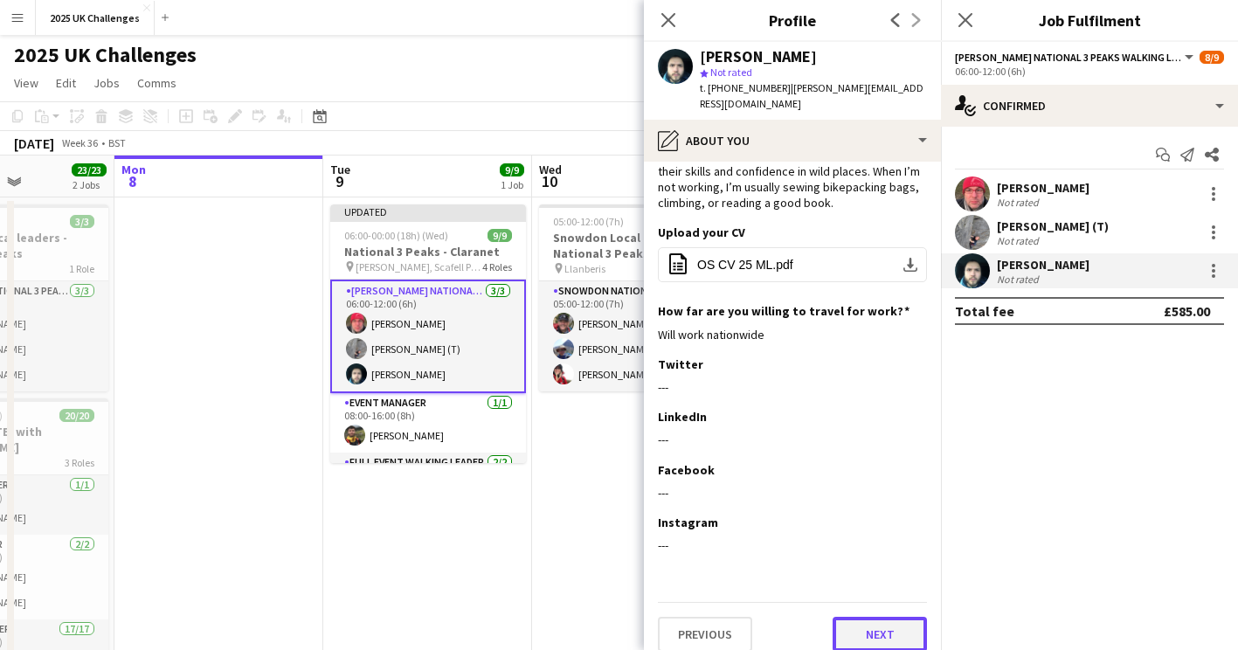
click at [852, 620] on button "Next" at bounding box center [880, 634] width 94 height 35
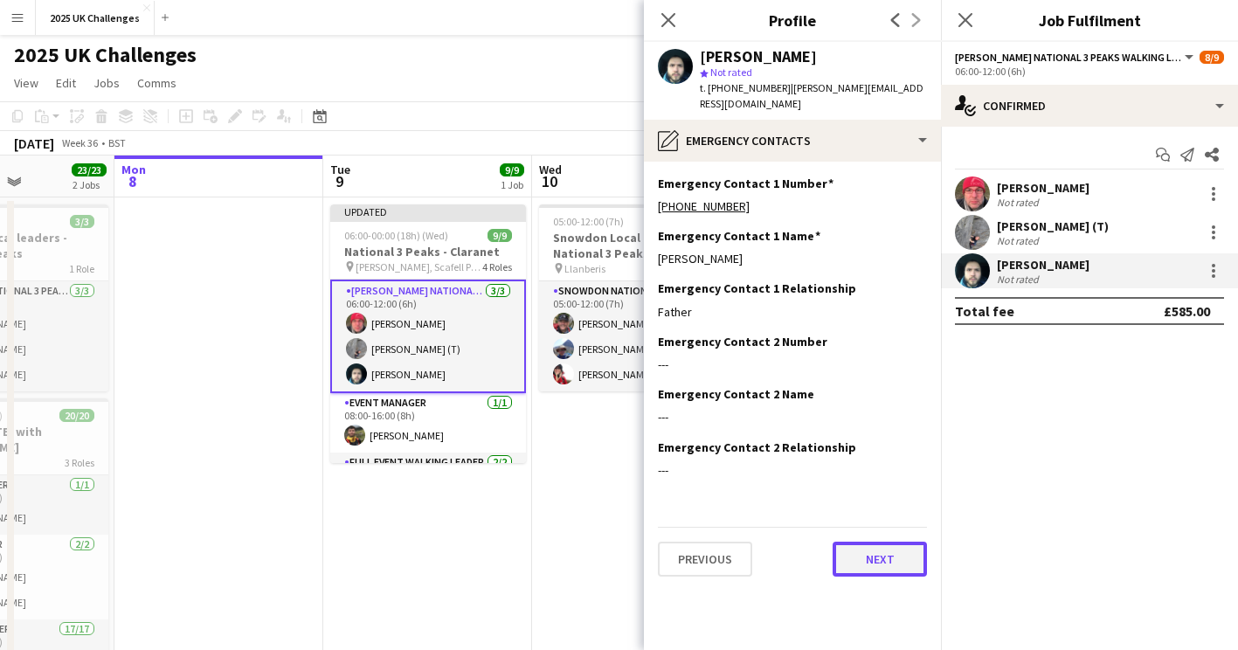
click at [874, 552] on button "Next" at bounding box center [880, 559] width 94 height 35
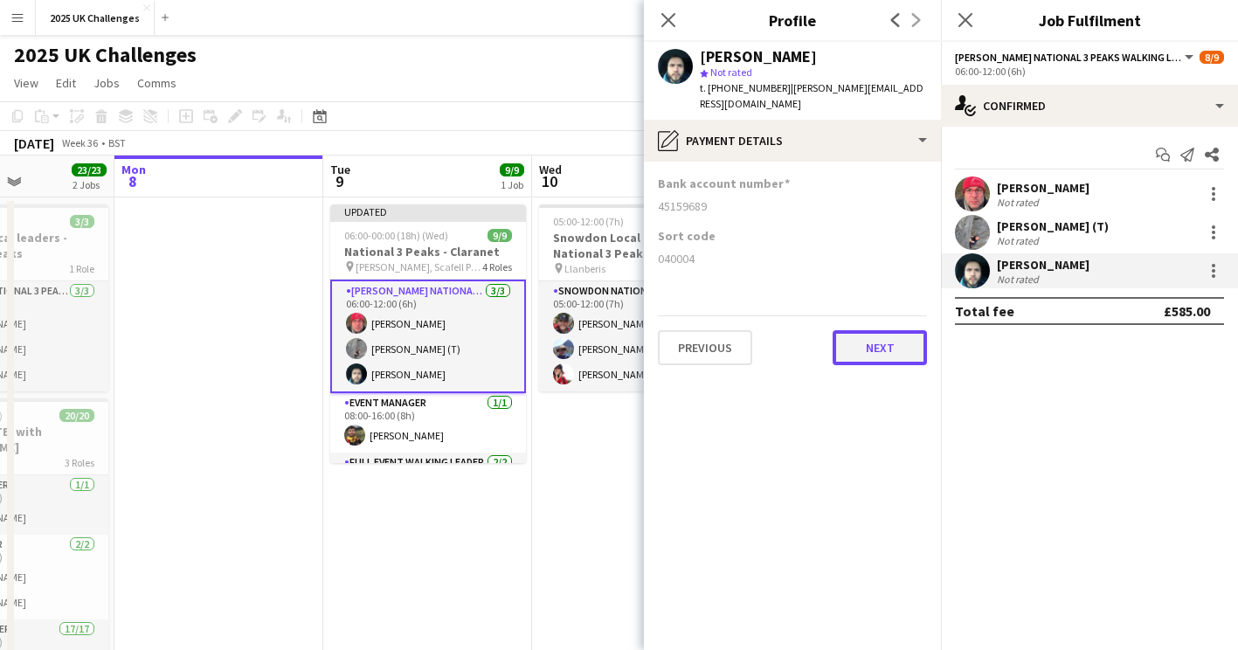
click at [865, 330] on button "Next" at bounding box center [880, 347] width 94 height 35
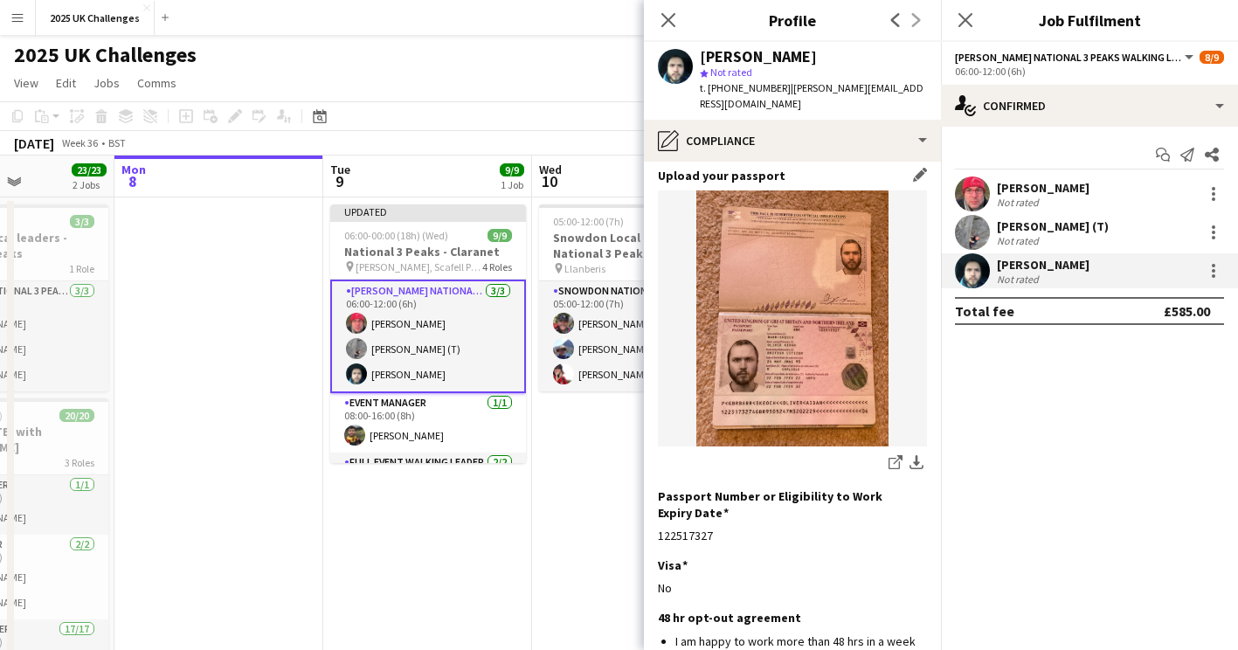
scroll to position [261, 0]
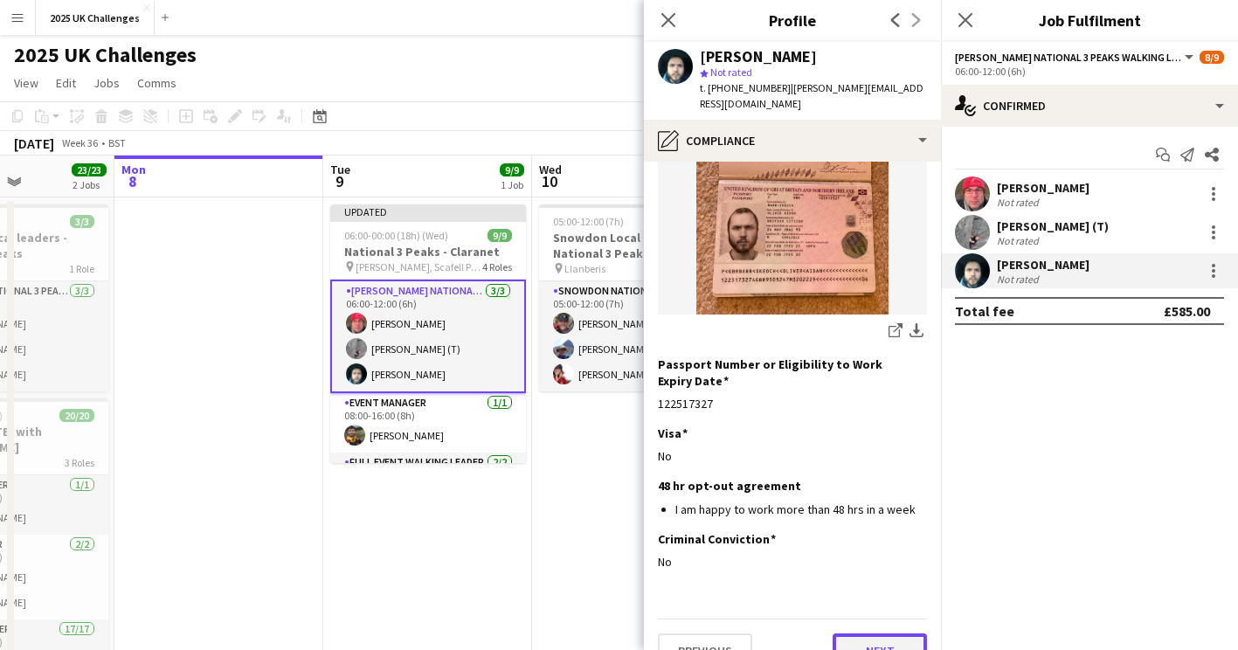
click at [877, 634] on button "Next" at bounding box center [880, 651] width 94 height 35
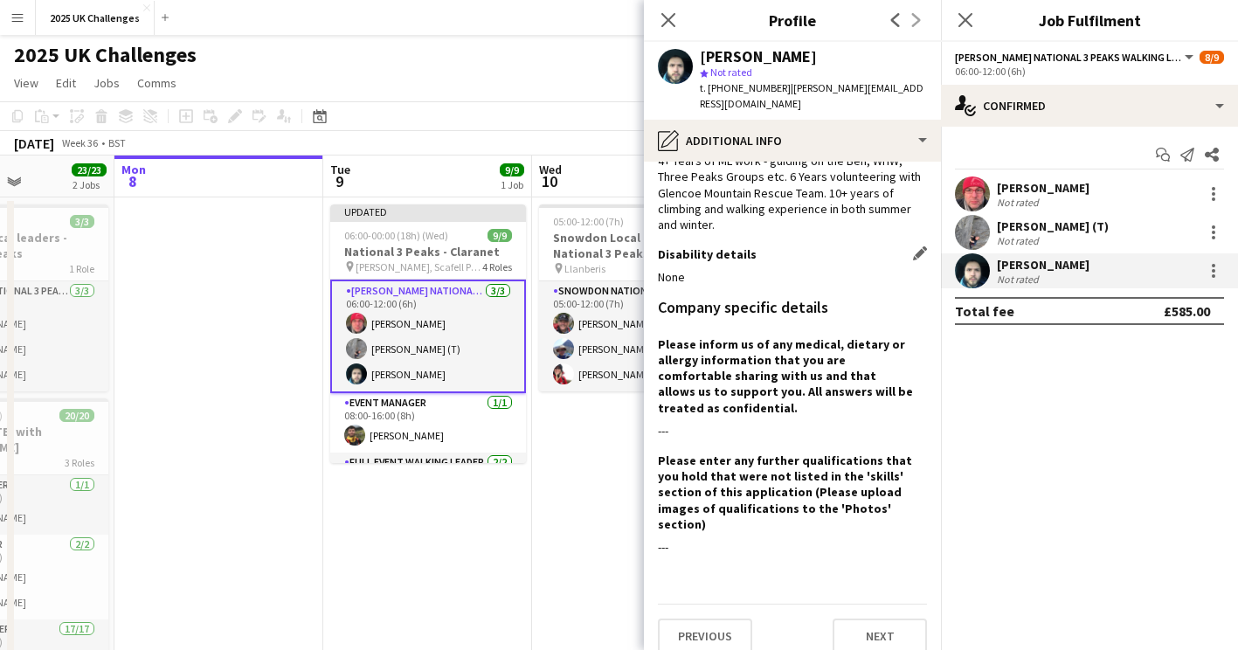
scroll to position [100, 0]
click at [863, 617] on button "Next" at bounding box center [880, 634] width 94 height 35
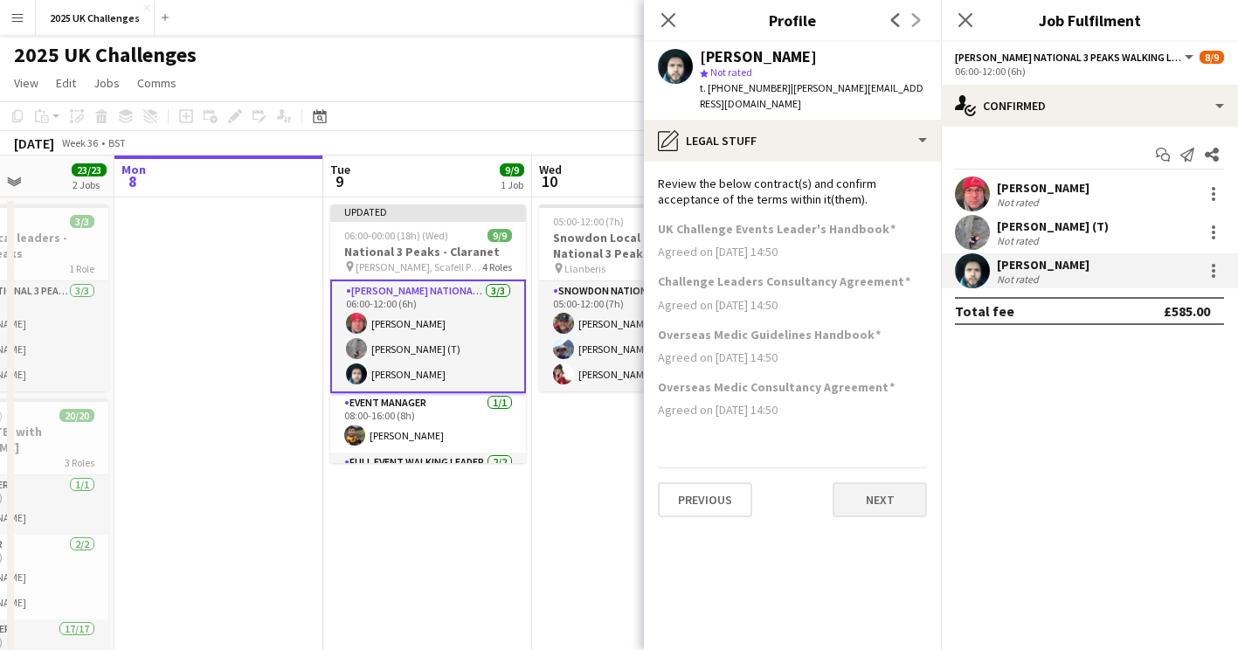
scroll to position [0, 0]
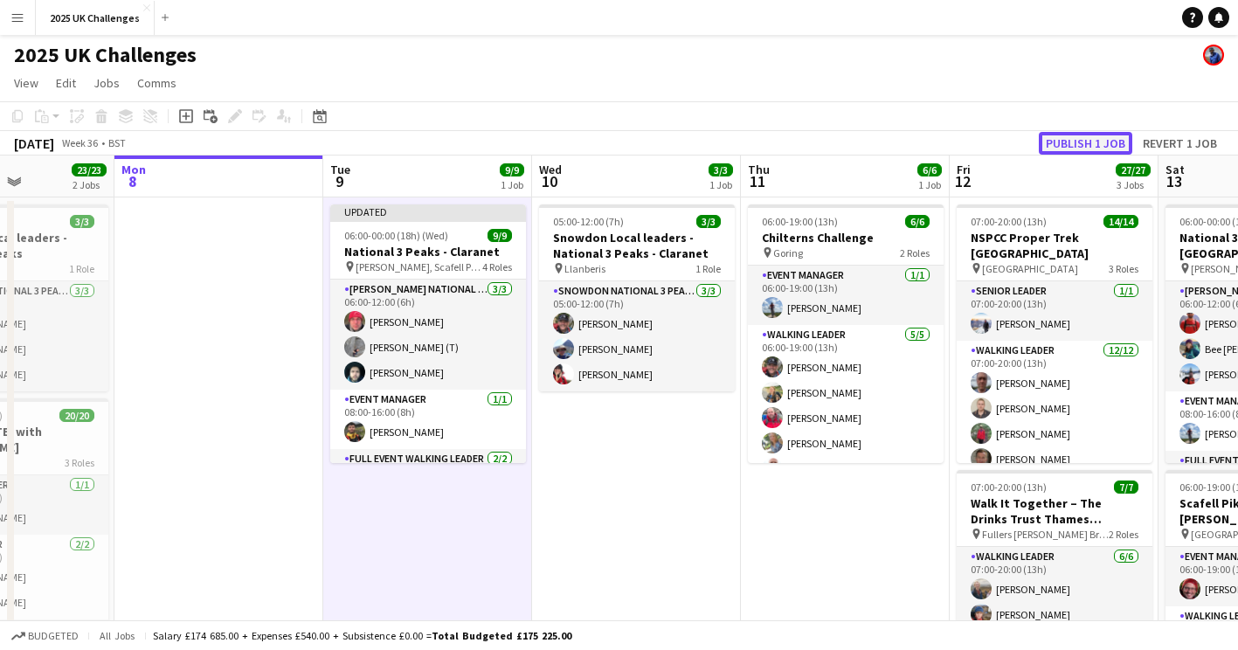
click at [1077, 134] on button "Publish 1 job" at bounding box center [1086, 143] width 94 height 23
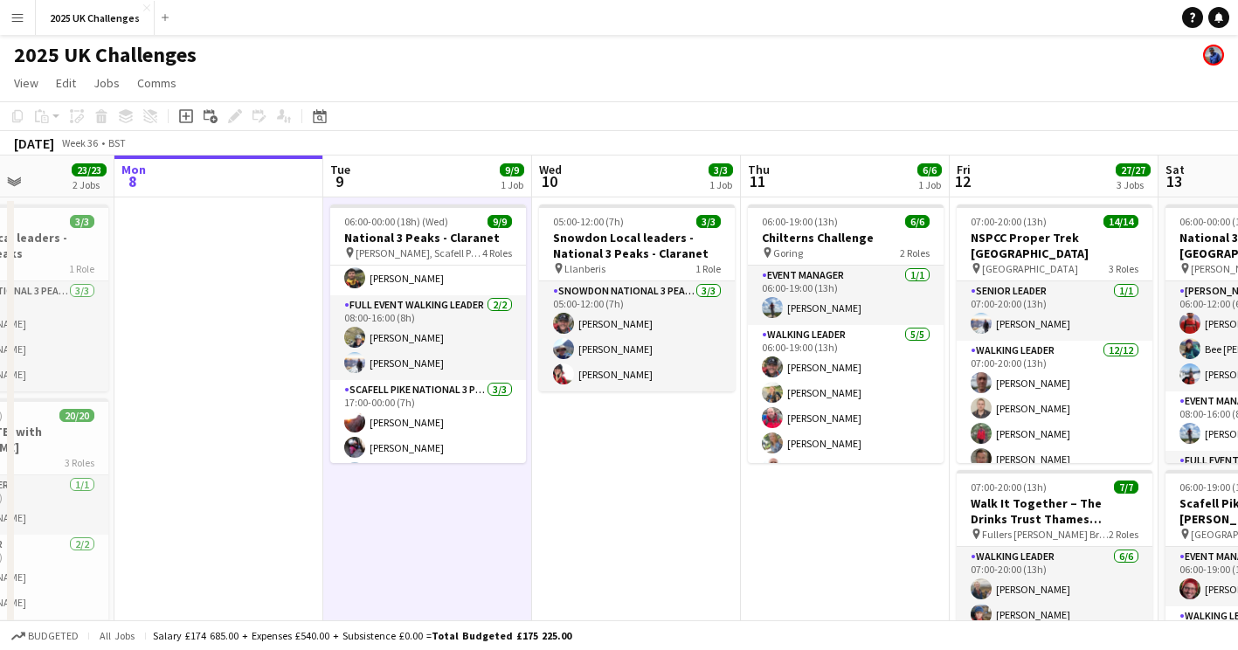
scroll to position [167, 0]
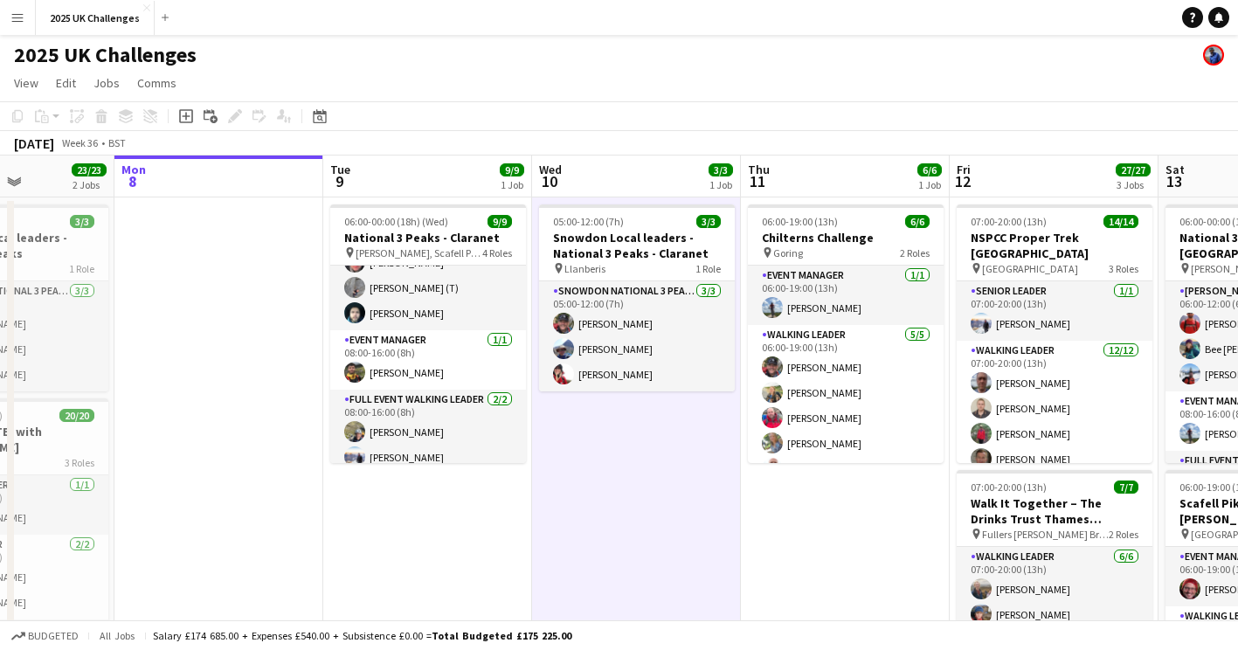
scroll to position [0, 0]
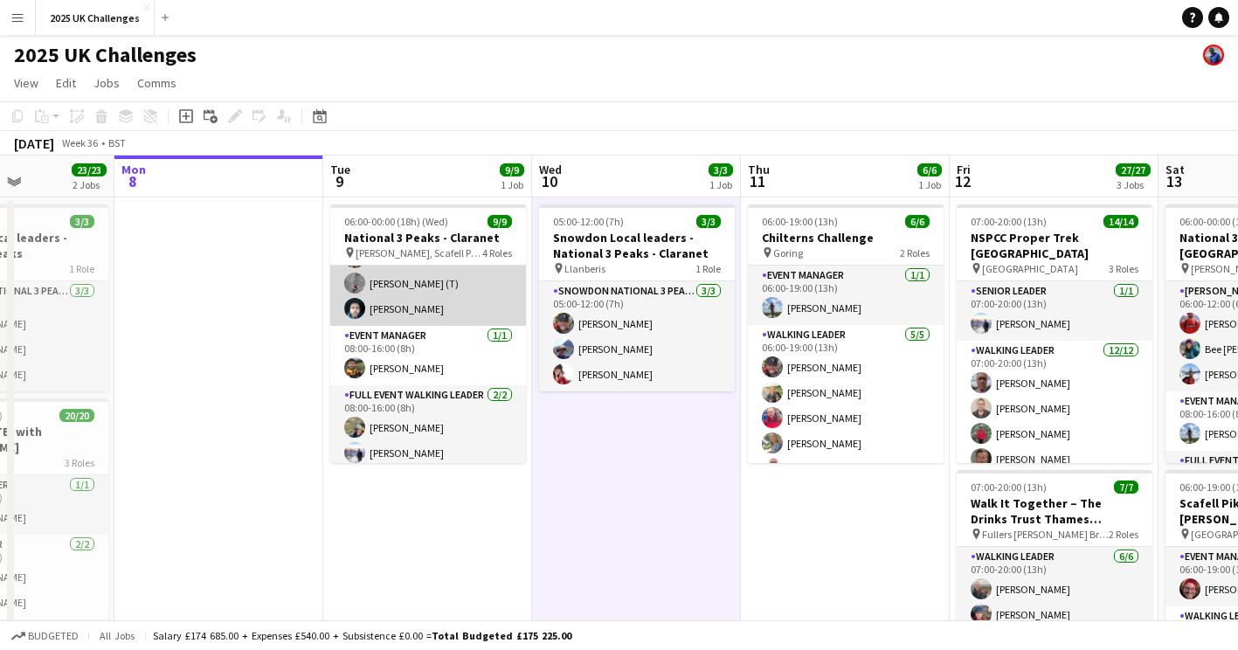
click at [372, 312] on app-card-role "[PERSON_NAME] National 3 Peaks Walking Leader [DATE] 06:00-12:00 (6h) [PERSON_N…" at bounding box center [428, 271] width 196 height 110
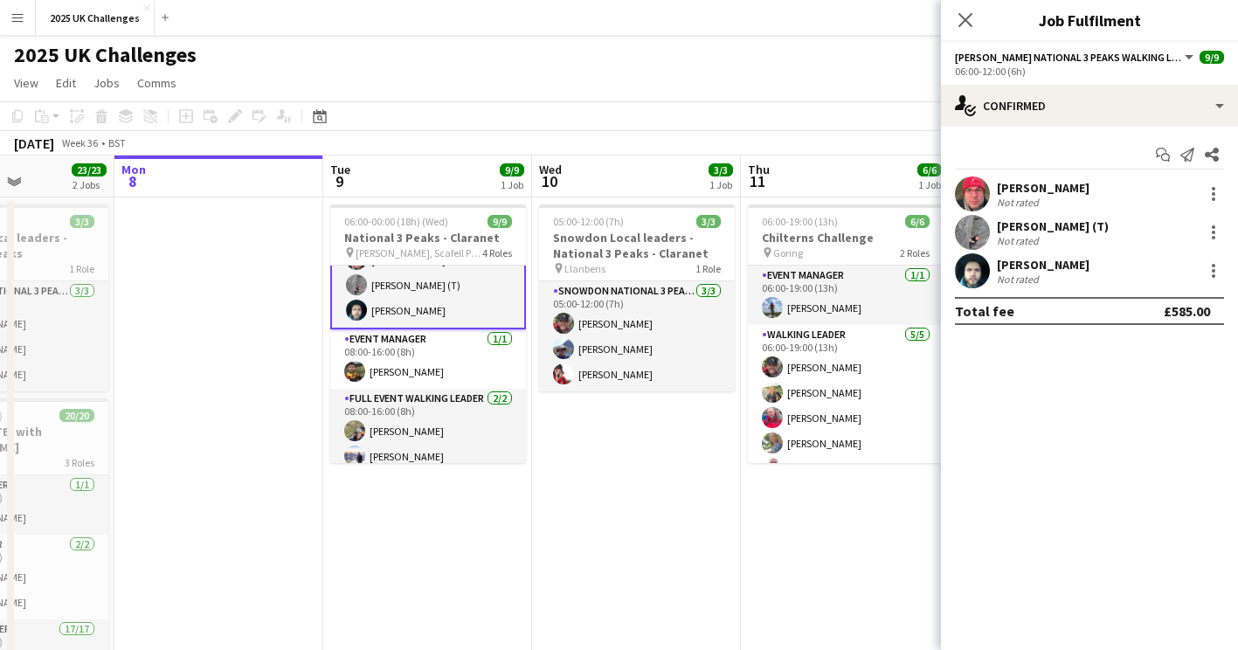
scroll to position [52, 0]
click at [1021, 268] on div "[PERSON_NAME]" at bounding box center [1043, 265] width 93 height 16
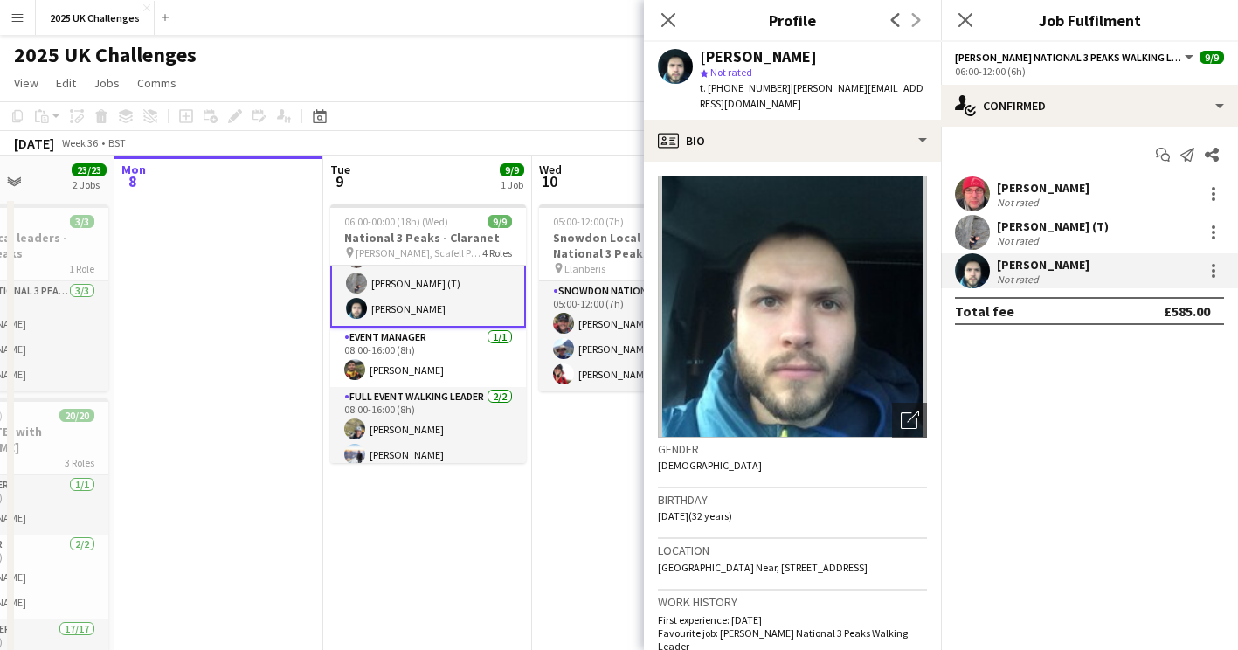
drag, startPoint x: 905, startPoint y: 91, endPoint x: 784, endPoint y: 79, distance: 121.2
click at [784, 79] on app-profile-header "[PERSON_NAME] star Not rated t. [PHONE_NUMBER] | [PERSON_NAME][EMAIL_ADDRESS][D…" at bounding box center [792, 81] width 297 height 78
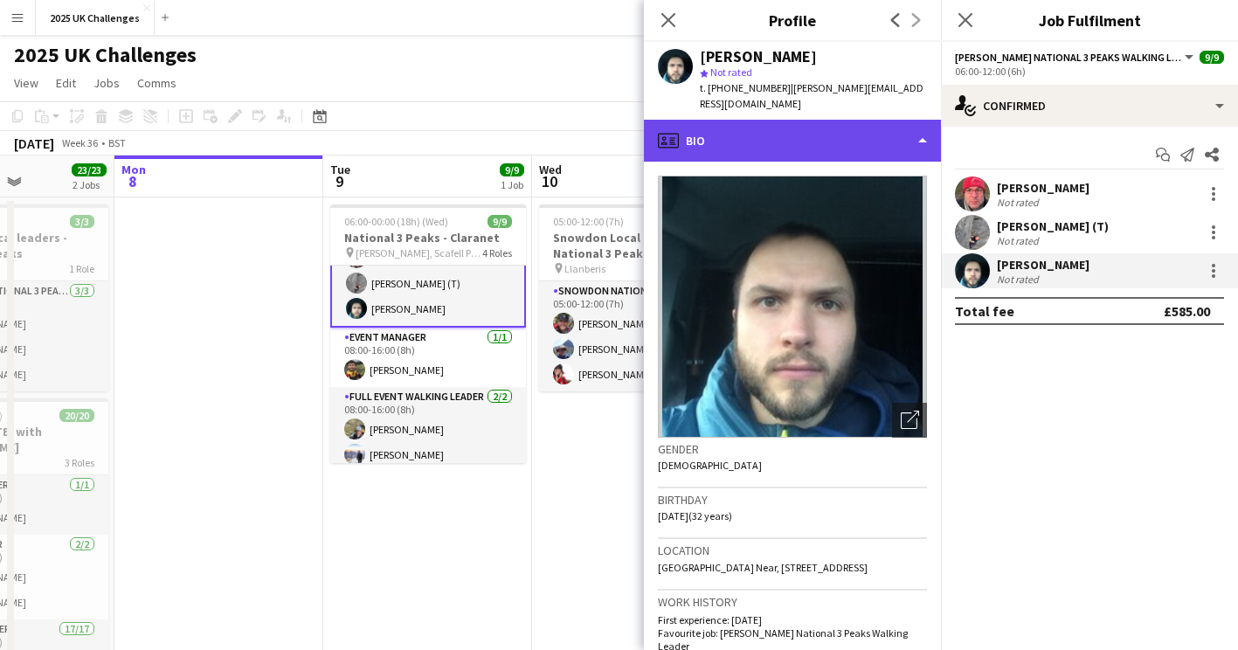
drag, startPoint x: 784, startPoint y: 79, endPoint x: 773, endPoint y: 112, distance: 34.8
click at [773, 120] on div "profile Bio" at bounding box center [792, 141] width 297 height 42
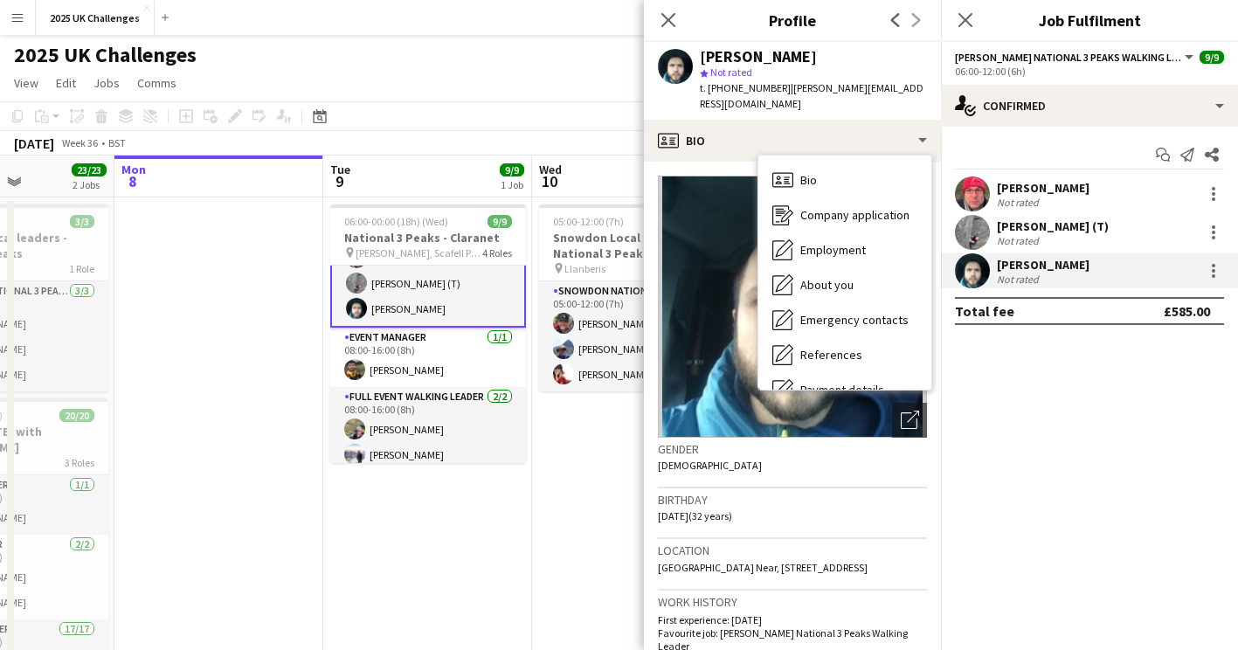
click at [898, 90] on app-profile-header "[PERSON_NAME] star Not rated t. [PHONE_NUMBER] | [PERSON_NAME][EMAIL_ADDRESS][D…" at bounding box center [792, 81] width 297 height 78
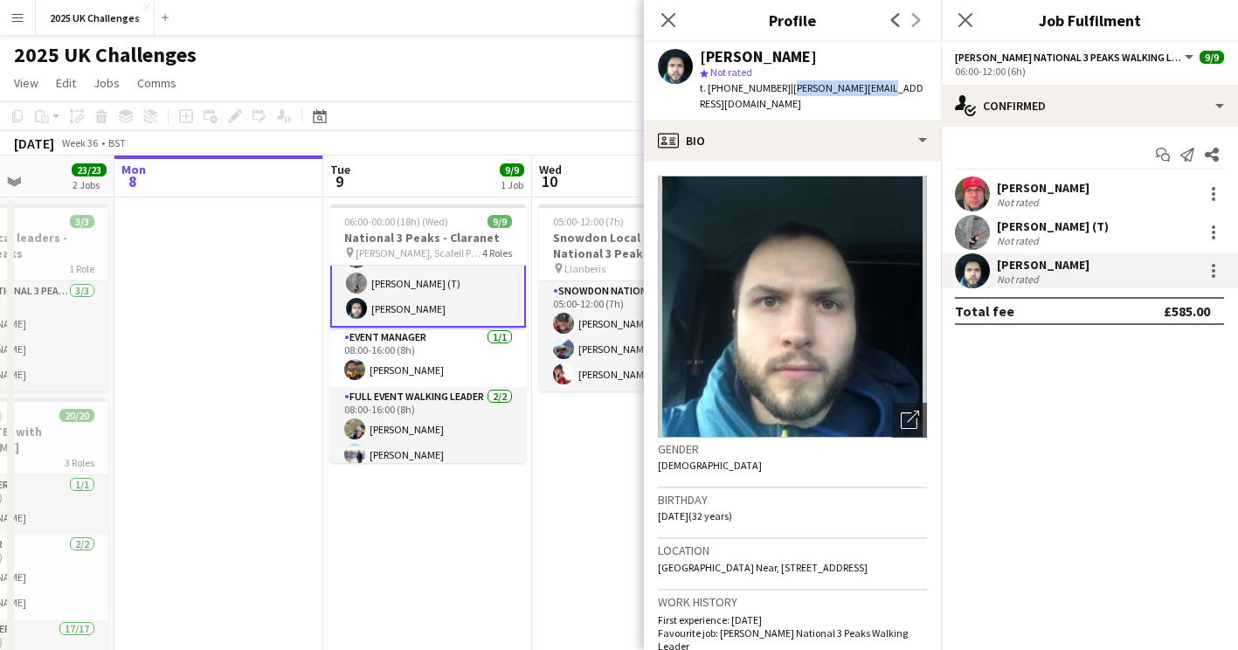
drag, startPoint x: 888, startPoint y: 90, endPoint x: 782, endPoint y: 95, distance: 105.9
click at [782, 95] on div "[PERSON_NAME] star Not rated t. [PHONE_NUMBER] | [PERSON_NAME][EMAIL_ADDRESS][D…" at bounding box center [792, 81] width 297 height 78
copy span "[PERSON_NAME][EMAIL_ADDRESS][DOMAIN_NAME]"
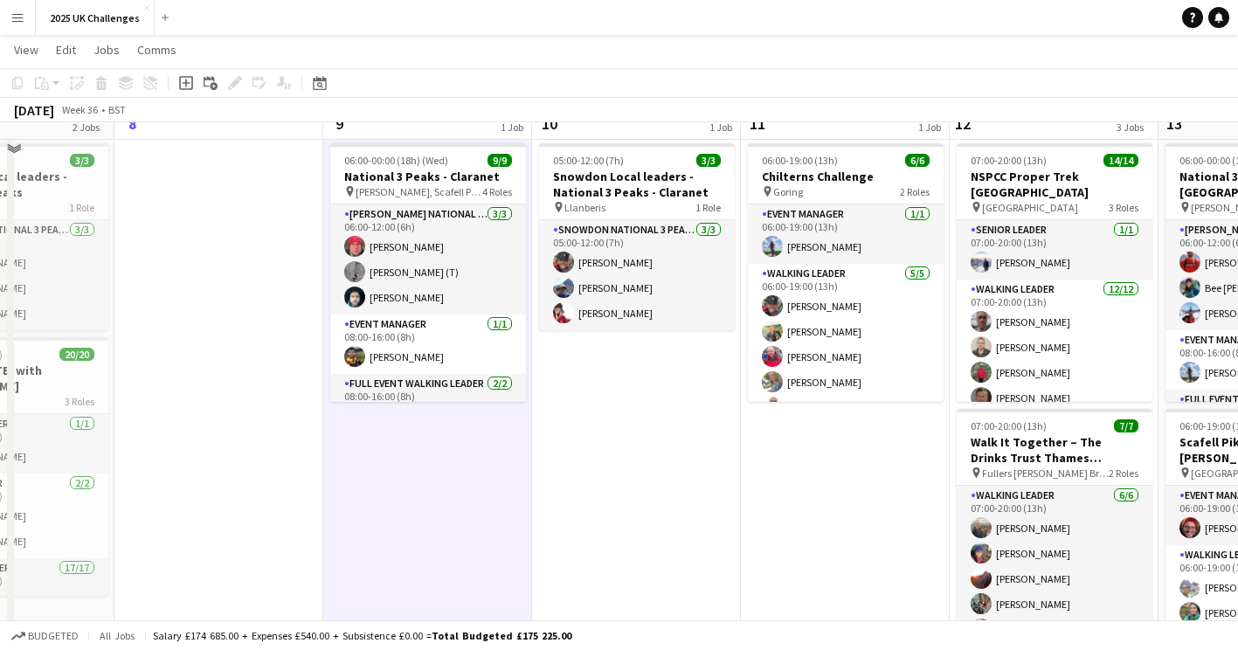
scroll to position [0, 0]
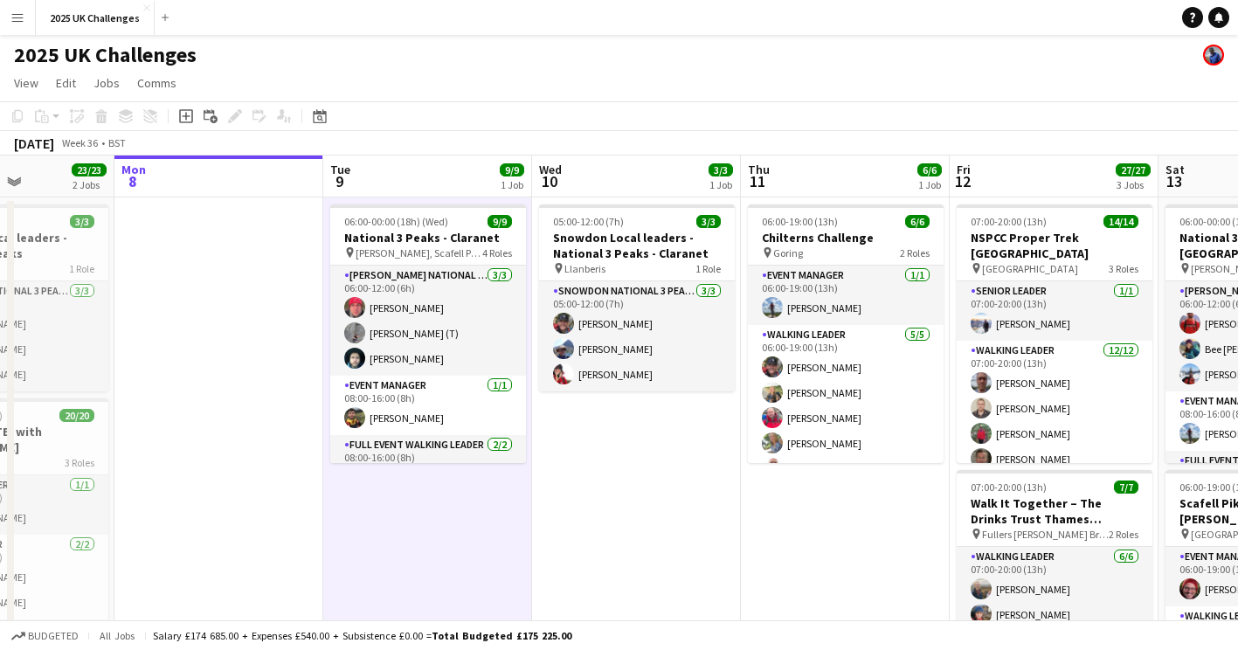
click at [1203, 63] on div "2025 UK Challenges" at bounding box center [619, 51] width 1238 height 33
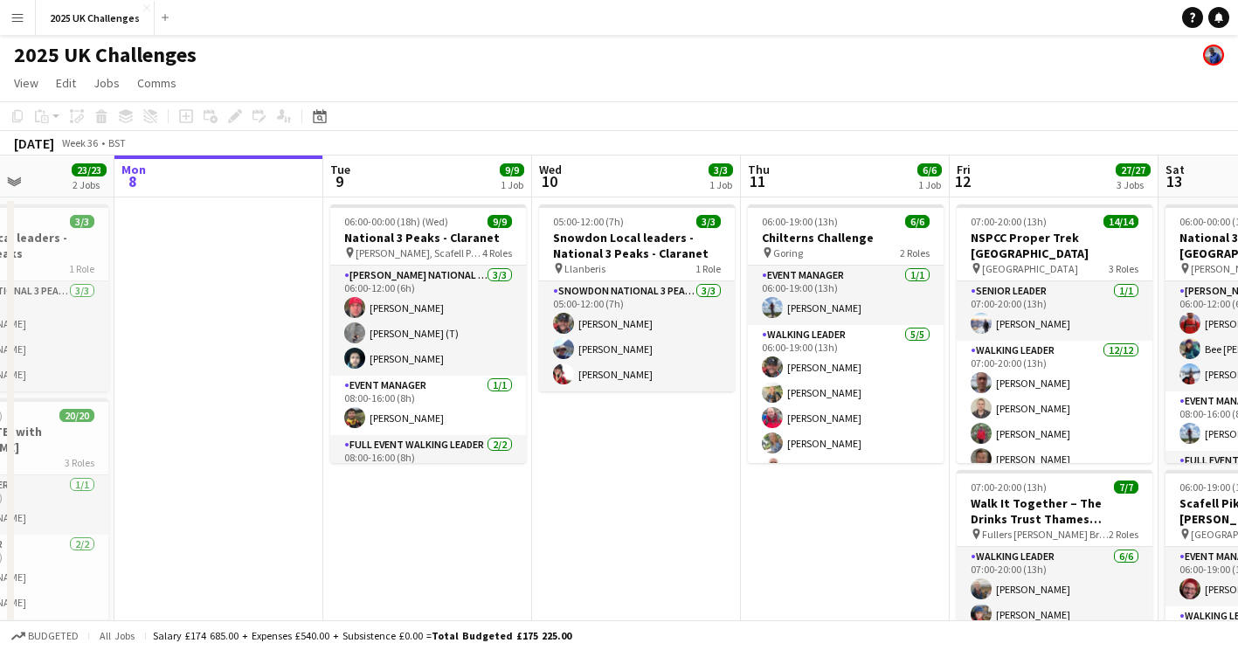
click at [1211, 57] on app-user-avatar at bounding box center [1213, 55] width 21 height 21
